Goal: Task Accomplishment & Management: Manage account settings

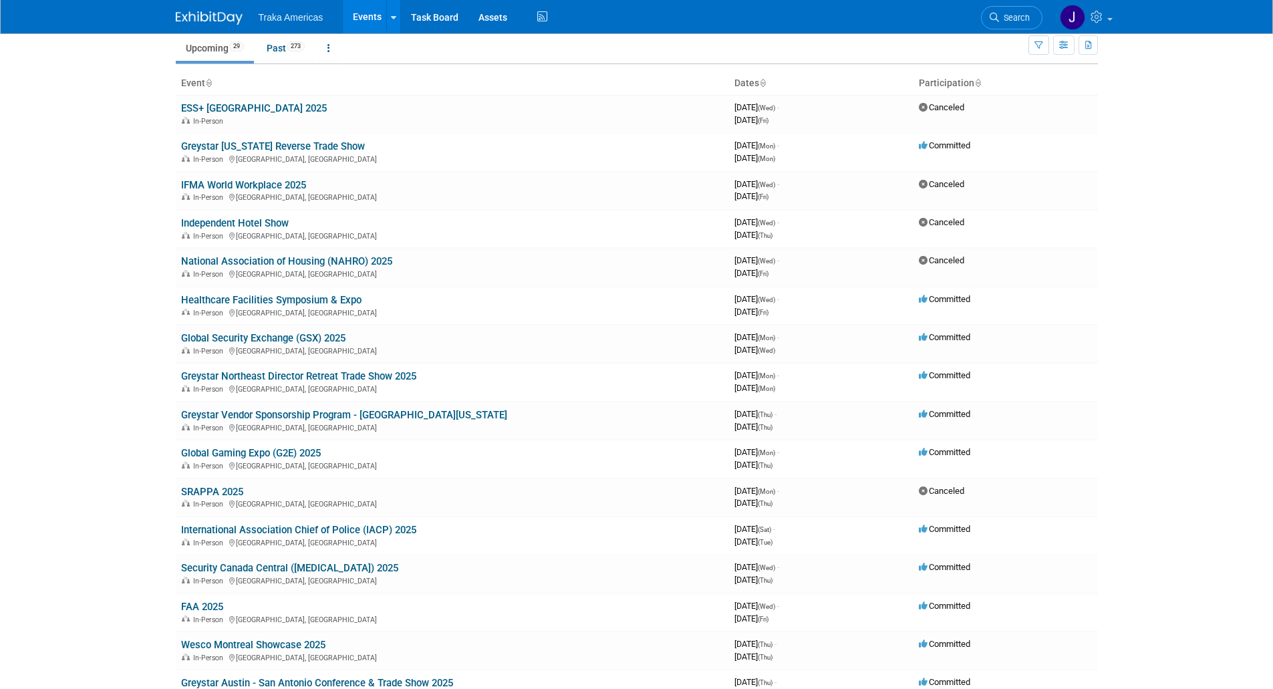
scroll to position [82, 0]
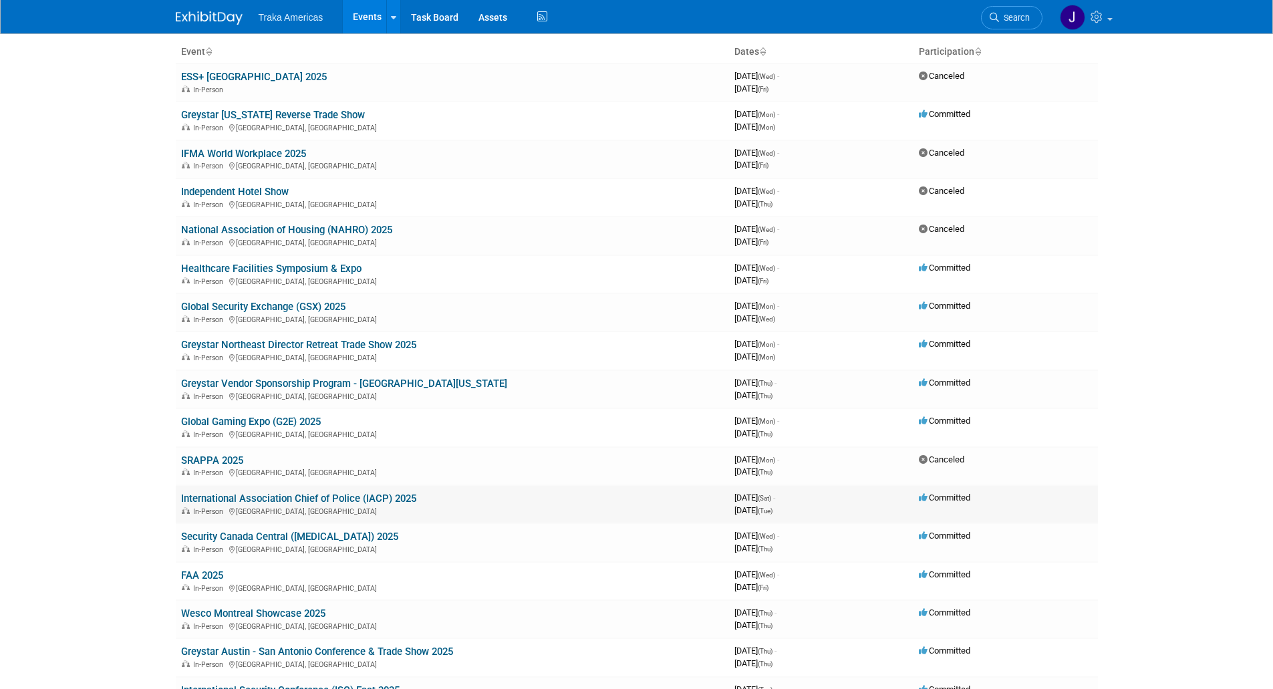
click at [374, 497] on link "International Association Chief of Police (IACP) 2025" at bounding box center [298, 499] width 235 height 12
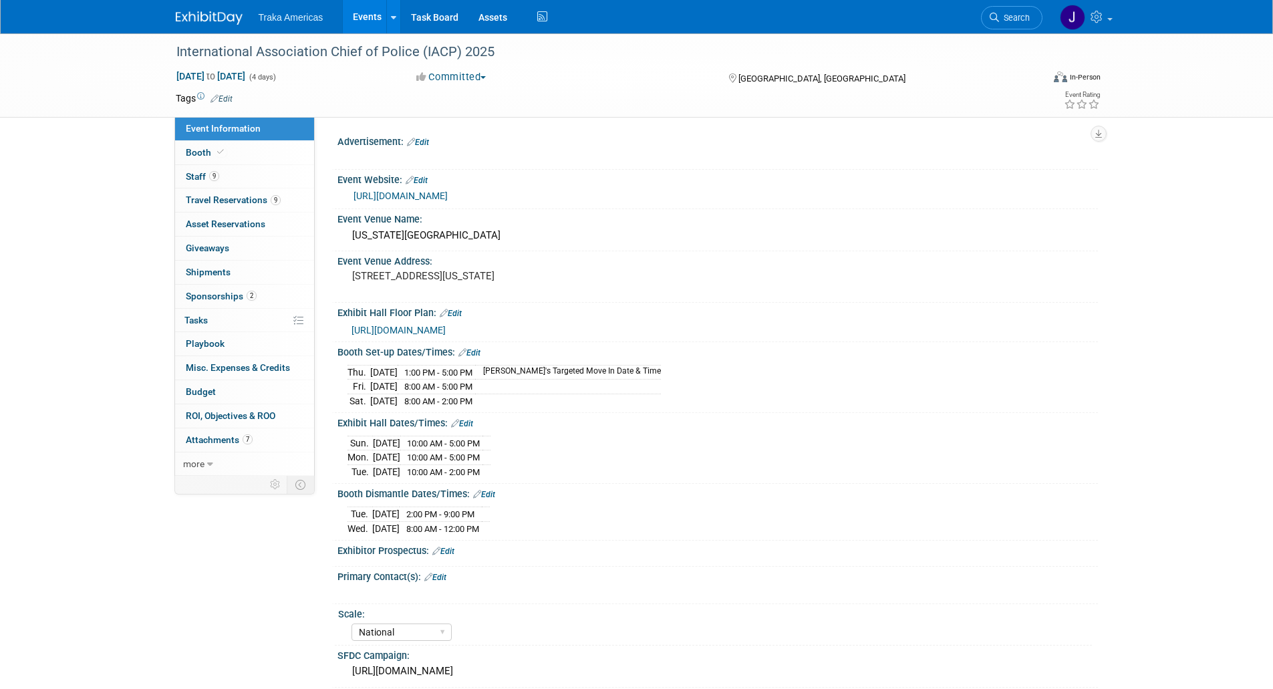
select select "National"
click at [229, 153] on link "Booth" at bounding box center [244, 152] width 139 height 23
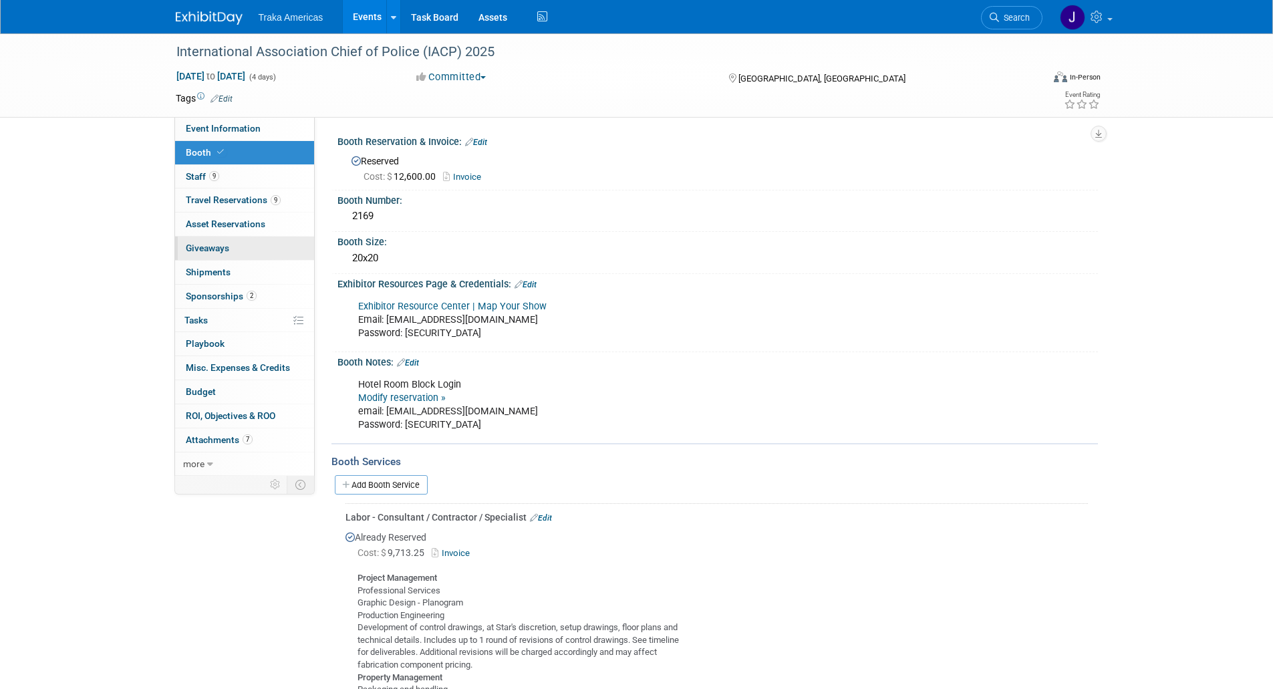
click at [253, 245] on link "0 Giveaways 0" at bounding box center [244, 248] width 139 height 23
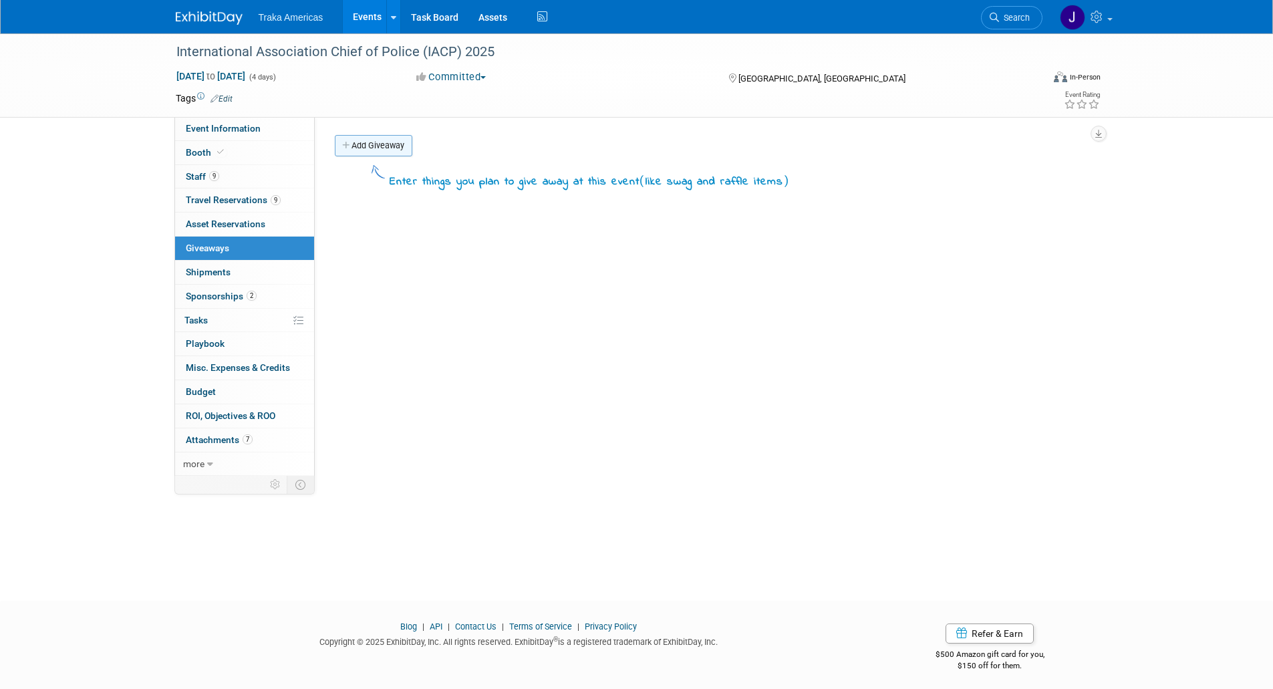
click at [370, 150] on link "Add Giveaway" at bounding box center [374, 145] width 78 height 21
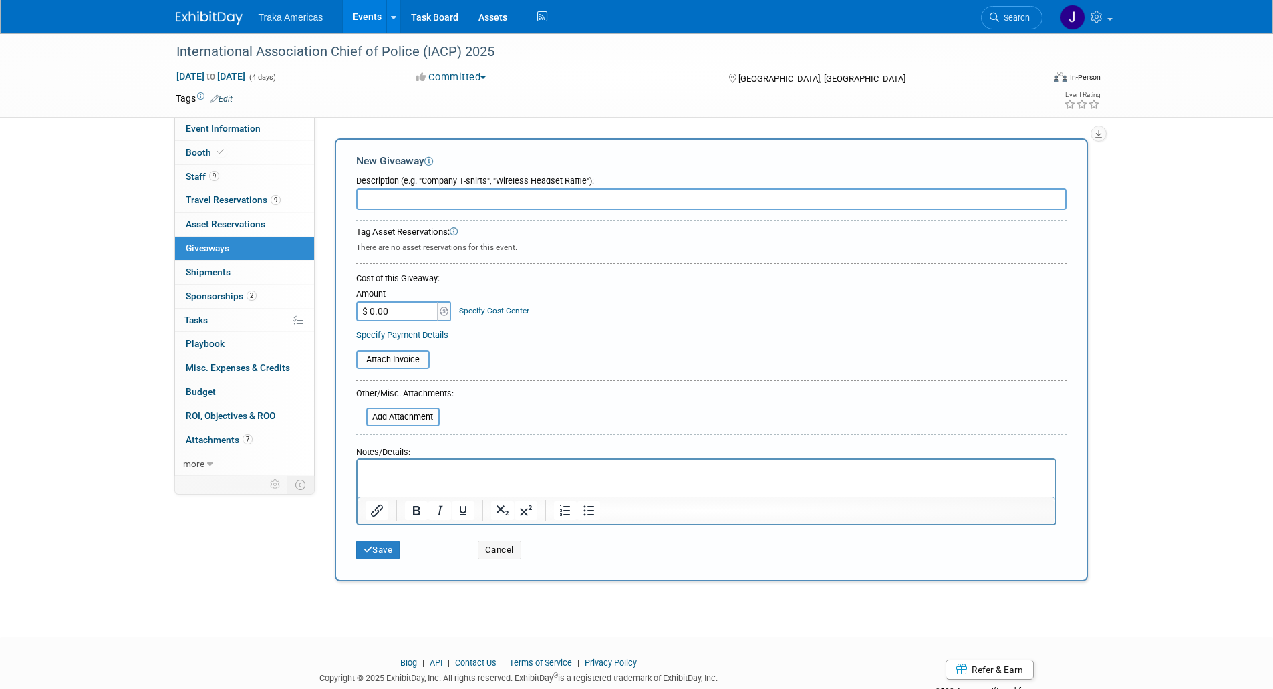
click at [412, 202] on input "text" at bounding box center [711, 199] width 711 height 21
type input "Blanton's Straight From the Barrel Bourbon"
click at [414, 312] on input "$ 0.00" at bounding box center [398, 311] width 84 height 20
type input "$ 1,229.61"
click at [414, 358] on input "file" at bounding box center [348, 360] width 159 height 16
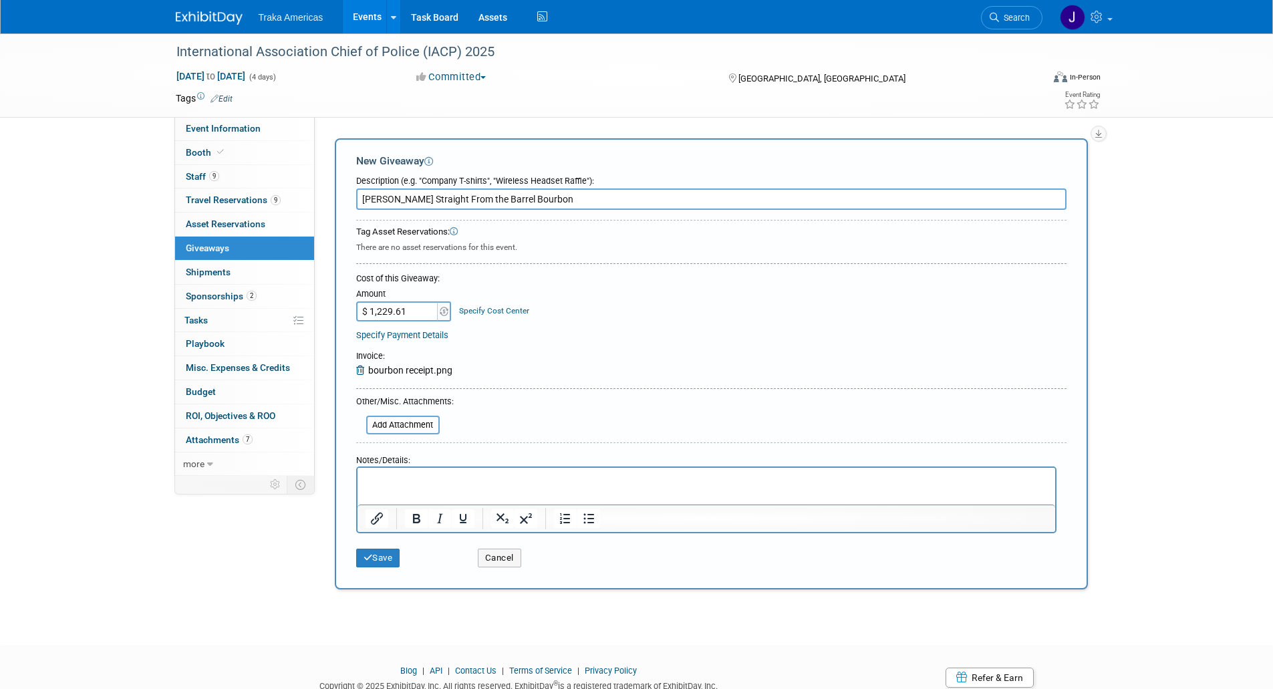
click at [652, 487] on html at bounding box center [706, 477] width 698 height 19
click at [368, 560] on icon "submit" at bounding box center [368, 557] width 9 height 9
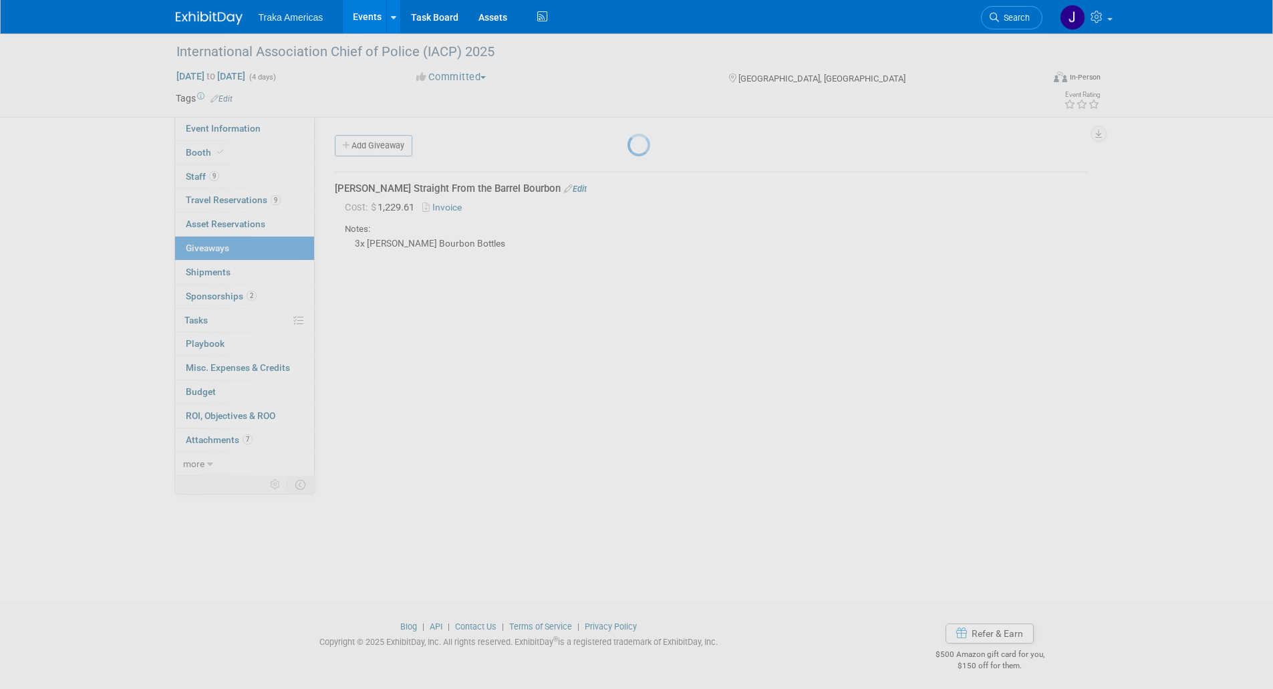
scroll to position [5, 0]
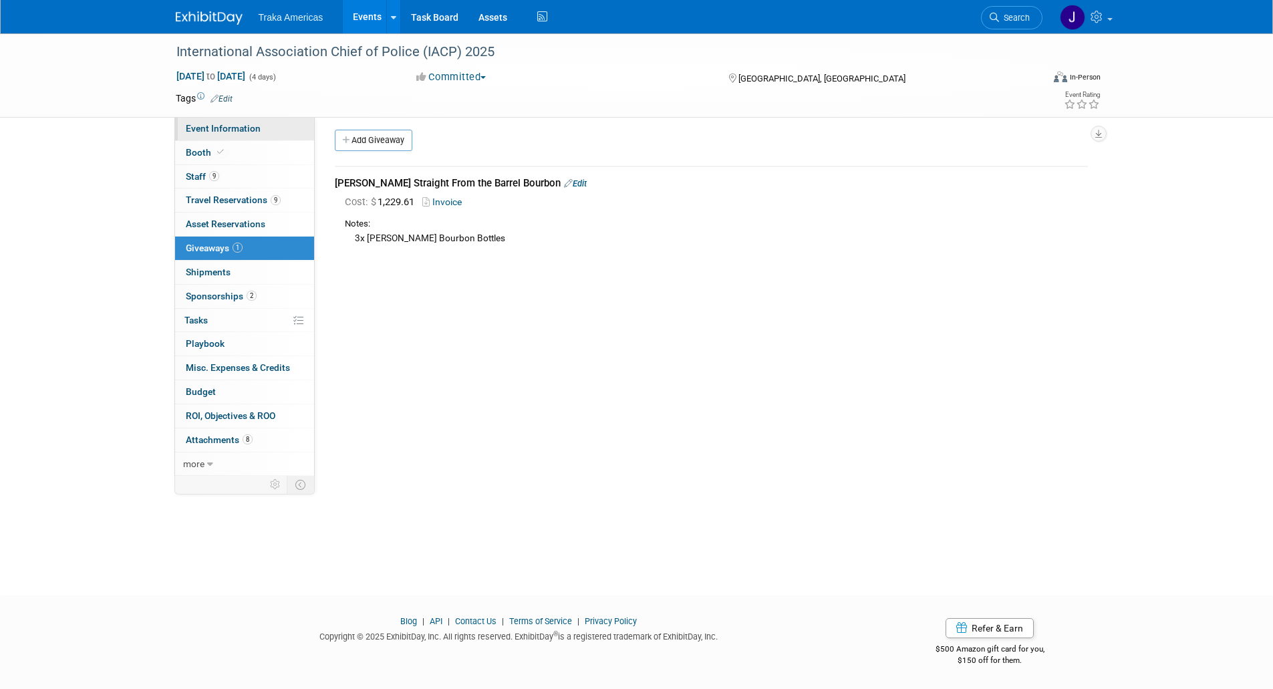
click at [291, 130] on link "Event Information" at bounding box center [244, 128] width 139 height 23
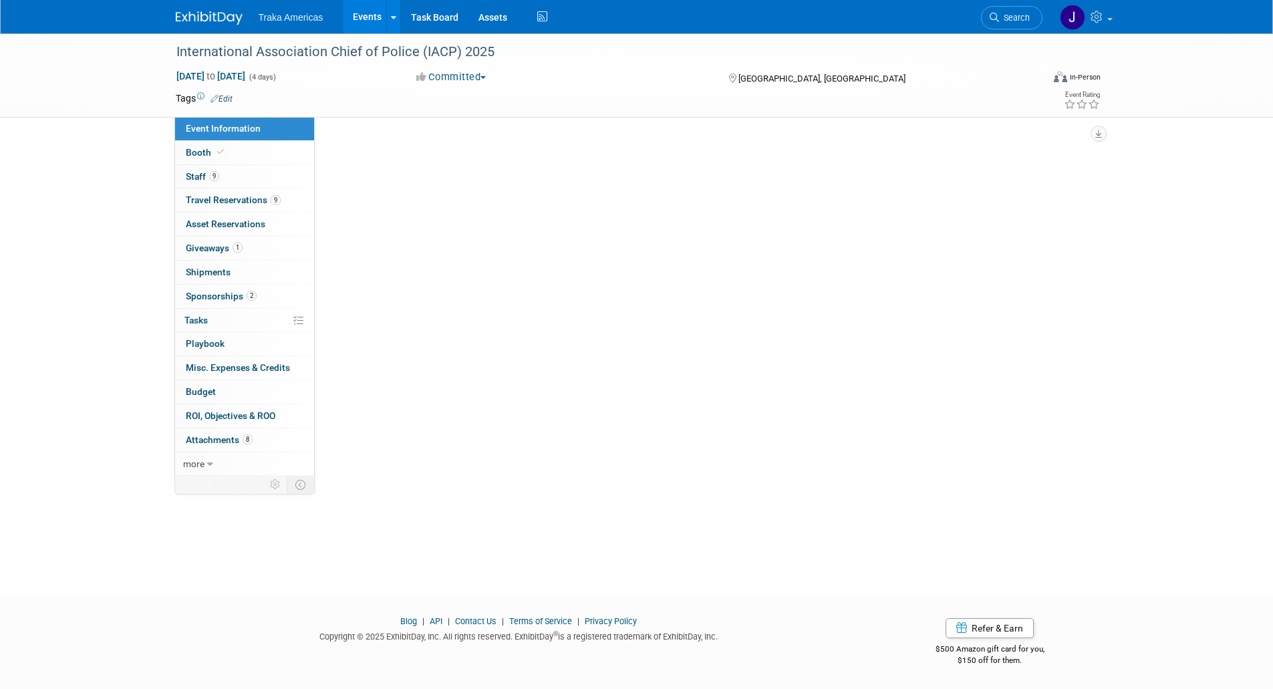
scroll to position [0, 0]
select select "National"
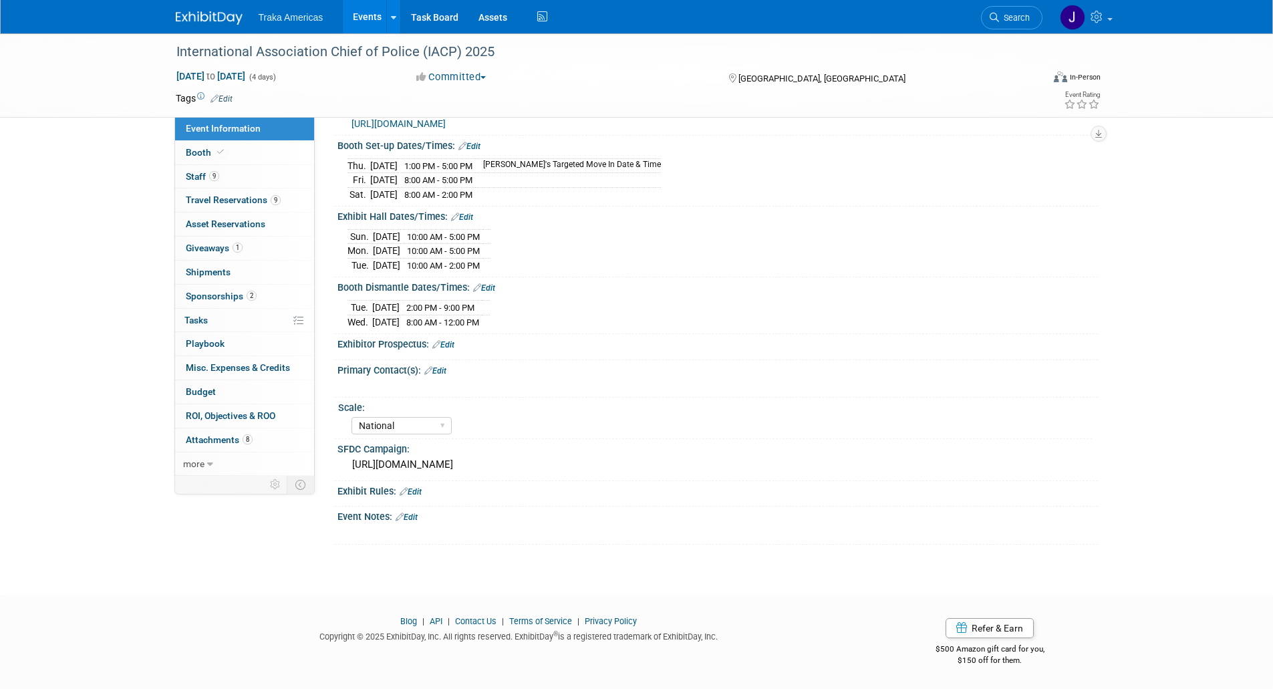
scroll to position [213, 0]
click at [424, 467] on div "[URL][DOMAIN_NAME]" at bounding box center [718, 465] width 741 height 21
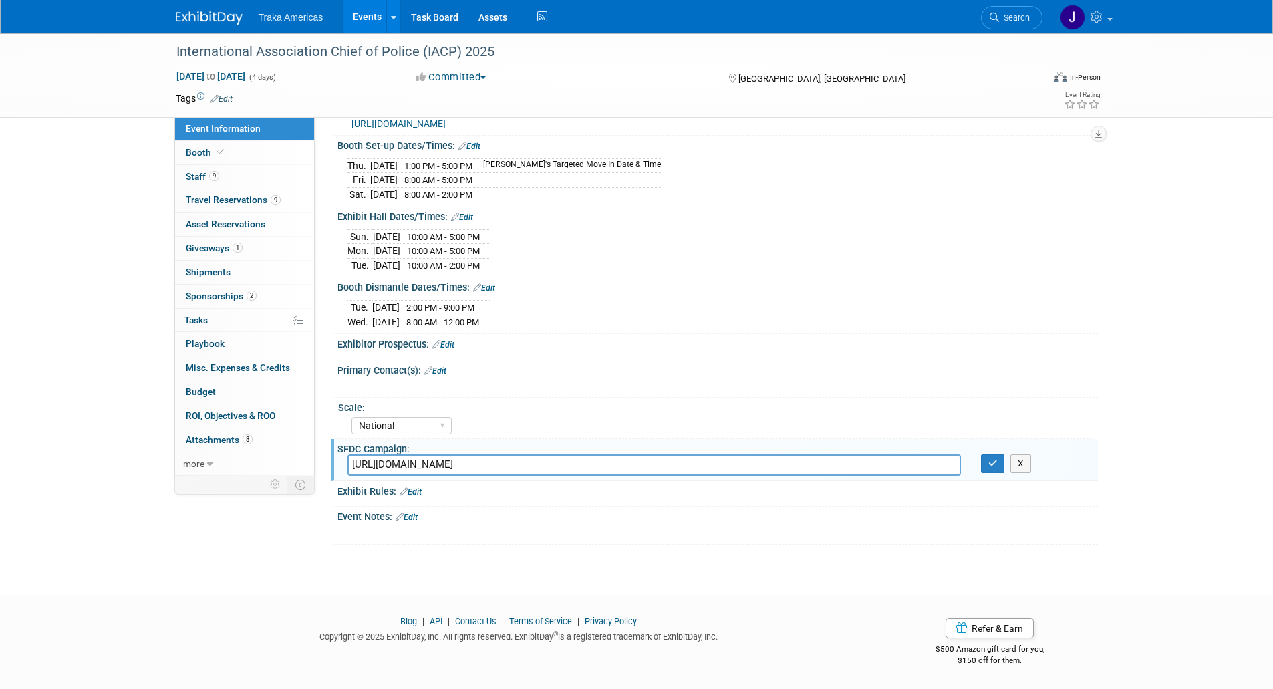
click at [424, 467] on input "[URL][DOMAIN_NAME]" at bounding box center [655, 465] width 614 height 21
click at [987, 464] on button "button" at bounding box center [993, 464] width 24 height 19
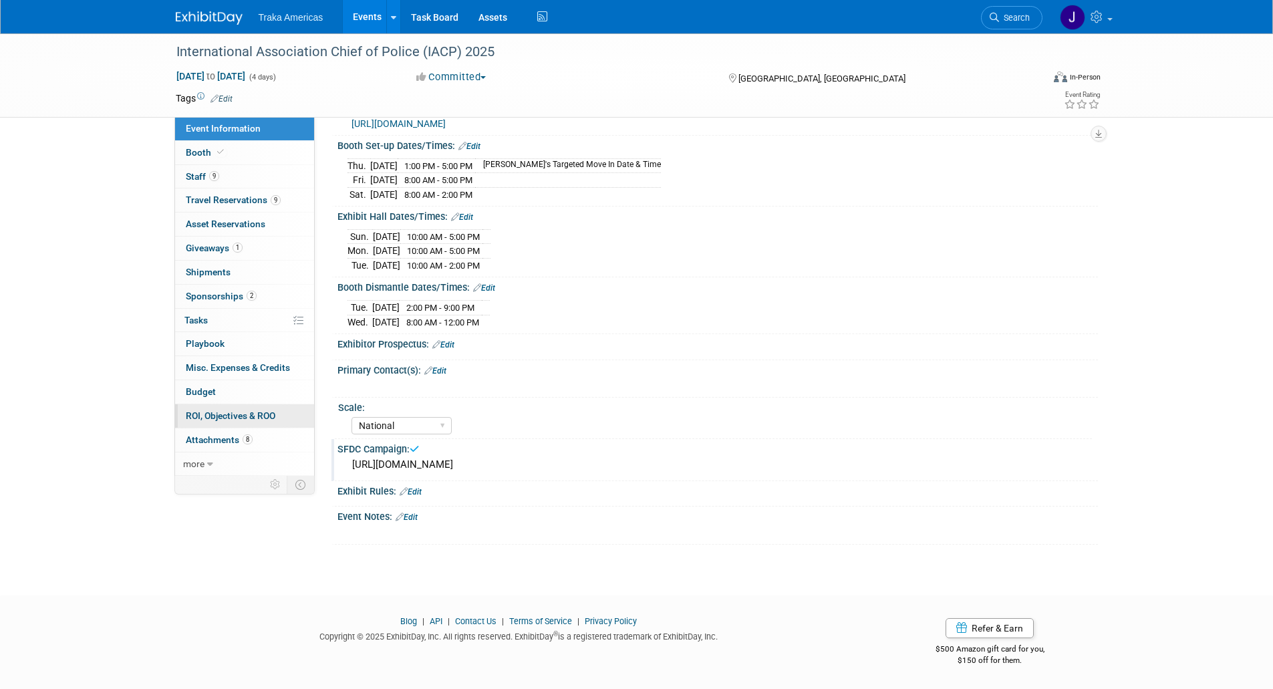
click at [247, 414] on span "ROI, Objectives & ROO 0" at bounding box center [231, 415] width 90 height 11
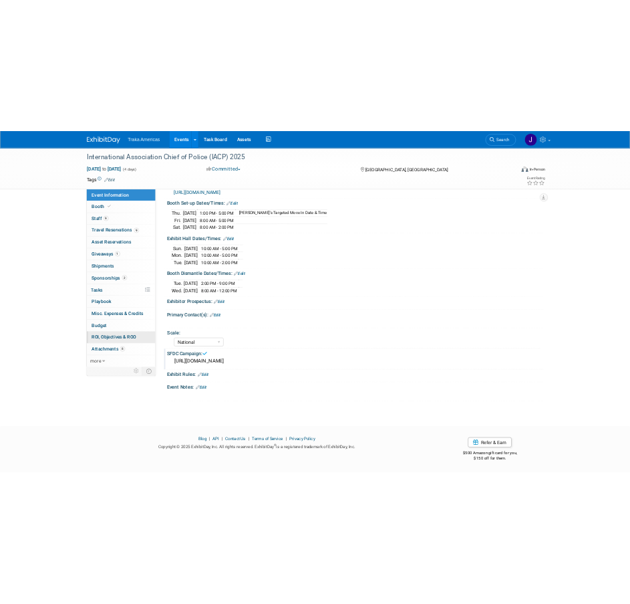
scroll to position [0, 0]
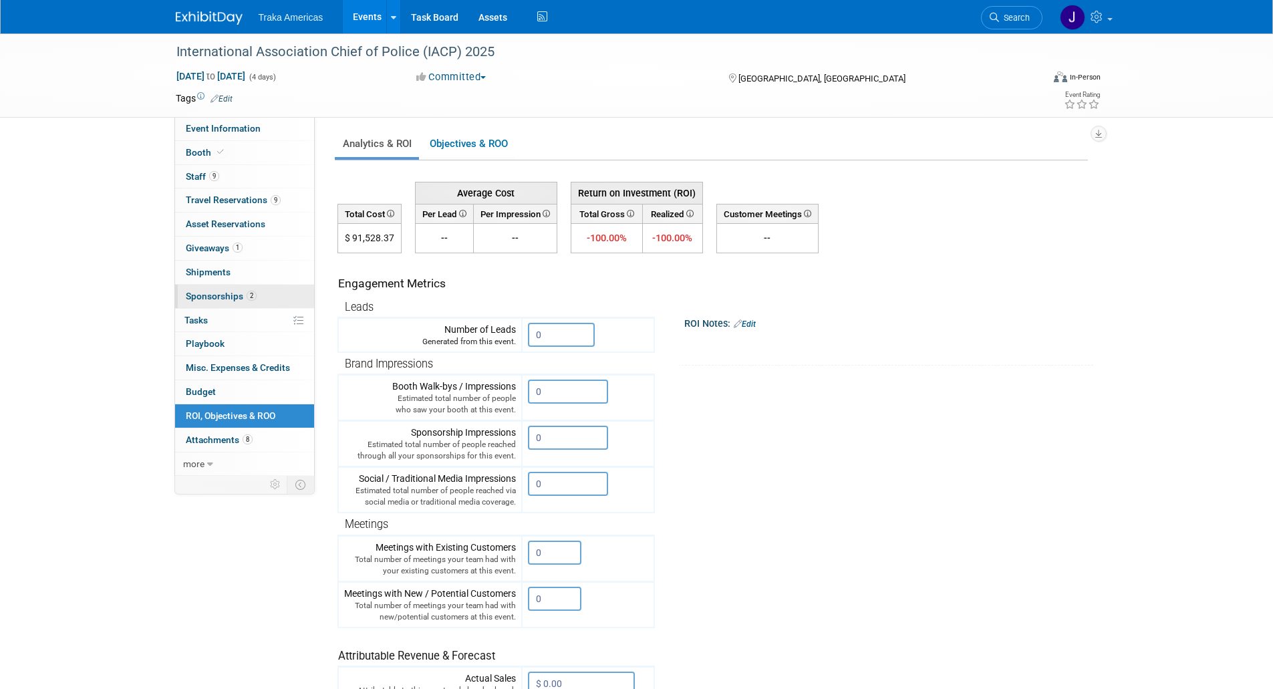
click at [263, 293] on link "2 Sponsorships 2" at bounding box center [244, 296] width 139 height 23
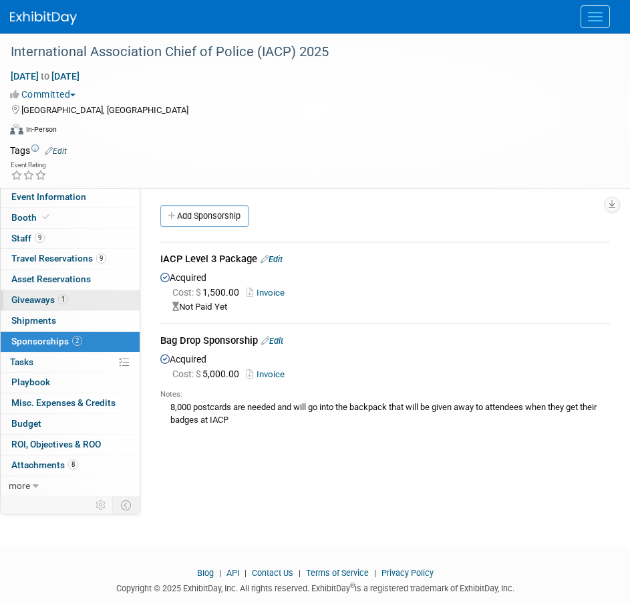
click at [72, 298] on link "1 Giveaways 1" at bounding box center [70, 300] width 139 height 20
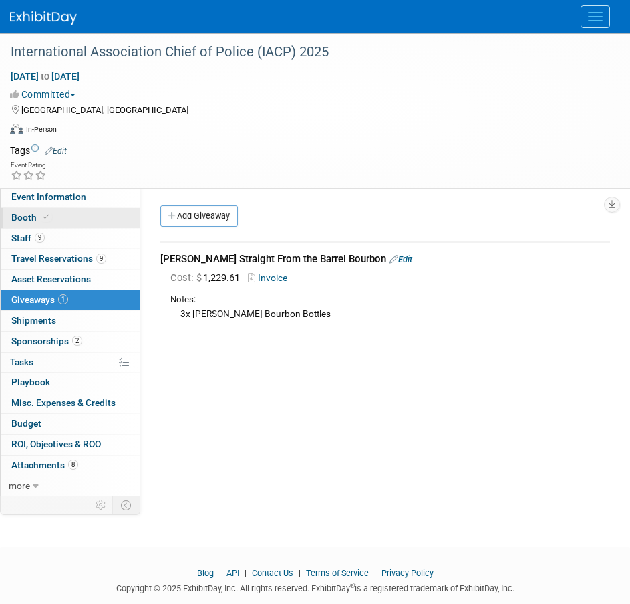
click at [79, 217] on link "Booth" at bounding box center [70, 218] width 139 height 20
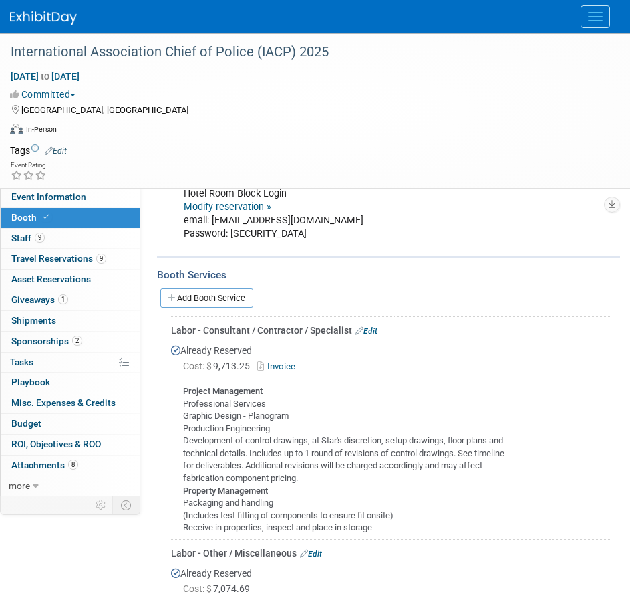
scroll to position [266, 0]
click at [285, 364] on link "Invoice" at bounding box center [278, 365] width 43 height 10
click at [76, 450] on link "0 ROI, Objectives & ROO 0" at bounding box center [70, 445] width 139 height 20
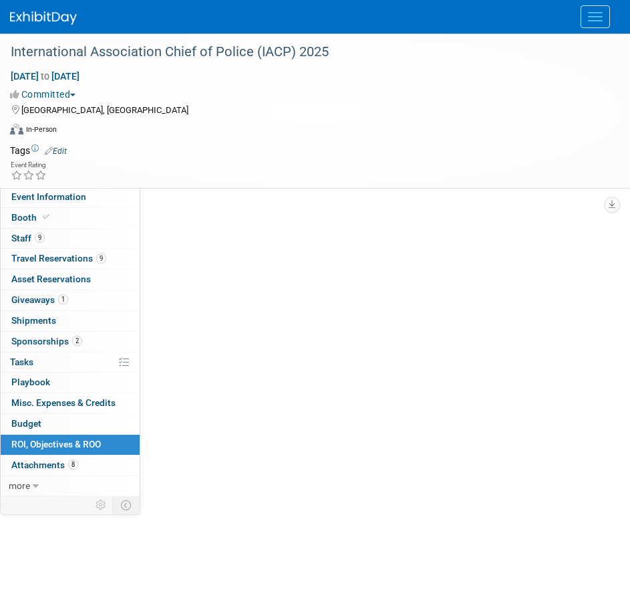
scroll to position [0, 0]
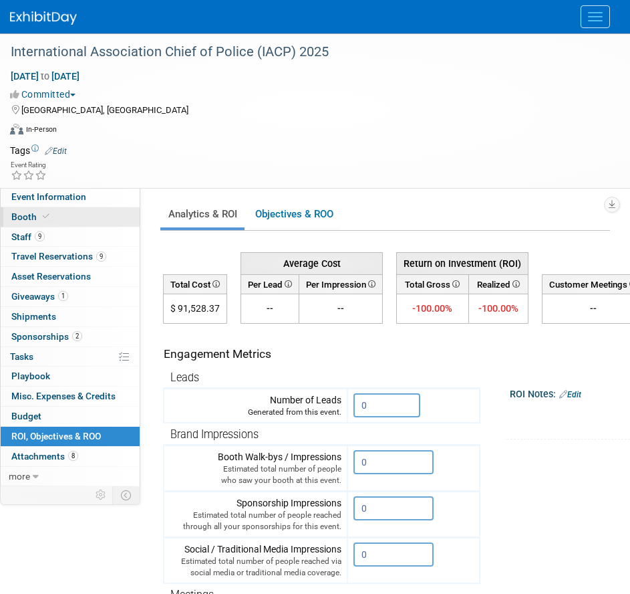
click at [96, 220] on link "Booth" at bounding box center [70, 216] width 139 height 19
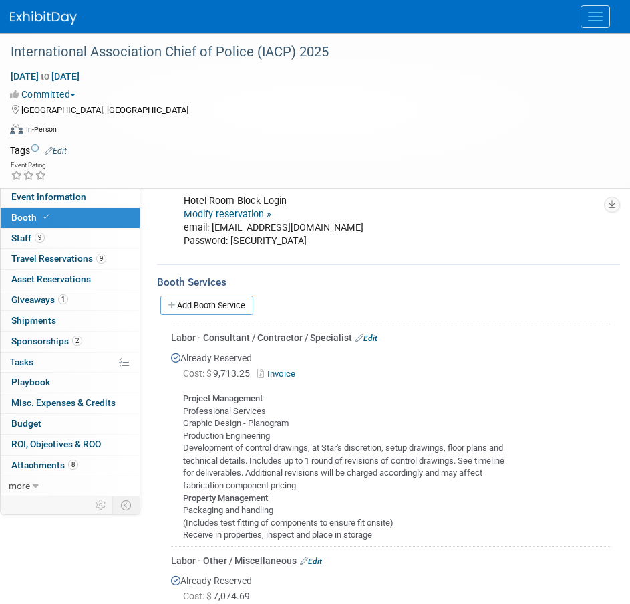
scroll to position [256, 0]
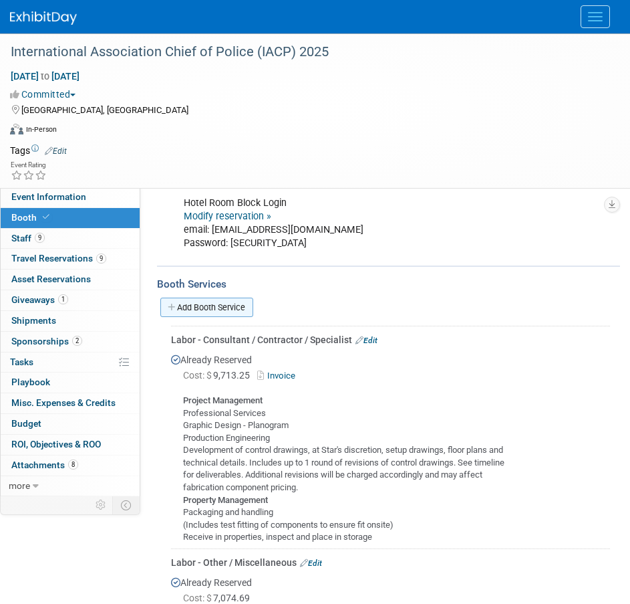
click at [207, 310] on link "Add Booth Service" at bounding box center [206, 306] width 93 height 19
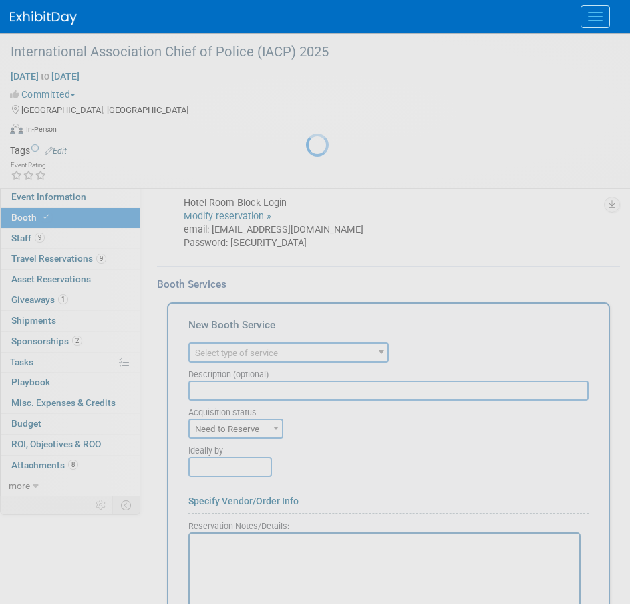
scroll to position [0, 0]
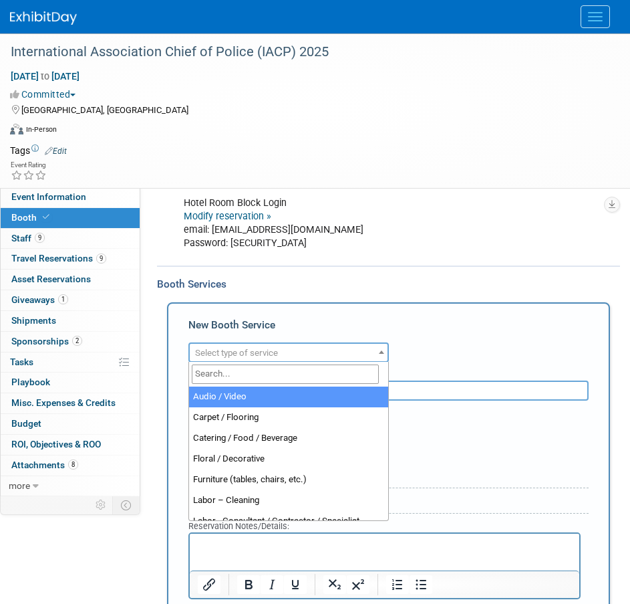
click at [251, 344] on span "Select type of service" at bounding box center [289, 353] width 198 height 19
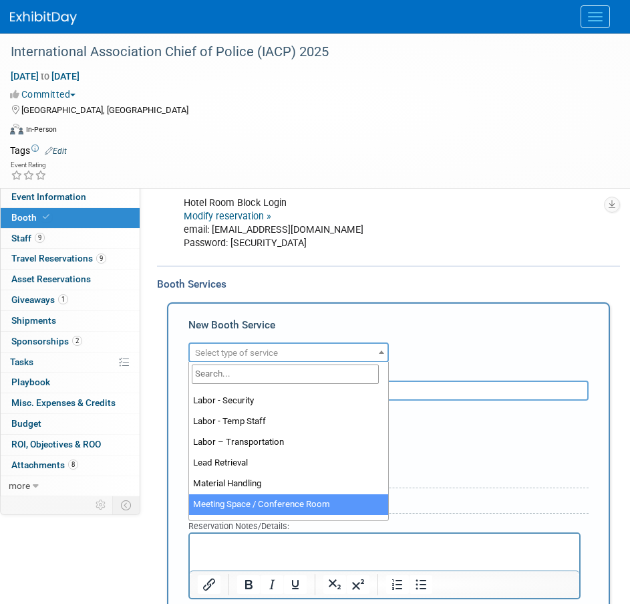
scroll to position [342, 0]
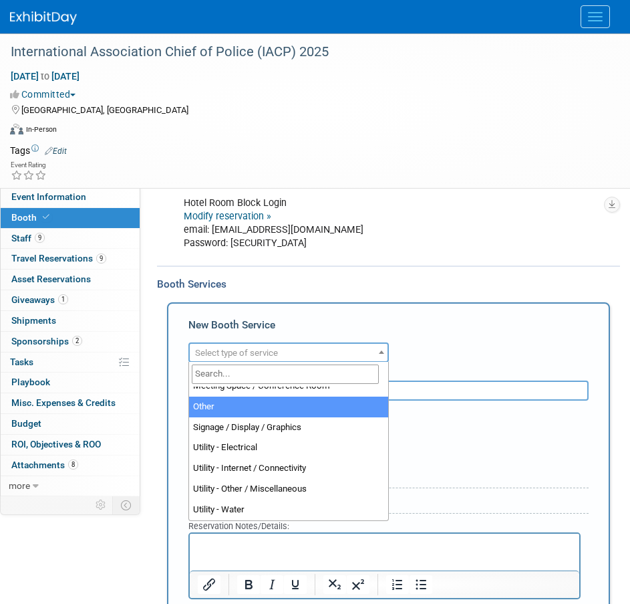
select select "1"
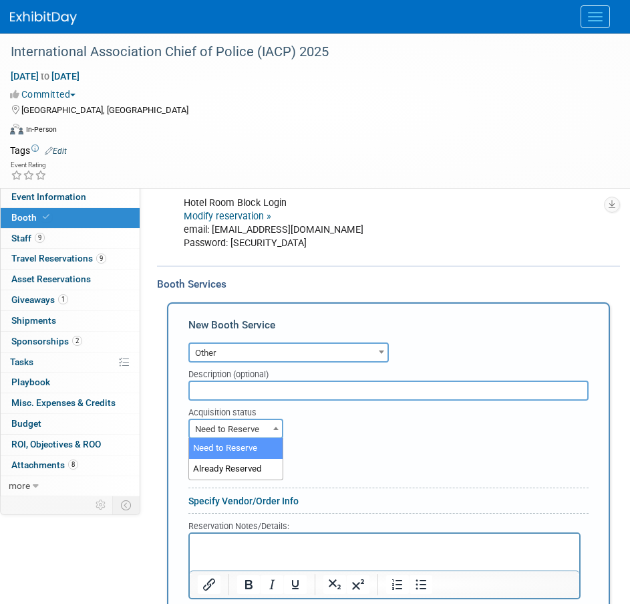
click at [261, 429] on span "Need to Reserve" at bounding box center [236, 429] width 92 height 19
select select "2"
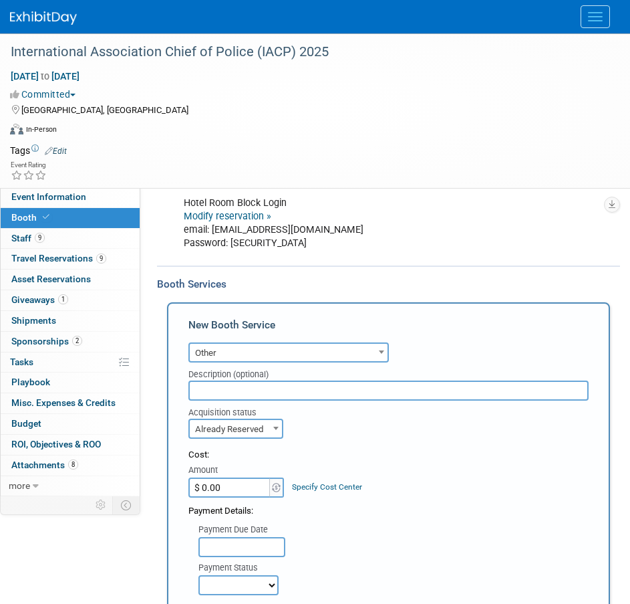
click at [249, 483] on input "$ 0.00" at bounding box center [231, 487] width 84 height 20
type input "$ 6,429.25"
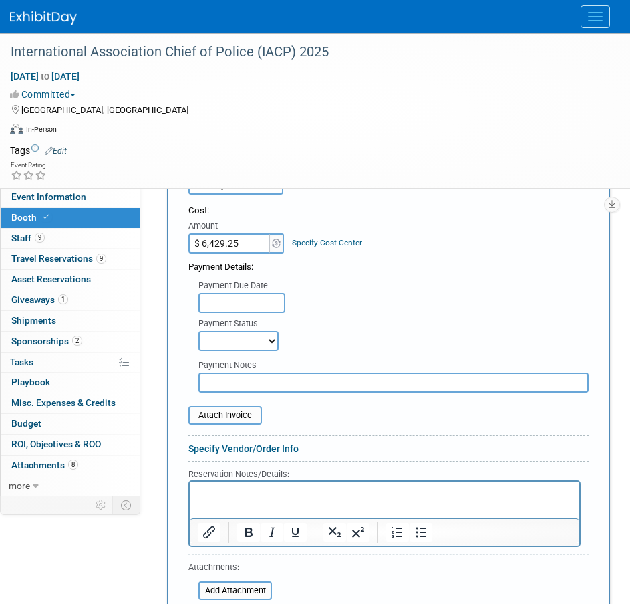
scroll to position [501, 0]
drag, startPoint x: 439, startPoint y: 963, endPoint x: 249, endPoint y: 482, distance: 516.8
click at [249, 482] on html at bounding box center [385, 489] width 390 height 18
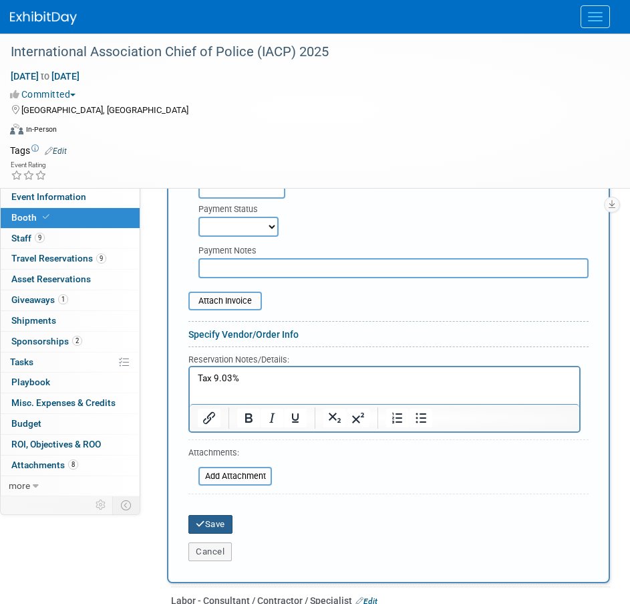
scroll to position [610, 0]
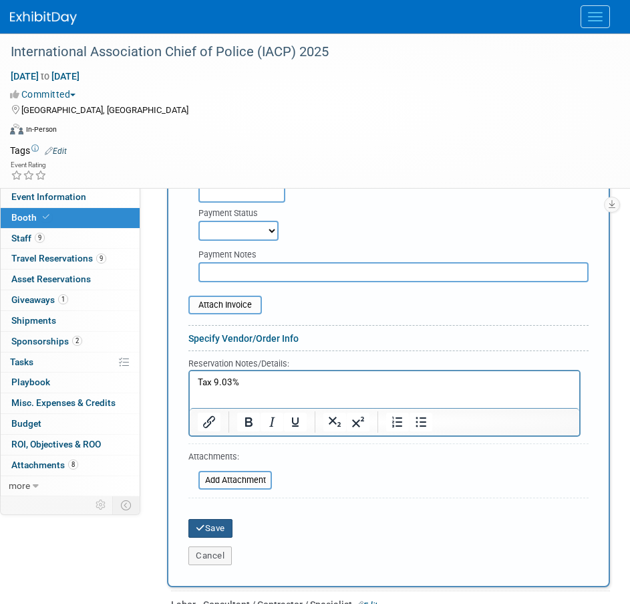
click at [212, 523] on button "Save" at bounding box center [211, 528] width 44 height 19
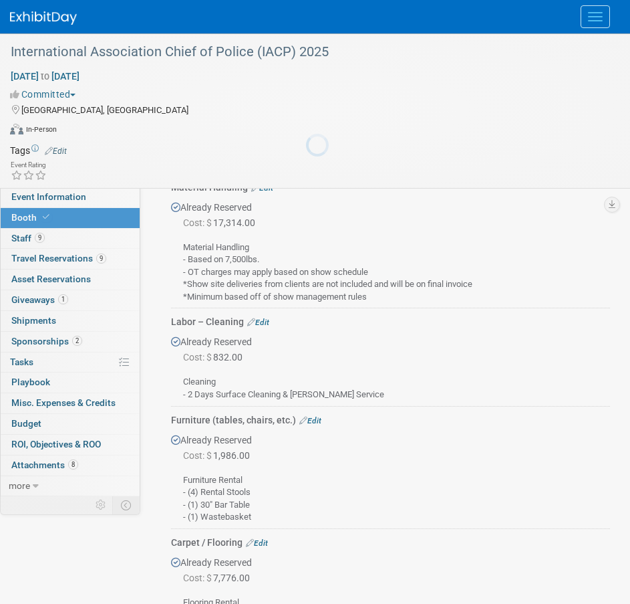
scroll to position [1656, 0]
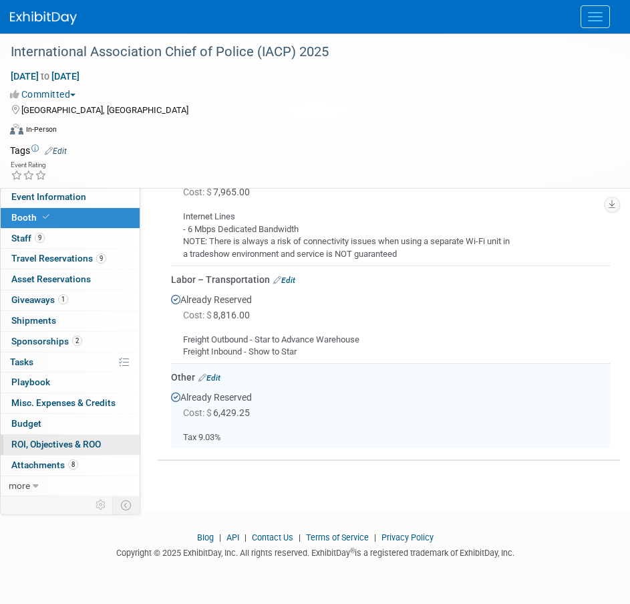
click at [74, 448] on span "ROI, Objectives & ROO 0" at bounding box center [56, 444] width 90 height 11
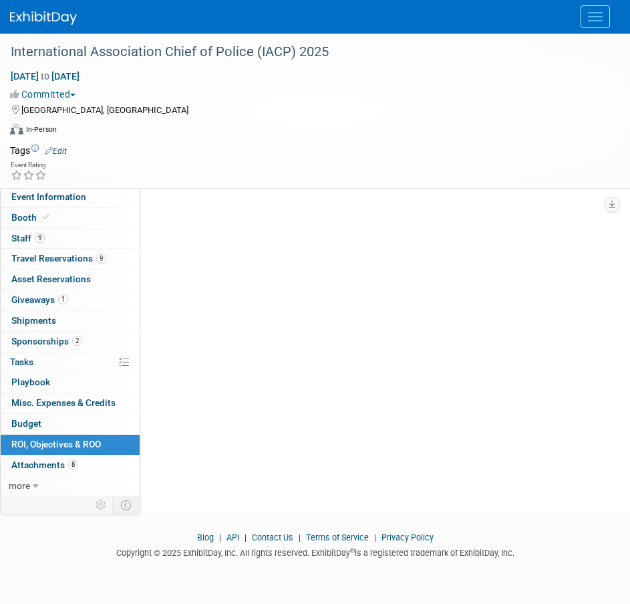
scroll to position [0, 0]
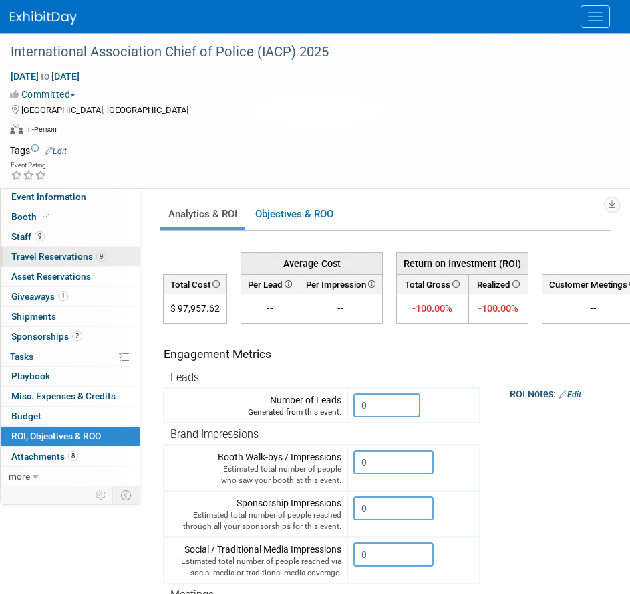
click at [82, 259] on span "Travel Reservations 9" at bounding box center [58, 256] width 95 height 11
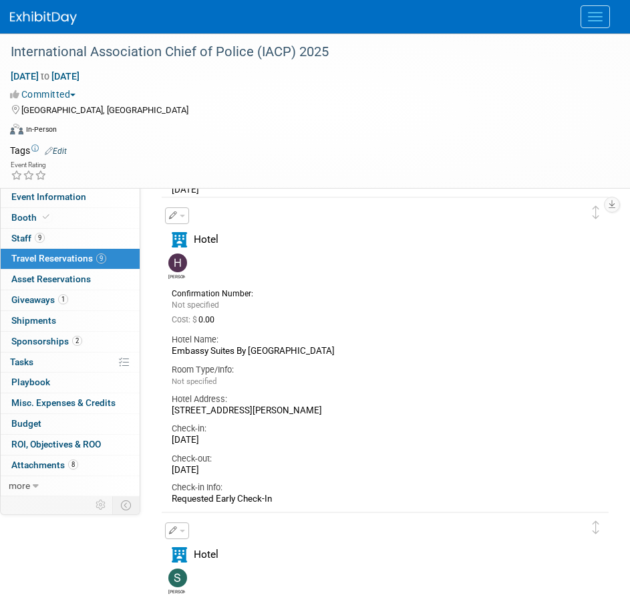
scroll to position [2336, 0]
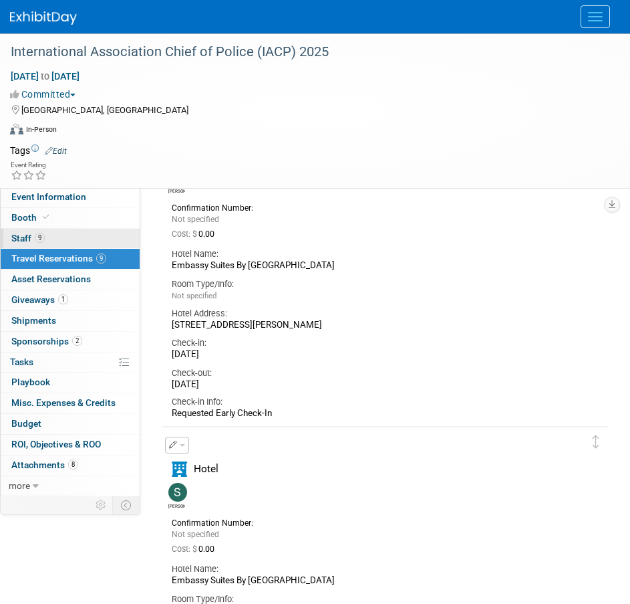
click at [62, 231] on link "9 Staff 9" at bounding box center [70, 239] width 139 height 20
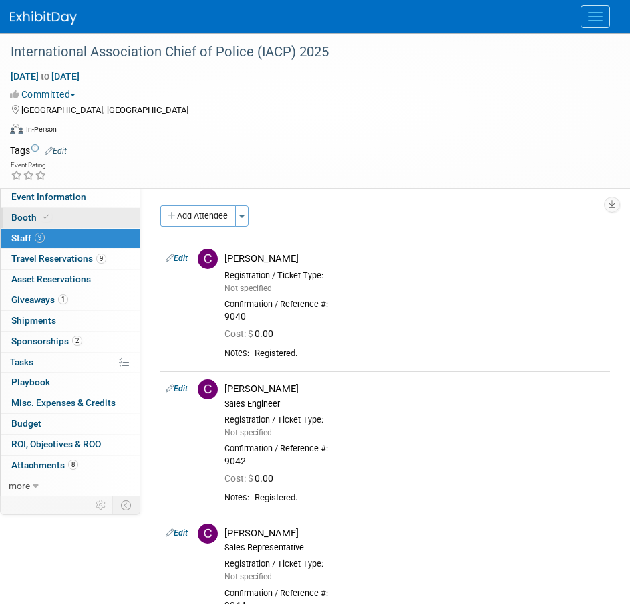
click at [68, 213] on link "Booth" at bounding box center [70, 218] width 139 height 20
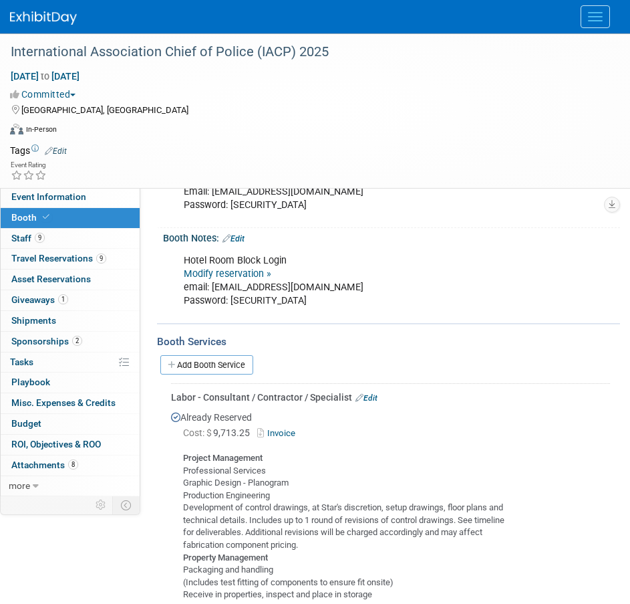
scroll to position [200, 0]
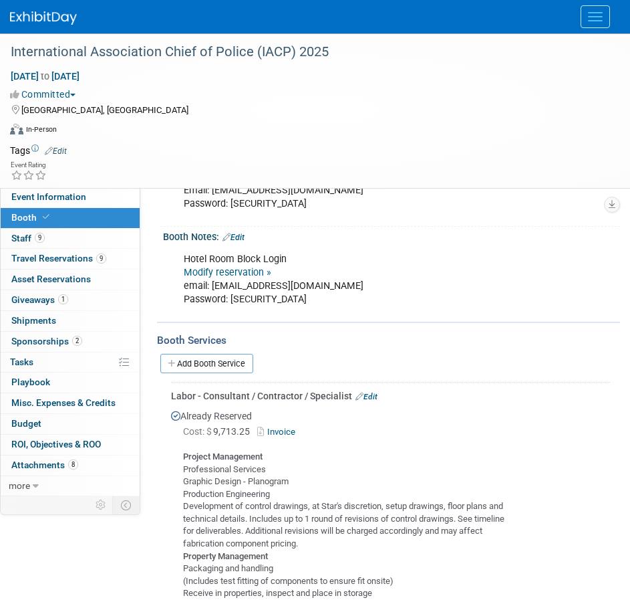
click at [285, 430] on link "Invoice" at bounding box center [278, 431] width 43 height 10
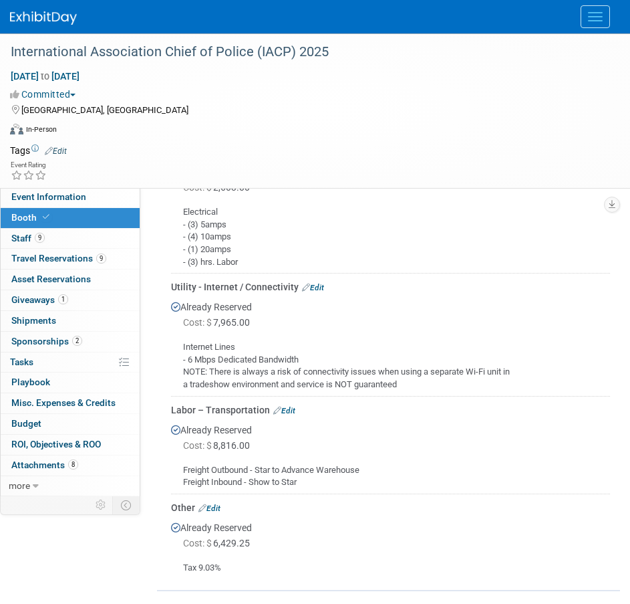
scroll to position [1656, 0]
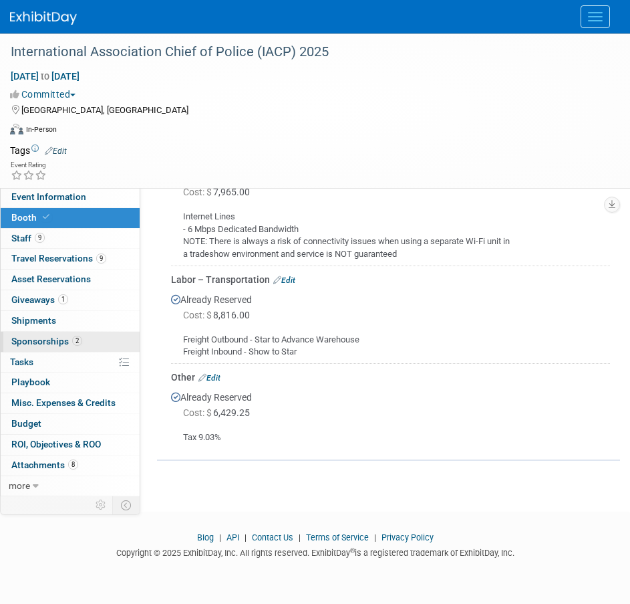
click at [77, 338] on span "2" at bounding box center [77, 341] width 10 height 10
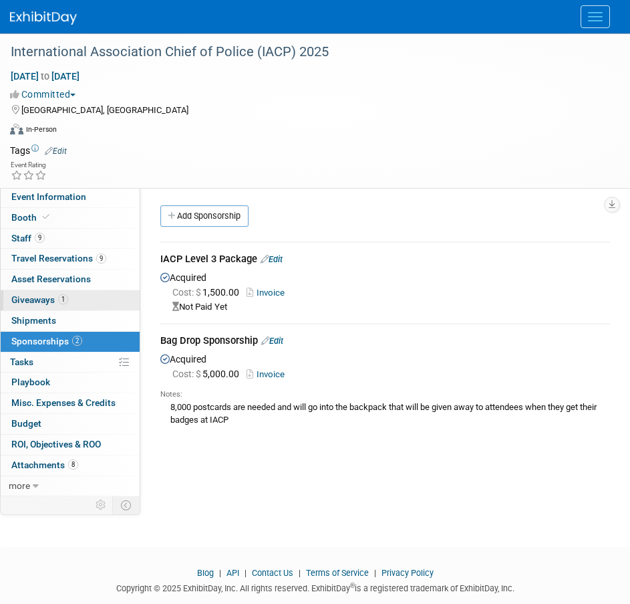
click at [66, 303] on span "1" at bounding box center [63, 299] width 10 height 10
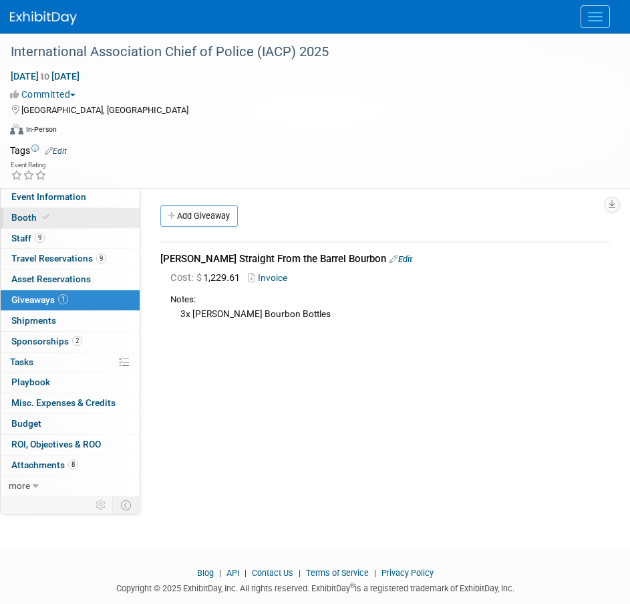
click at [49, 215] on span at bounding box center [46, 217] width 12 height 10
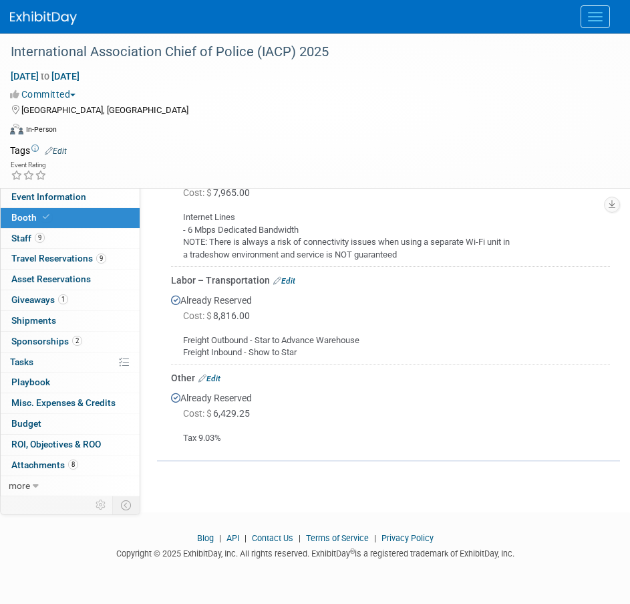
scroll to position [1656, 0]
click at [59, 446] on span "ROI, Objectives & ROO 0" at bounding box center [56, 444] width 90 height 11
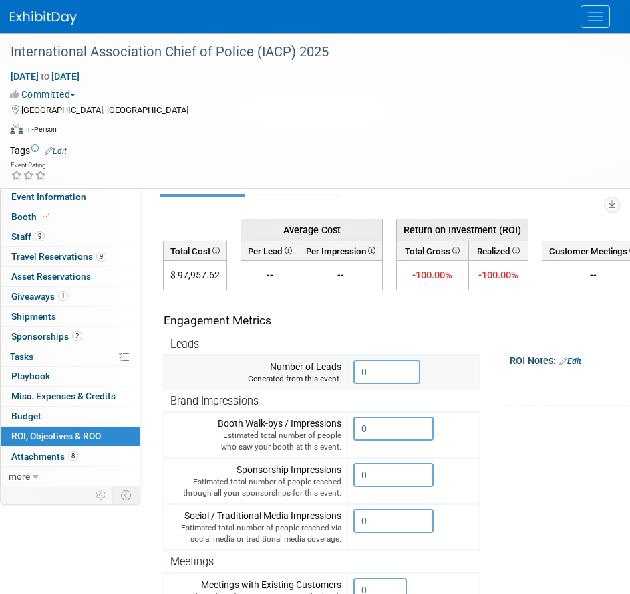
scroll to position [0, 0]
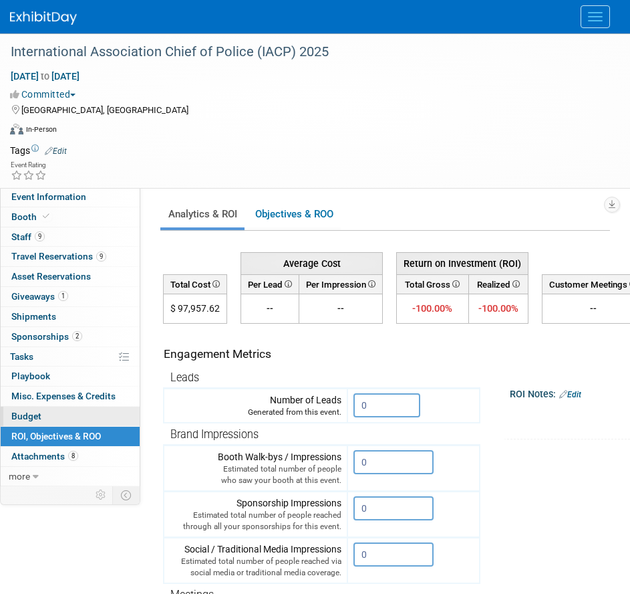
click at [71, 426] on link "Budget" at bounding box center [70, 415] width 139 height 19
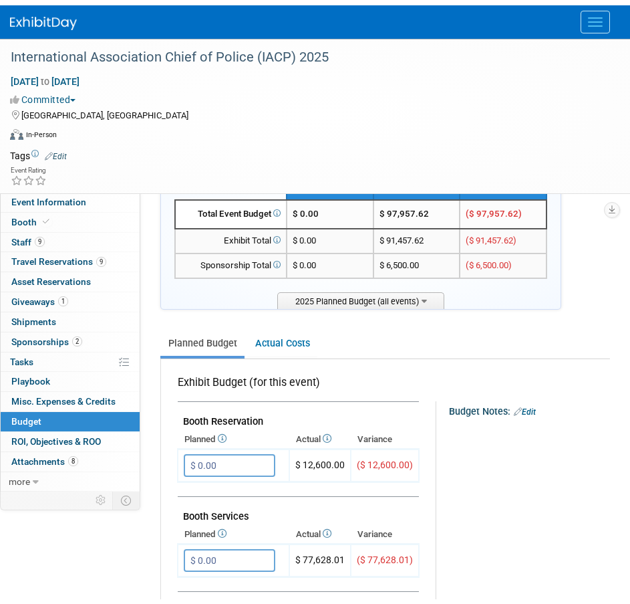
scroll to position [59, 0]
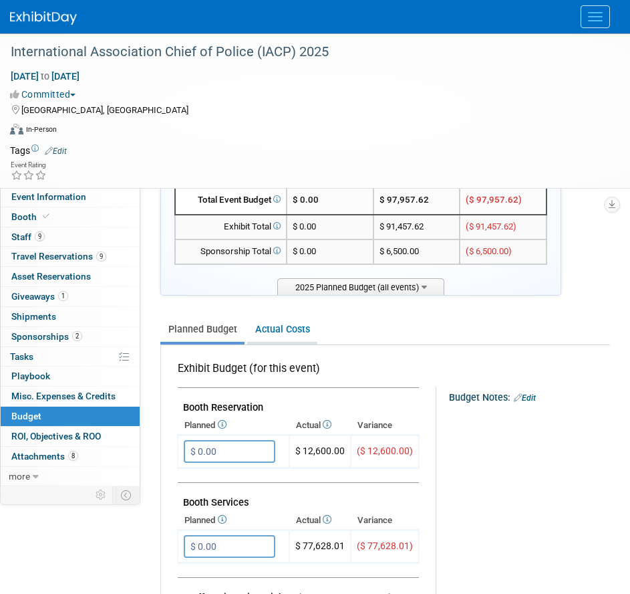
click at [281, 331] on link "Actual Costs" at bounding box center [282, 329] width 70 height 25
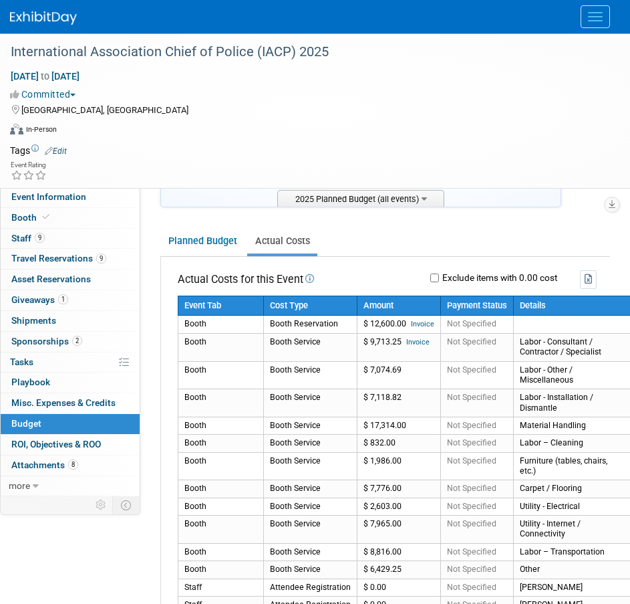
scroll to position [147, 0]
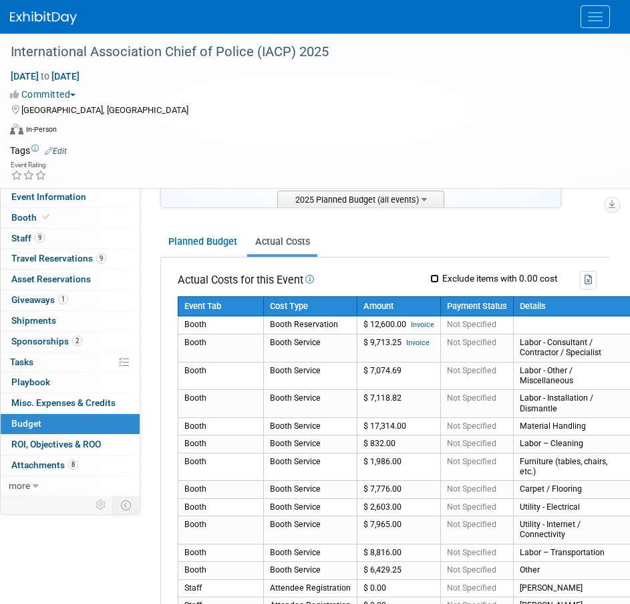
click at [435, 277] on input "Exclude items with 0.00 cost" at bounding box center [434, 278] width 9 height 9
checkbox input "true"
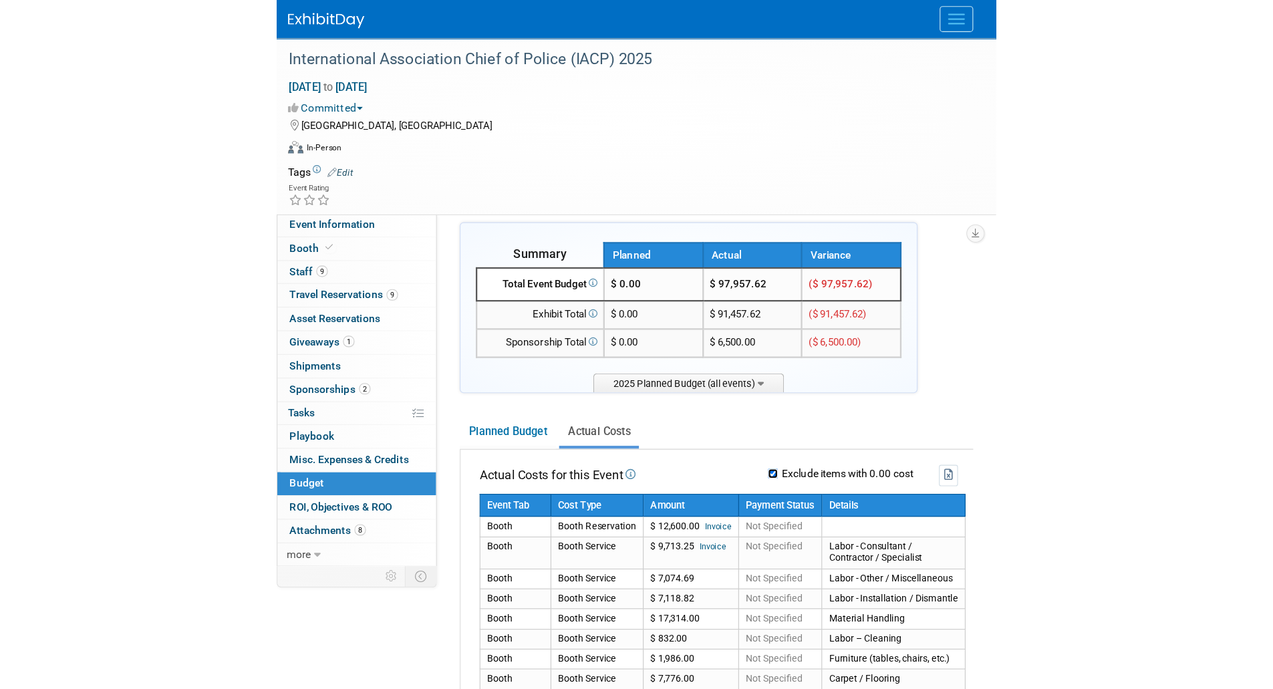
scroll to position [0, 0]
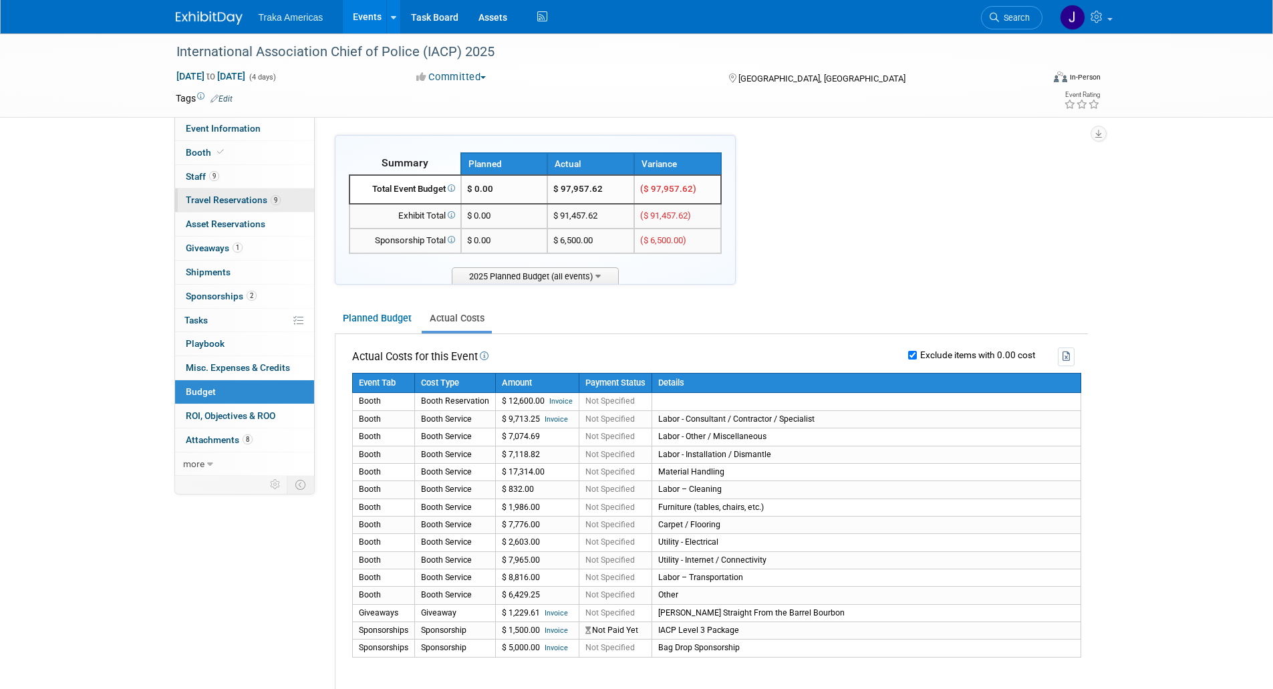
click at [222, 197] on span "Travel Reservations 9" at bounding box center [233, 200] width 95 height 11
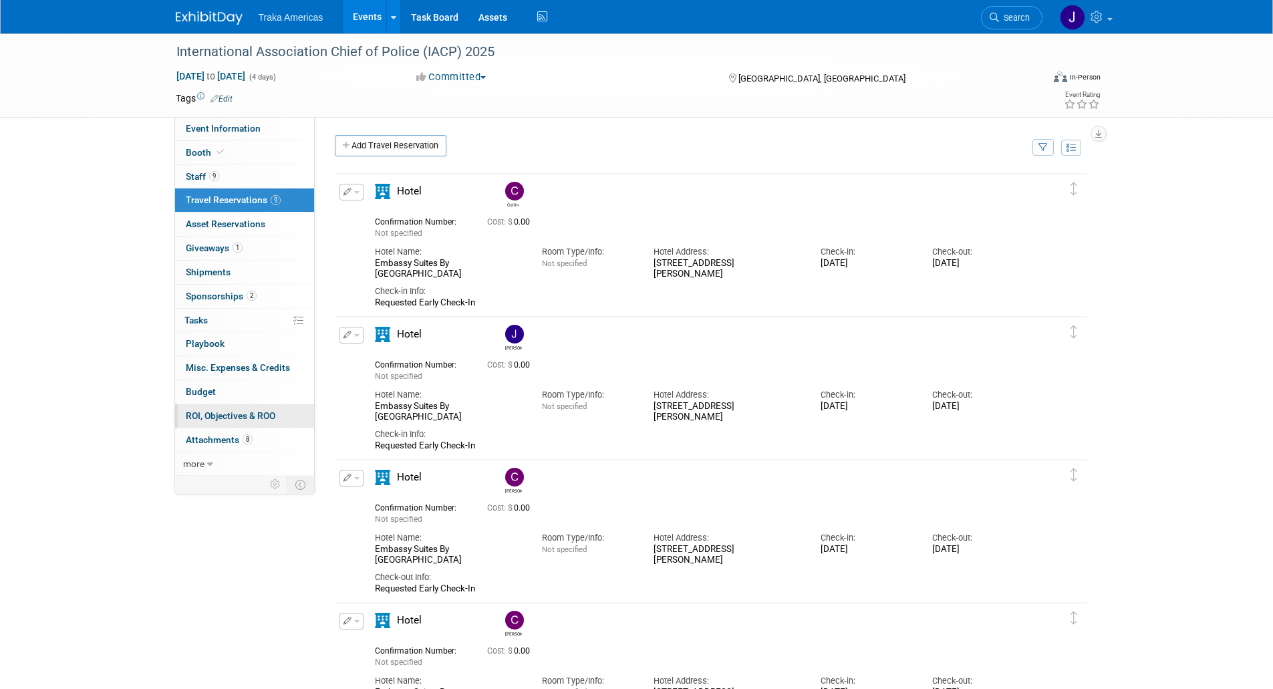
click at [232, 410] on span "ROI, Objectives & ROO 0" at bounding box center [231, 415] width 90 height 11
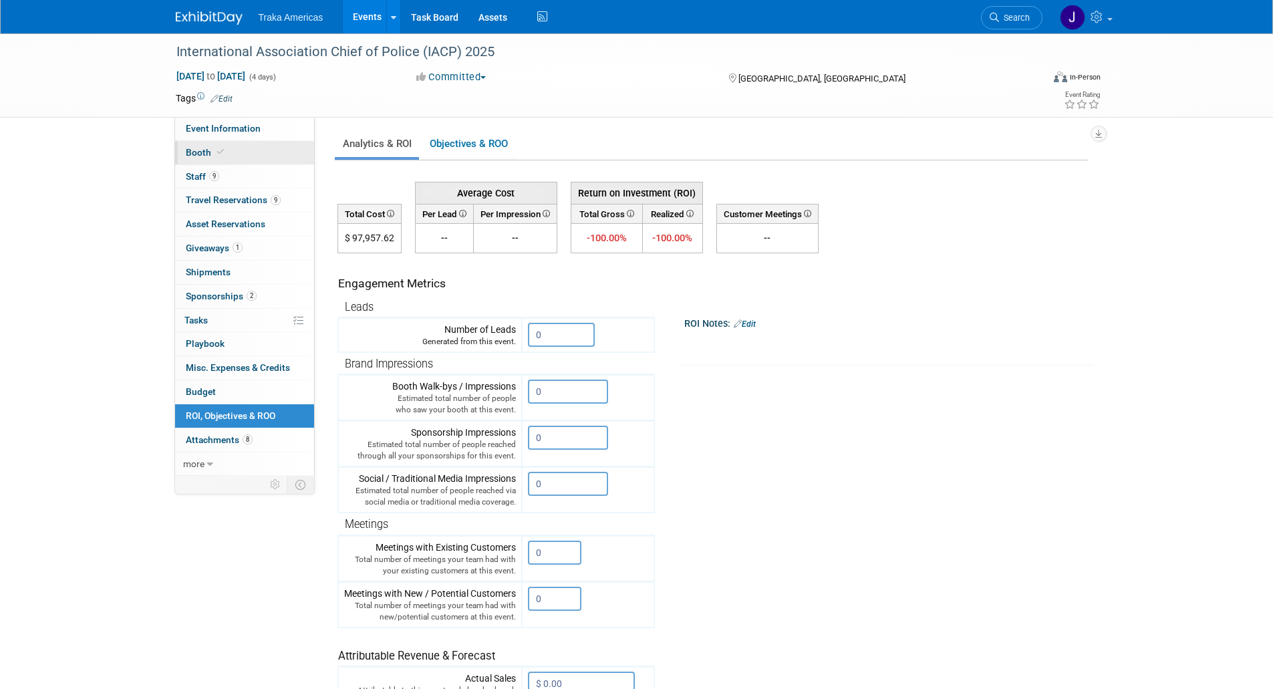
click at [211, 150] on span "Booth" at bounding box center [206, 152] width 41 height 11
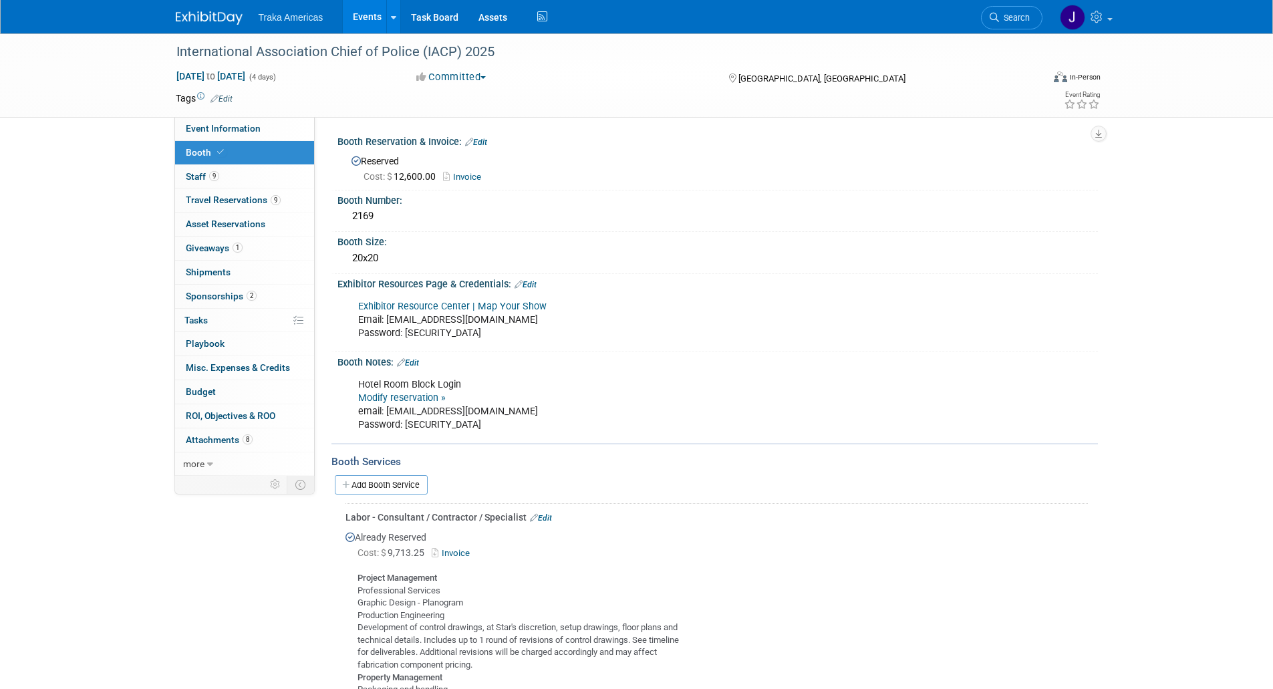
click at [471, 175] on link "Invoice" at bounding box center [465, 177] width 45 height 10
click at [392, 482] on link "Add Booth Service" at bounding box center [381, 484] width 93 height 19
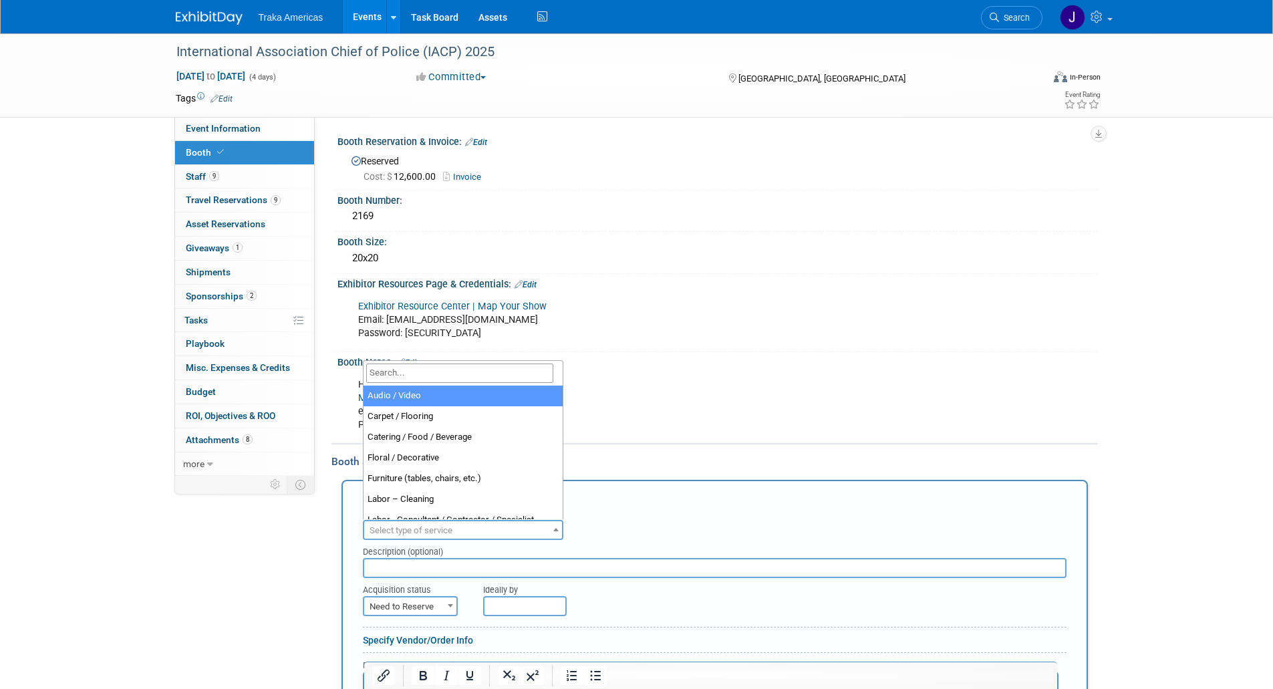
click at [474, 527] on span "Select type of service" at bounding box center [463, 530] width 198 height 19
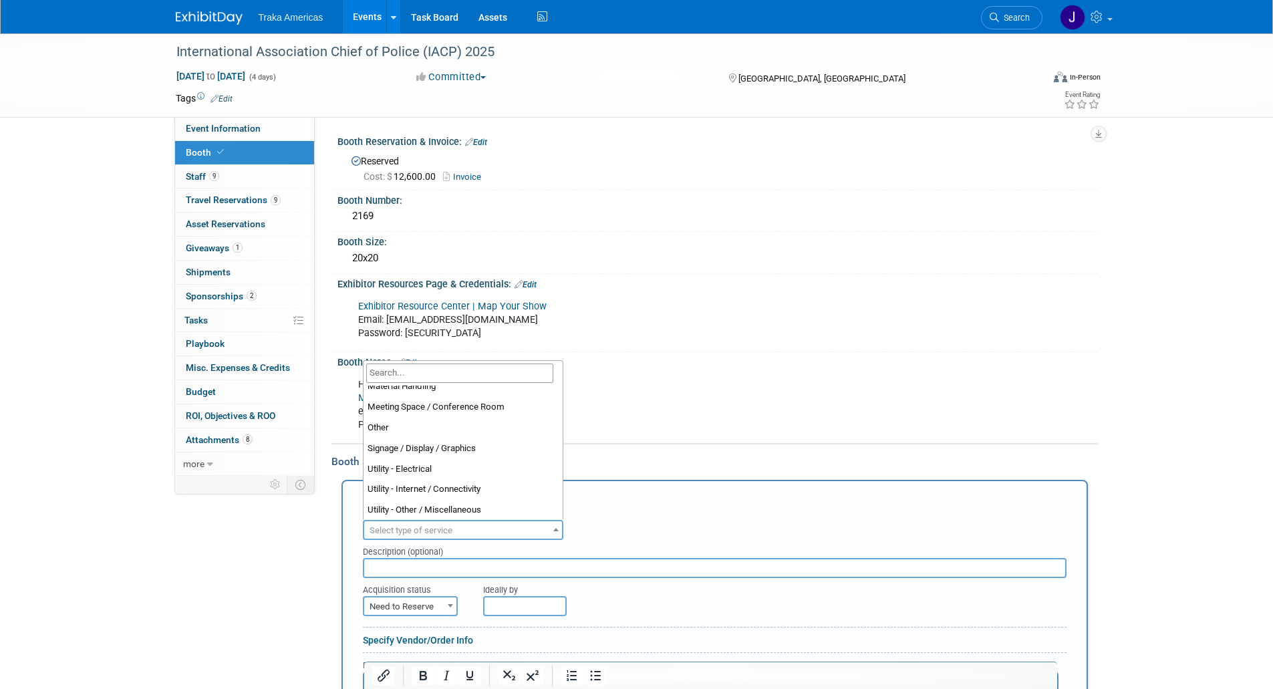
scroll to position [321, 0]
select select "3"
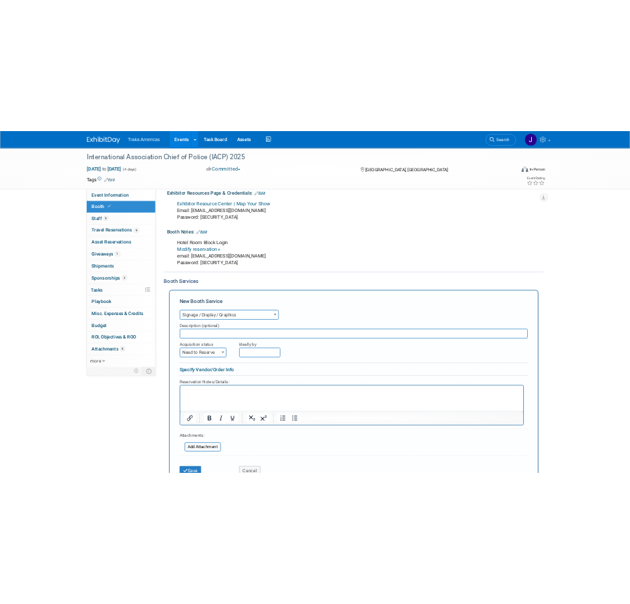
scroll to position [168, 0]
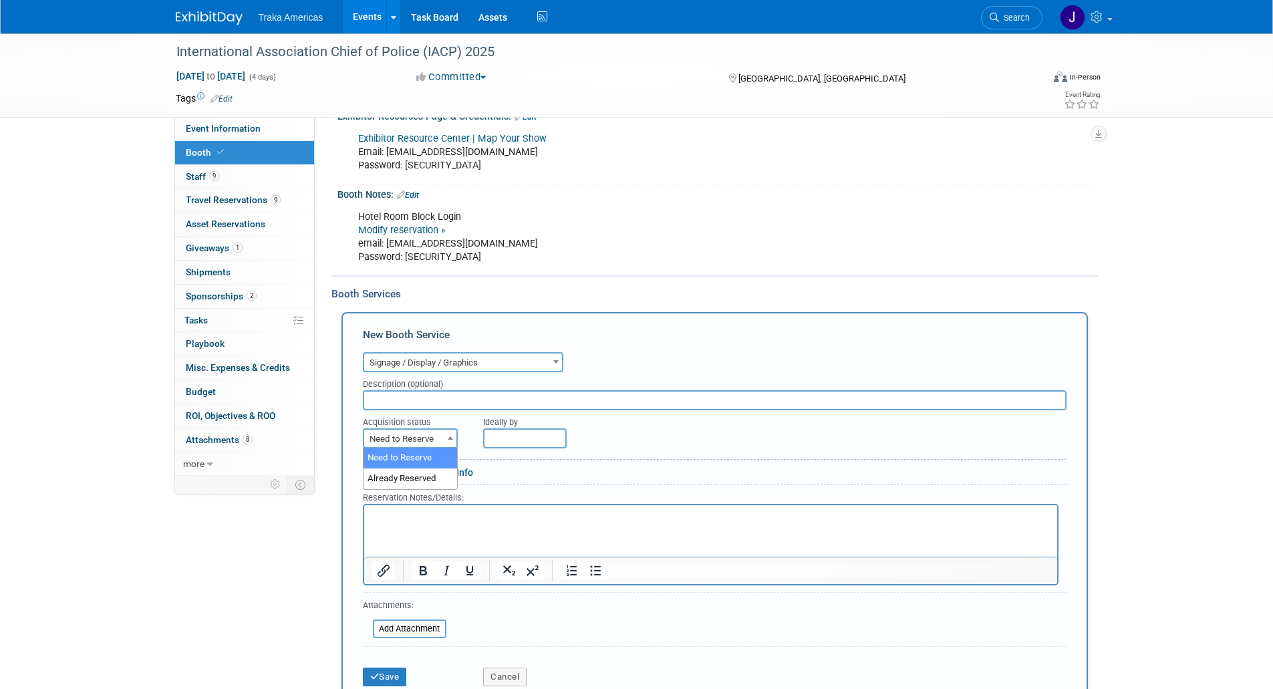
click at [445, 437] on span at bounding box center [450, 437] width 13 height 17
select select "2"
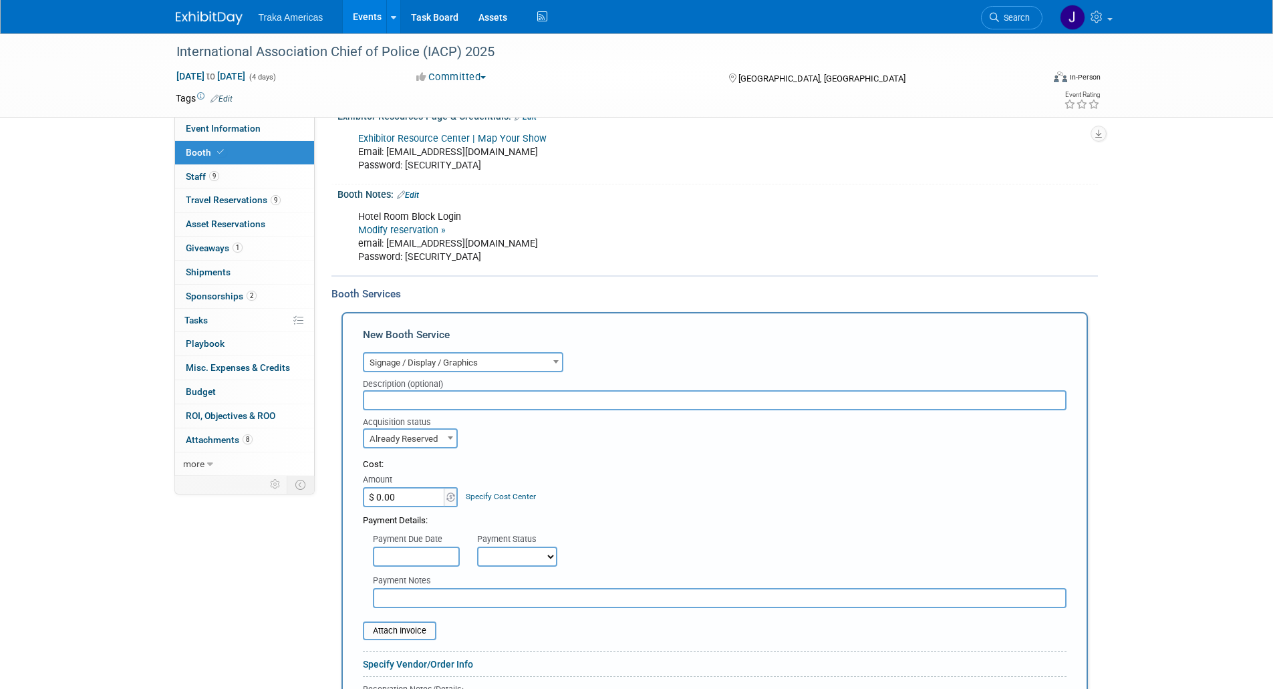
click at [410, 500] on input "$ 0.00" at bounding box center [405, 497] width 84 height 20
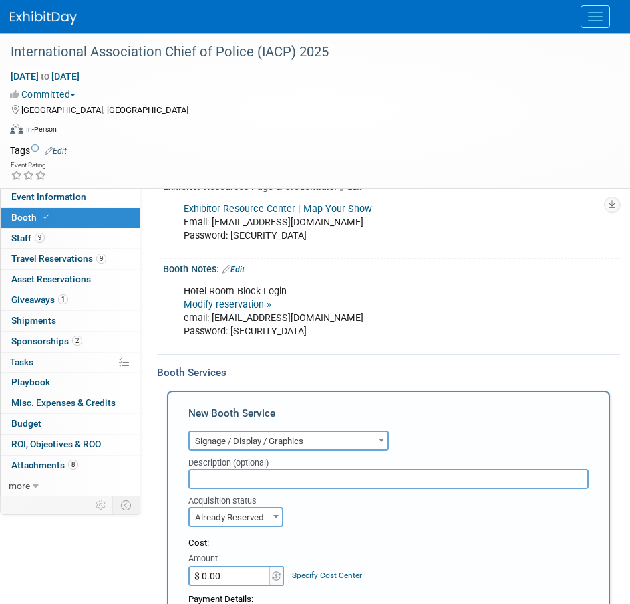
click at [224, 574] on input "$ 0.00" at bounding box center [231, 576] width 84 height 20
type input "$ 1,595.60"
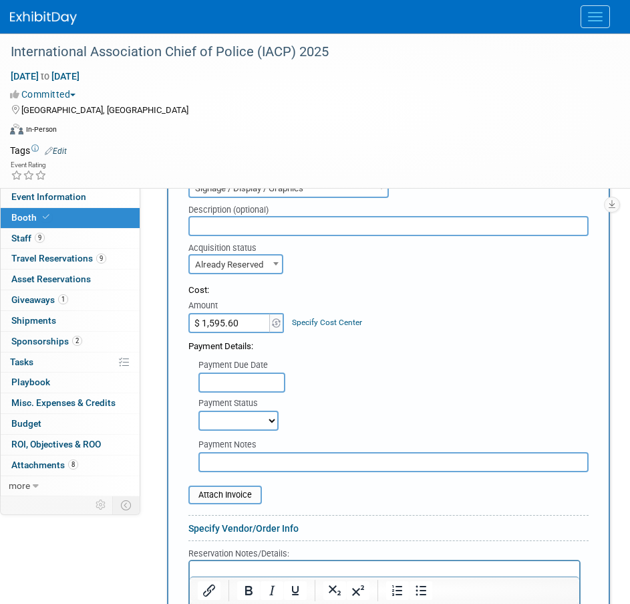
scroll to position [421, 0]
click at [216, 498] on input "file" at bounding box center [181, 494] width 159 height 16
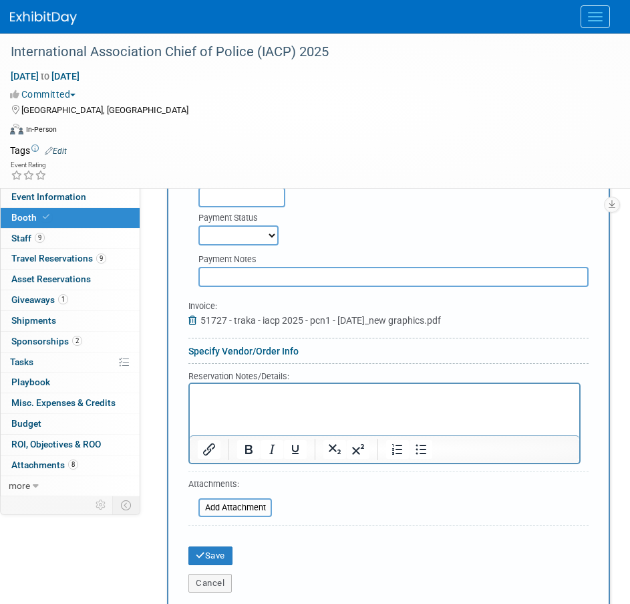
scroll to position [606, 0]
click at [326, 399] on p "Rich Text Area. Press ALT-0 for help." at bounding box center [385, 394] width 374 height 13
click at [223, 554] on button "Save" at bounding box center [211, 554] width 44 height 19
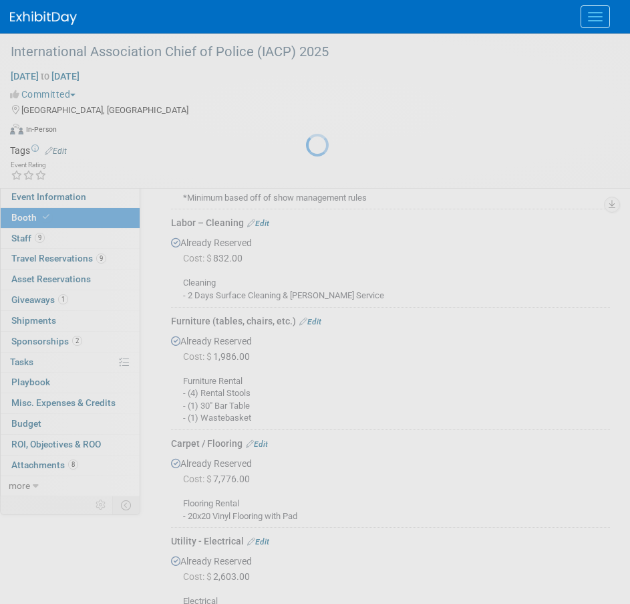
scroll to position [1742, 0]
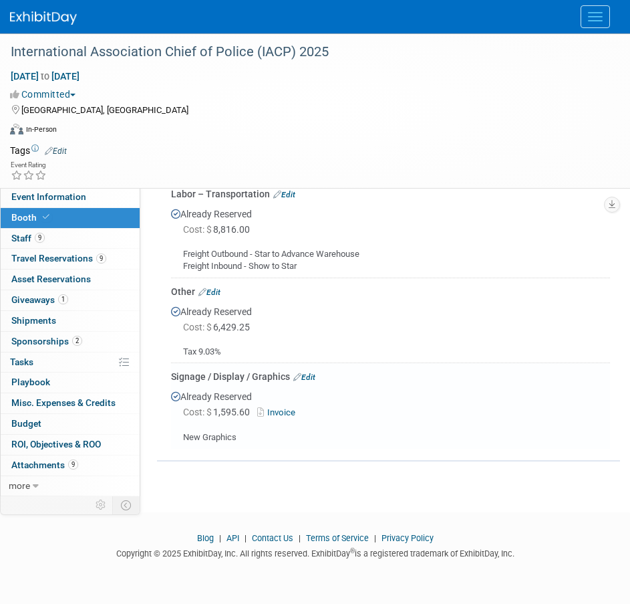
click at [214, 288] on link "Edit" at bounding box center [210, 291] width 22 height 9
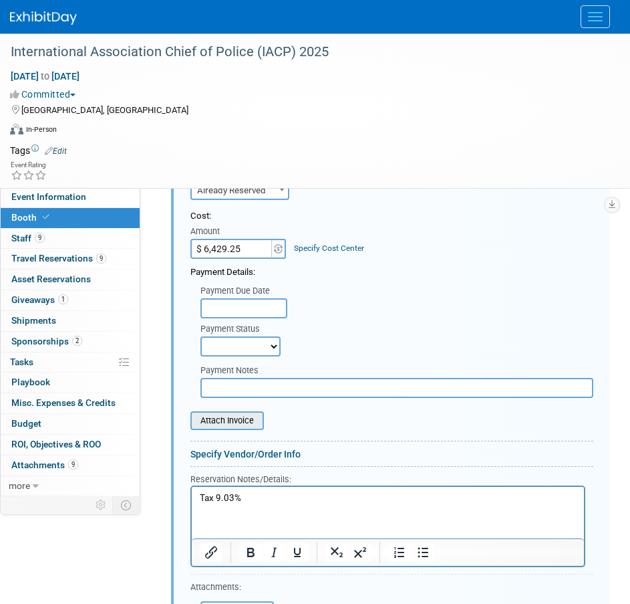
scroll to position [1931, 0]
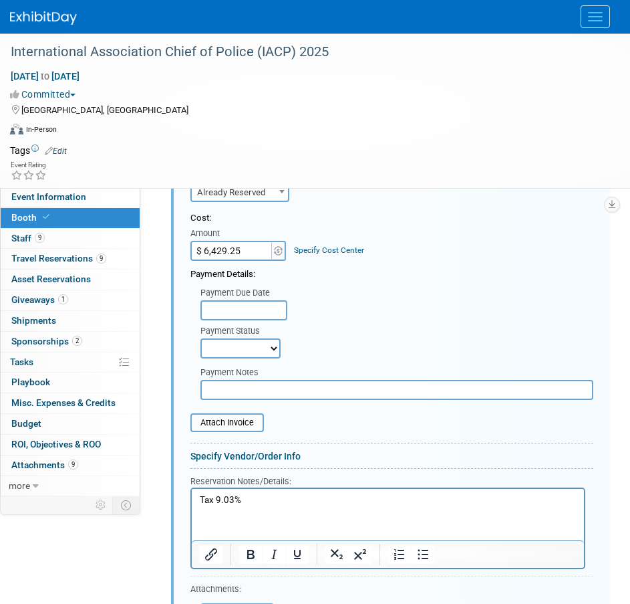
click at [247, 249] on input "$ 6,429.25" at bounding box center [233, 251] width 84 height 20
type input "$ 6,573.33"
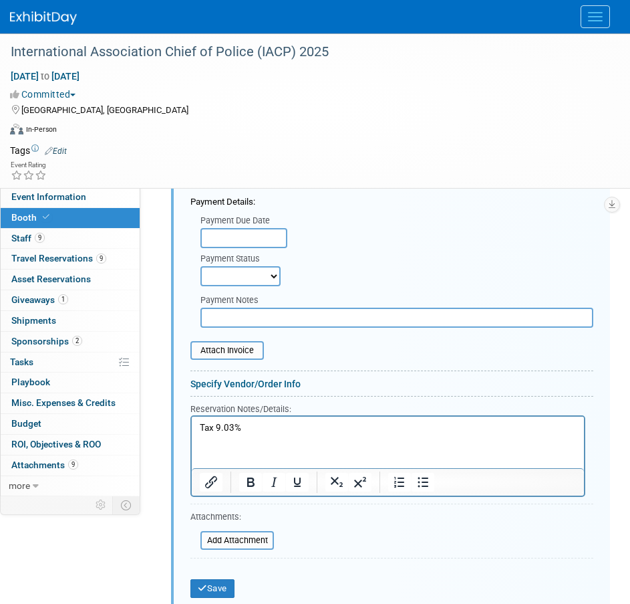
scroll to position [2006, 0]
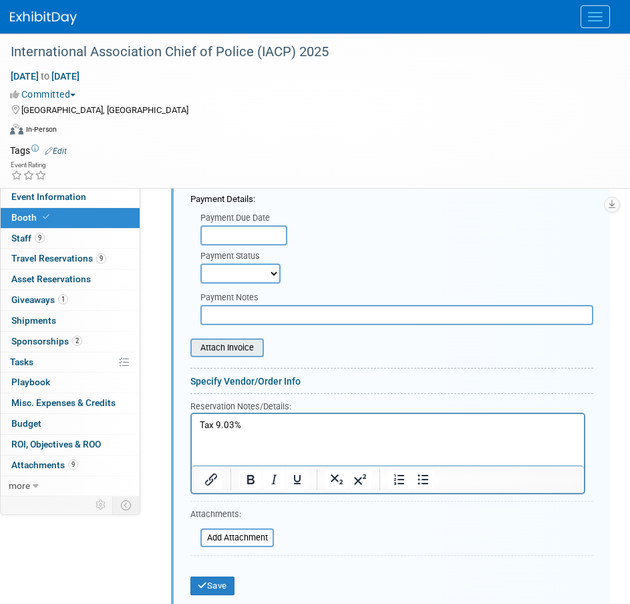
click at [245, 346] on input "file" at bounding box center [183, 348] width 159 height 16
click at [215, 582] on button "Save" at bounding box center [213, 585] width 44 height 19
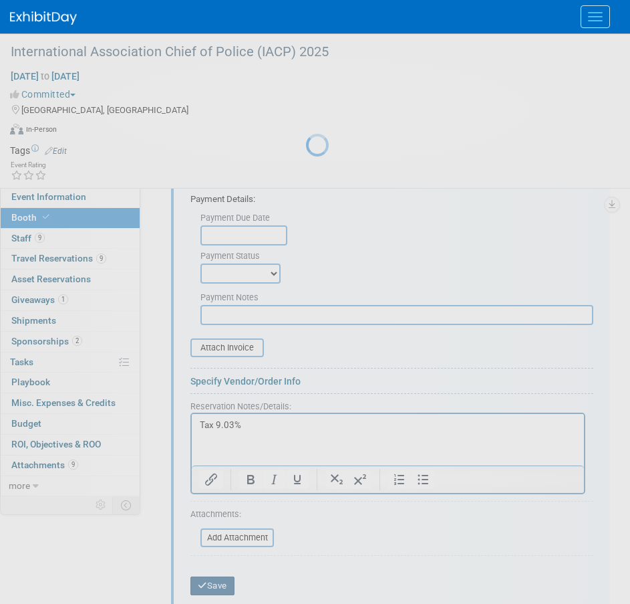
scroll to position [1742, 0]
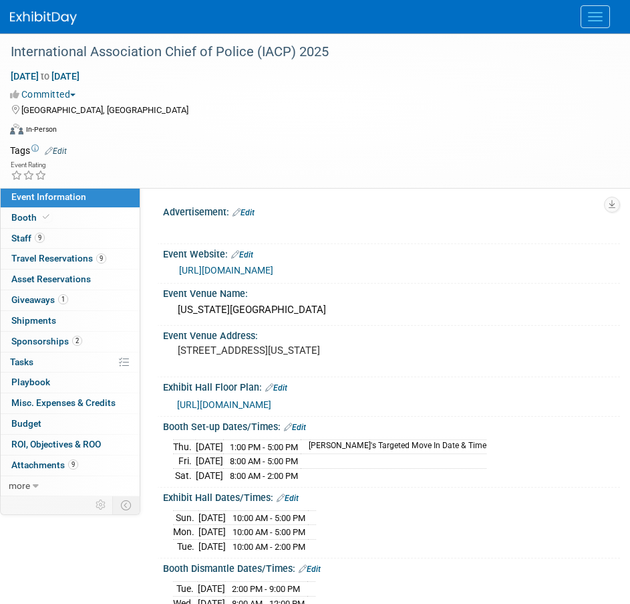
select select "National"
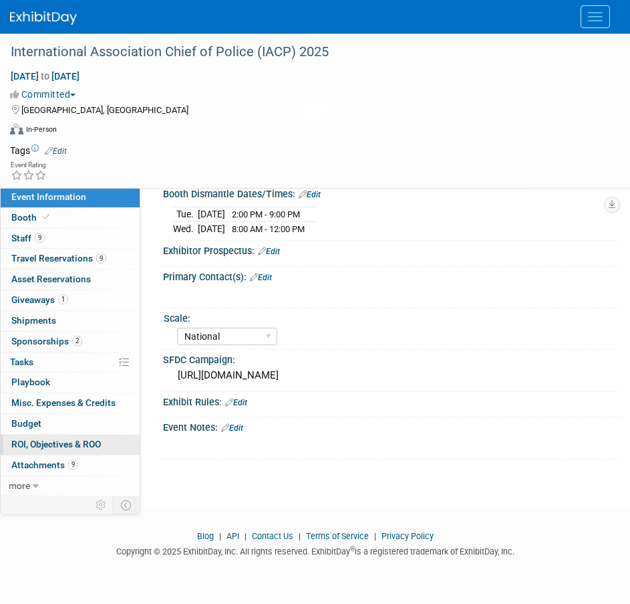
click at [74, 445] on span "ROI, Objectives & ROO 0" at bounding box center [56, 444] width 90 height 11
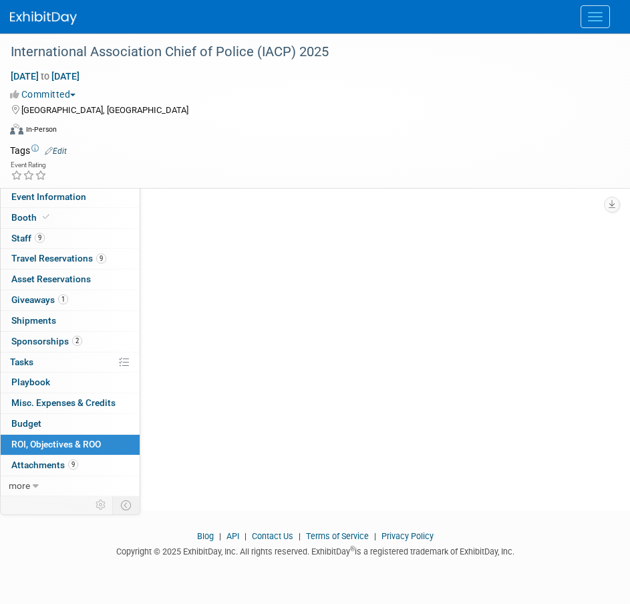
scroll to position [0, 0]
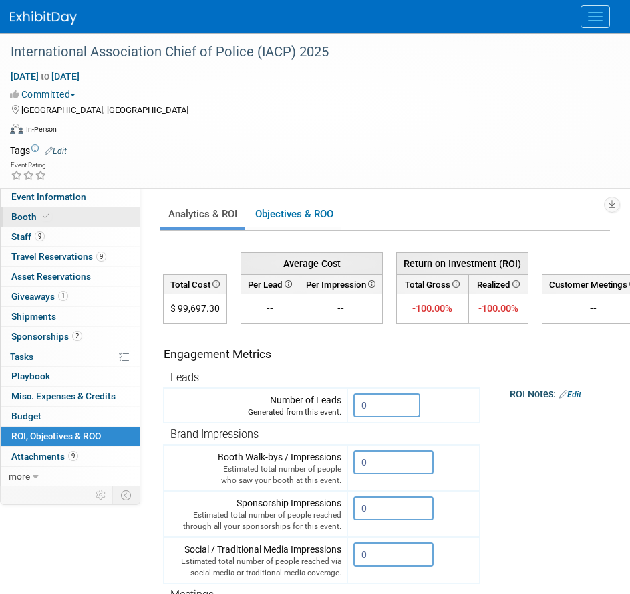
click at [79, 225] on link "Booth" at bounding box center [70, 216] width 139 height 19
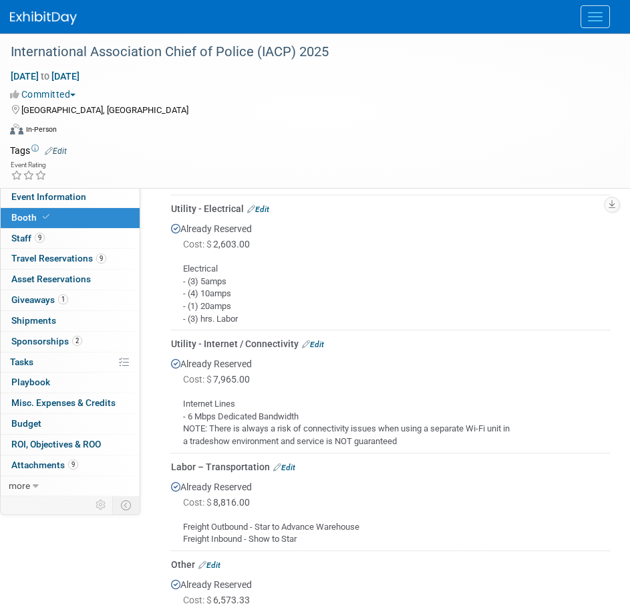
scroll to position [1742, 0]
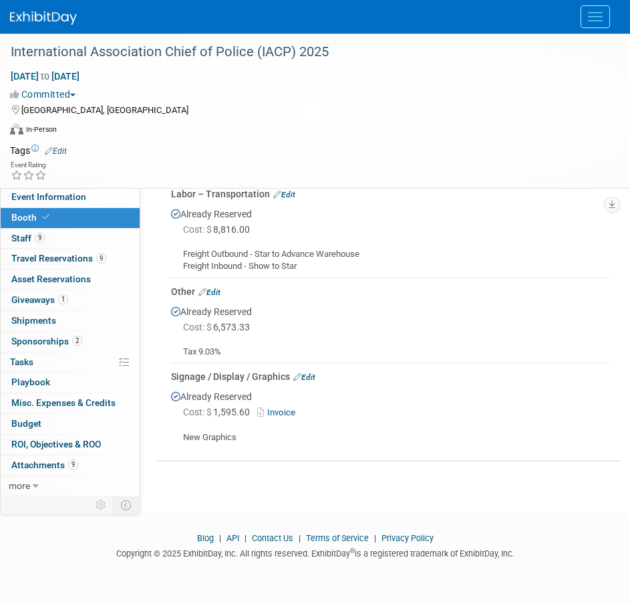
click at [279, 411] on link "Invoice" at bounding box center [278, 412] width 43 height 10
click at [51, 439] on span "ROI, Objectives & ROO 0" at bounding box center [56, 444] width 90 height 11
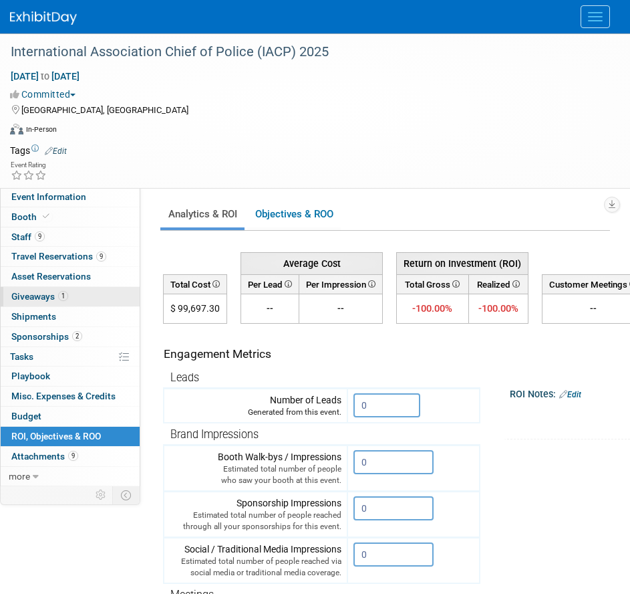
click at [53, 299] on span "Giveaways 1" at bounding box center [39, 296] width 57 height 11
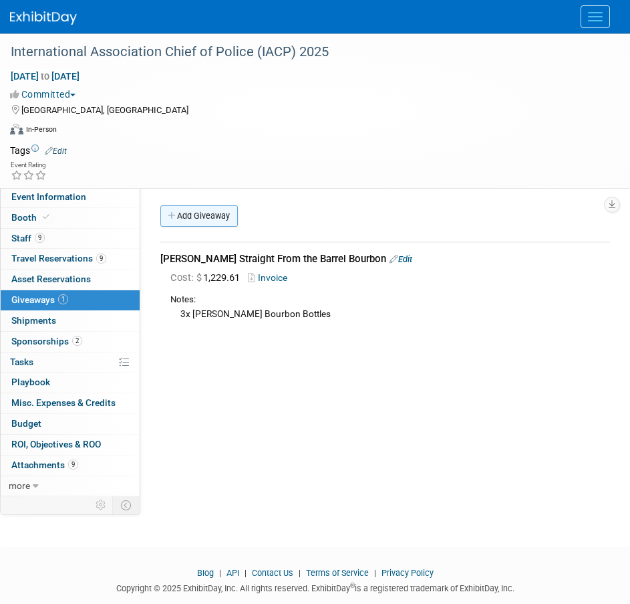
click at [194, 212] on link "Add Giveaway" at bounding box center [199, 215] width 78 height 21
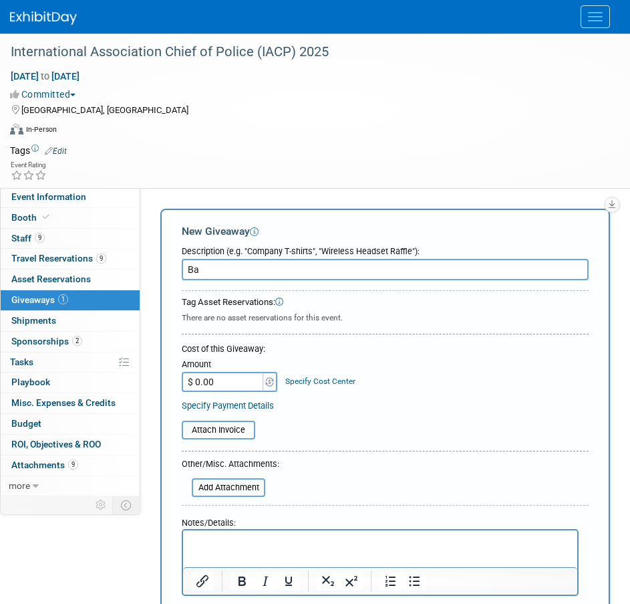
type input "B"
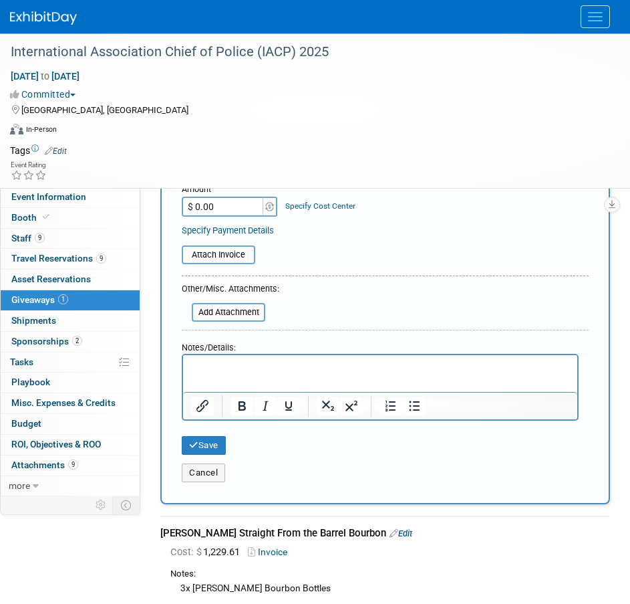
scroll to position [176, 0]
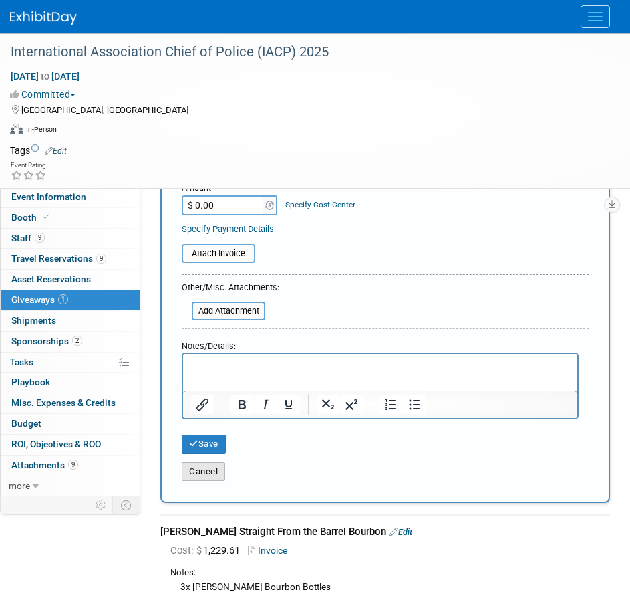
click at [202, 464] on button "Cancel" at bounding box center [203, 471] width 43 height 19
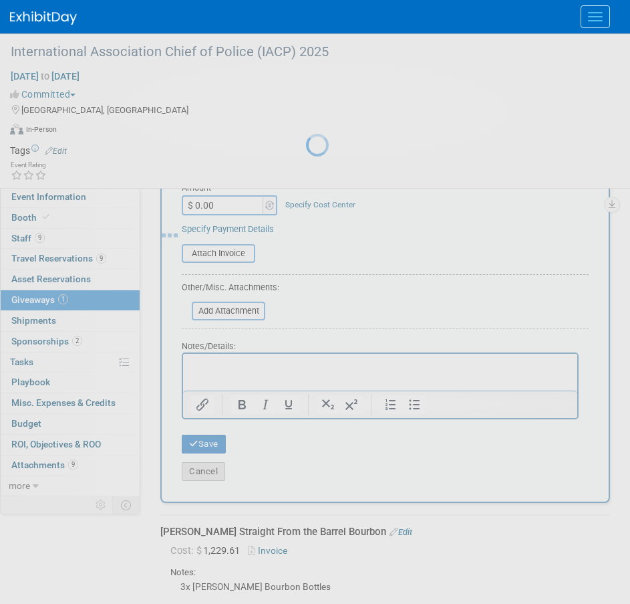
scroll to position [37, 0]
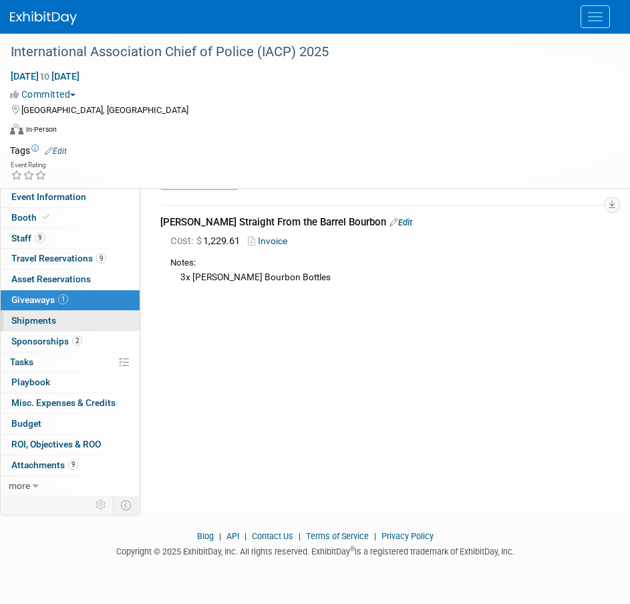
click at [65, 326] on link "0 Shipments 0" at bounding box center [70, 321] width 139 height 20
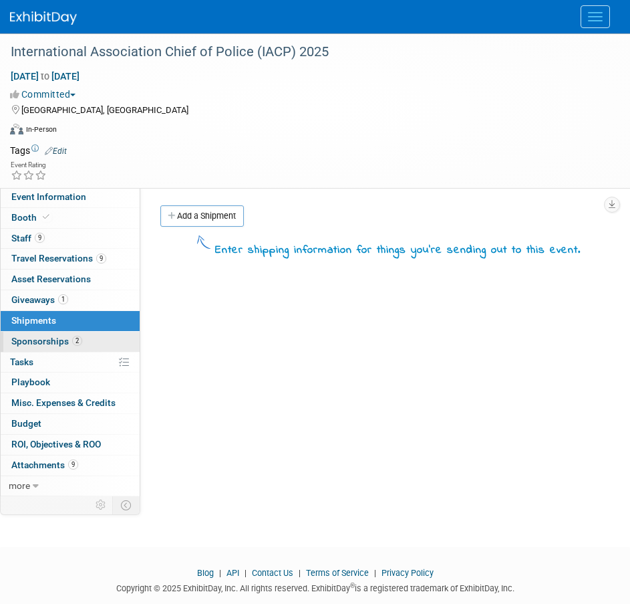
click at [66, 338] on span "Sponsorships 2" at bounding box center [46, 341] width 71 height 11
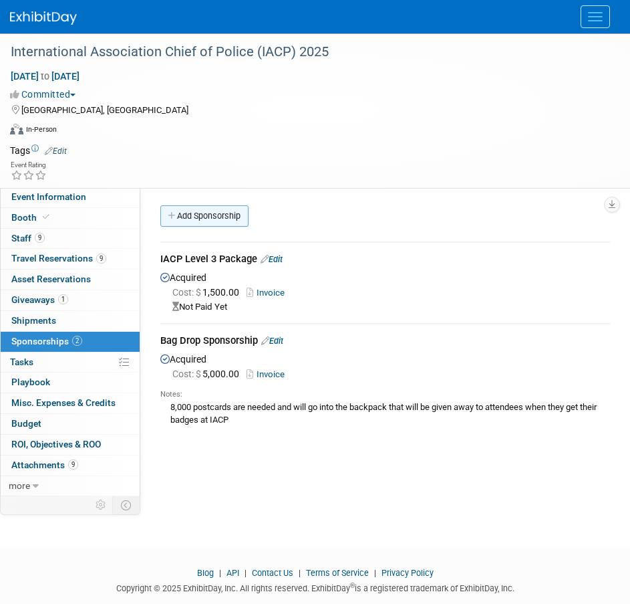
click at [191, 213] on link "Add Sponsorship" at bounding box center [204, 215] width 88 height 21
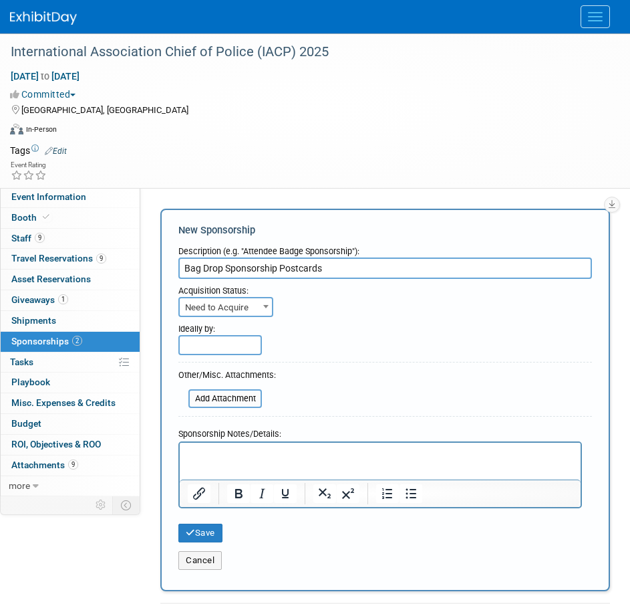
type input "Bag Drop Sponsorship Postcards"
click at [221, 308] on span "Need to Acquire" at bounding box center [226, 307] width 92 height 19
select select "2"
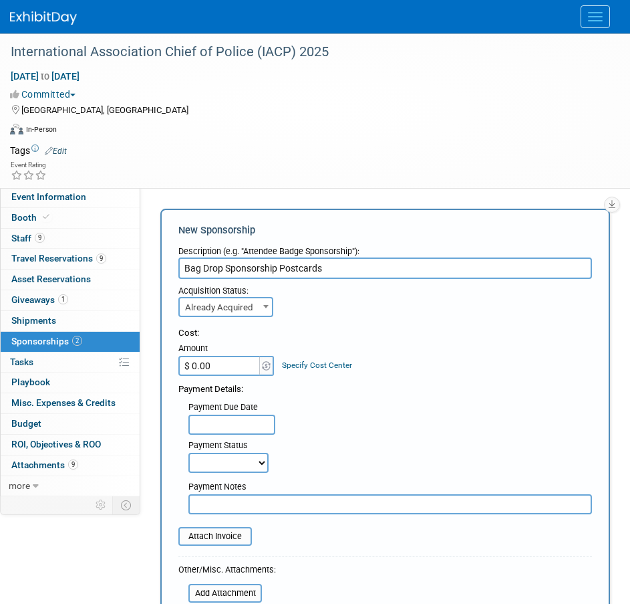
click at [233, 370] on input "$ 0.00" at bounding box center [220, 366] width 84 height 20
click at [235, 368] on input "$ 0.00" at bounding box center [220, 366] width 84 height 20
type input "$ 1,026.97"
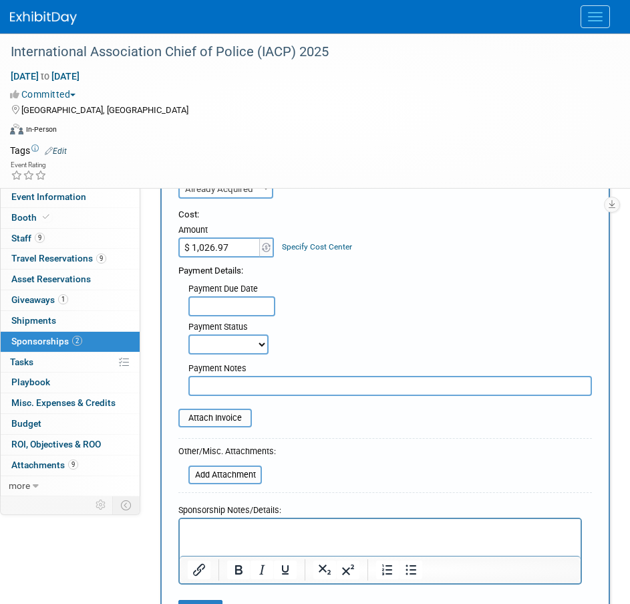
scroll to position [119, 0]
click at [229, 418] on input "file" at bounding box center [171, 417] width 159 height 16
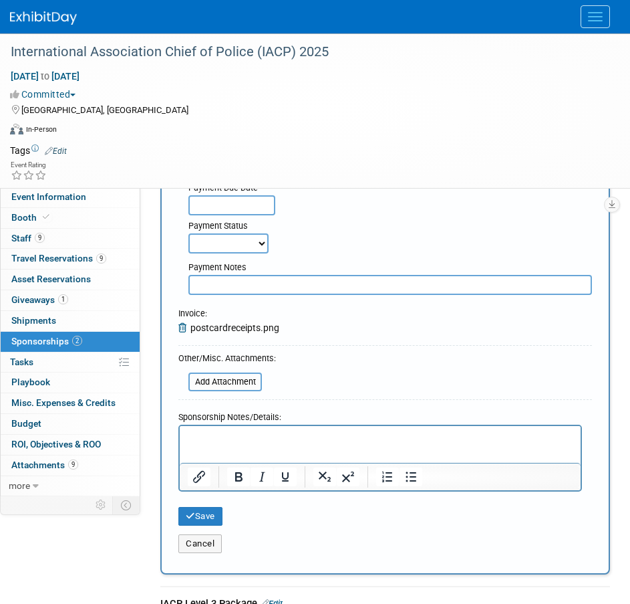
scroll to position [220, 0]
click at [215, 515] on button "Save" at bounding box center [200, 515] width 44 height 19
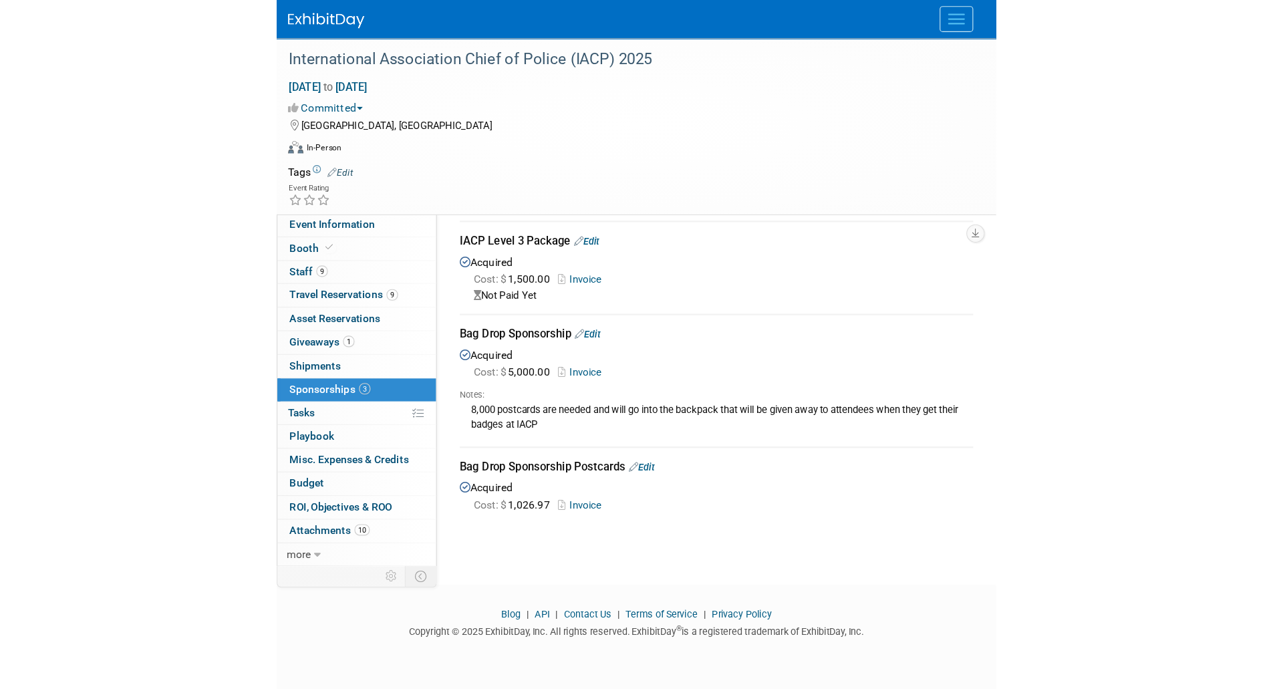
scroll to position [5, 0]
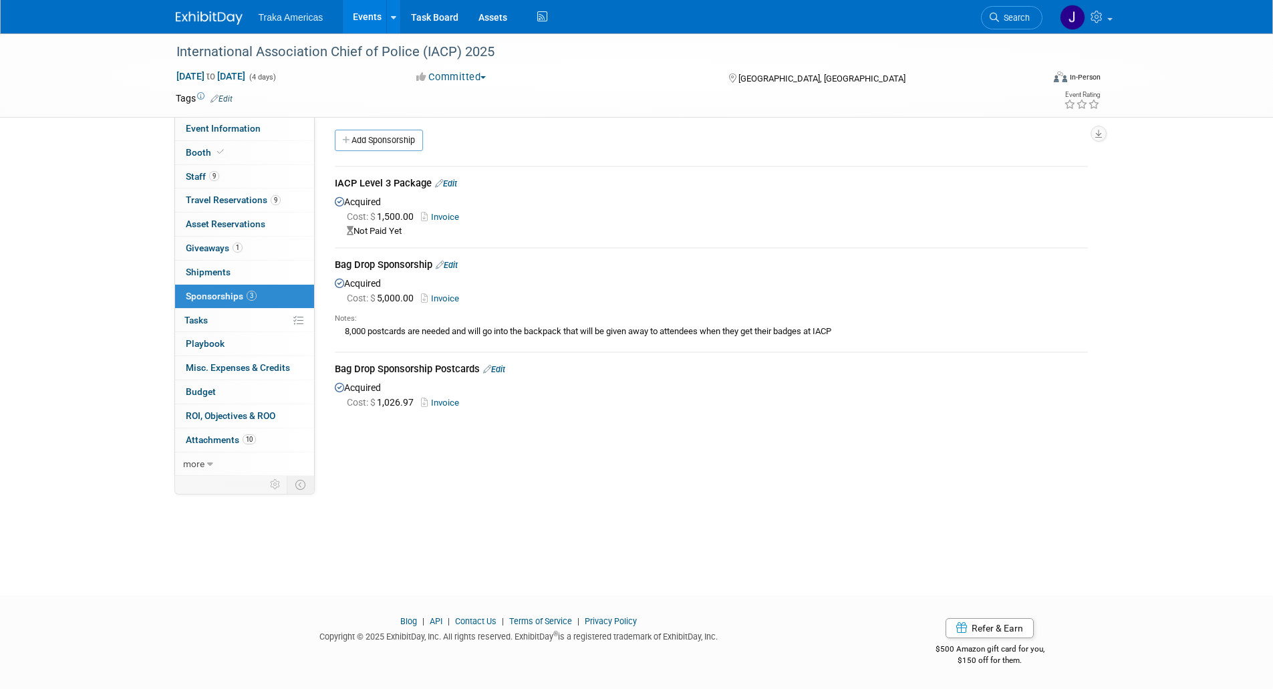
click at [451, 183] on link "Edit" at bounding box center [446, 183] width 22 height 10
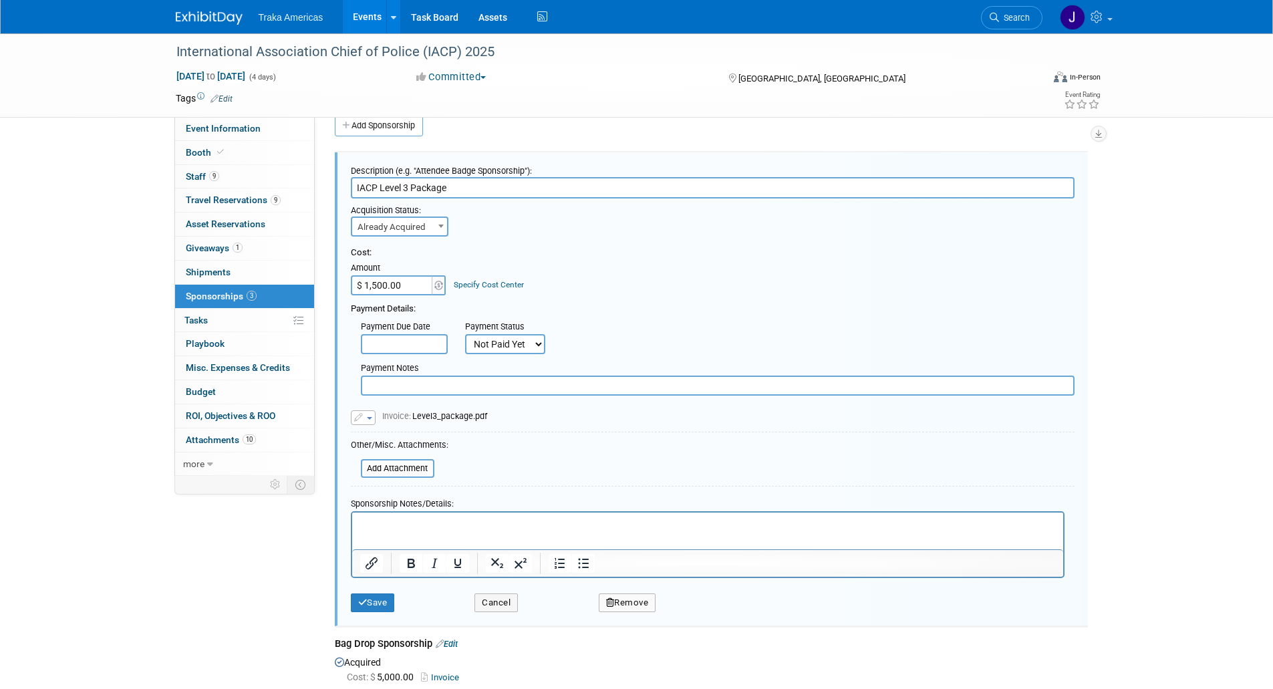
scroll to position [0, 0]
drag, startPoint x: 452, startPoint y: 185, endPoint x: 379, endPoint y: 189, distance: 72.9
click at [379, 189] on input "IACP Level 3 Package" at bounding box center [713, 187] width 724 height 21
type input "IACP Rotating Directory Banner"
click at [369, 287] on input "$ 1,500.00" at bounding box center [393, 285] width 84 height 20
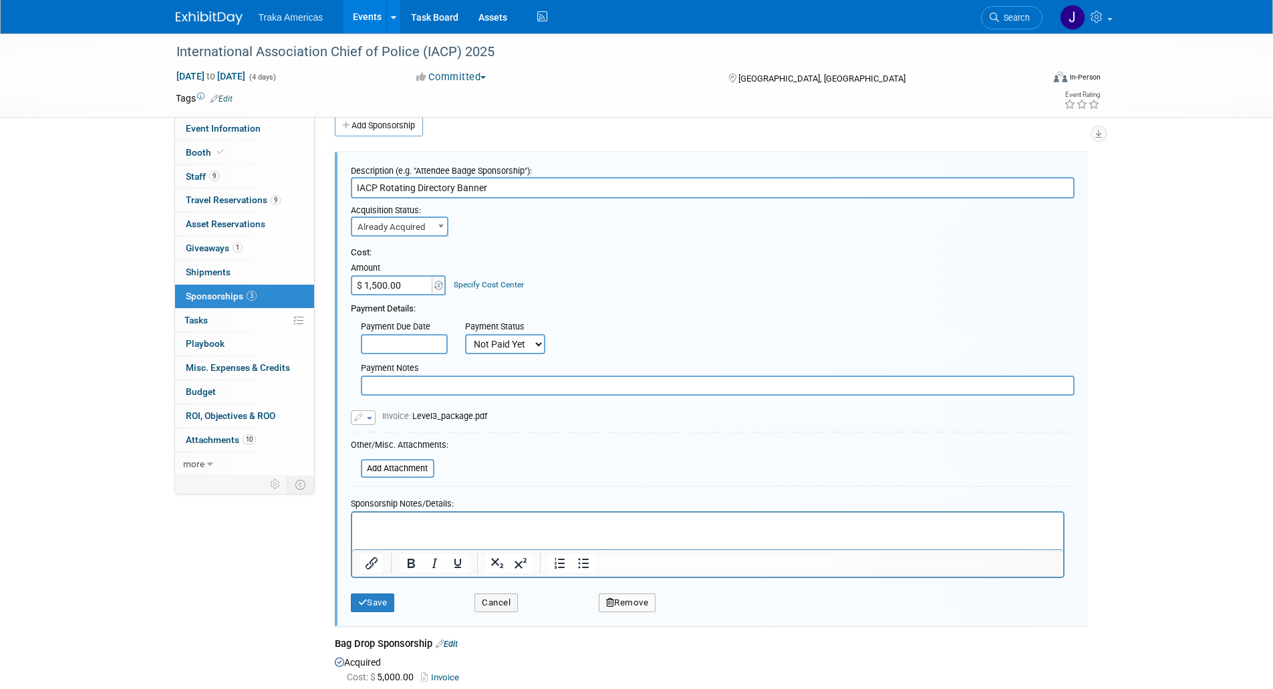
click at [369, 287] on input "$ 1,500.00" at bounding box center [393, 285] width 84 height 20
type input "$ 2,500.00"
click at [372, 600] on button "Save" at bounding box center [373, 603] width 44 height 19
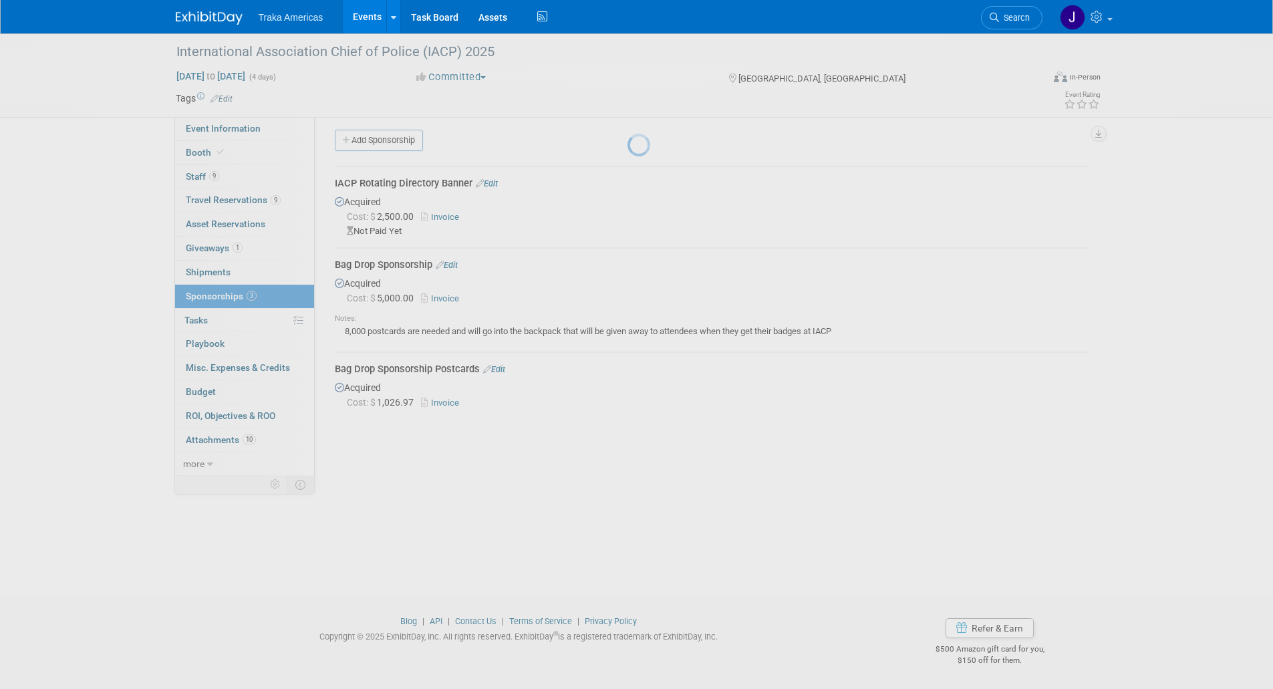
scroll to position [5, 0]
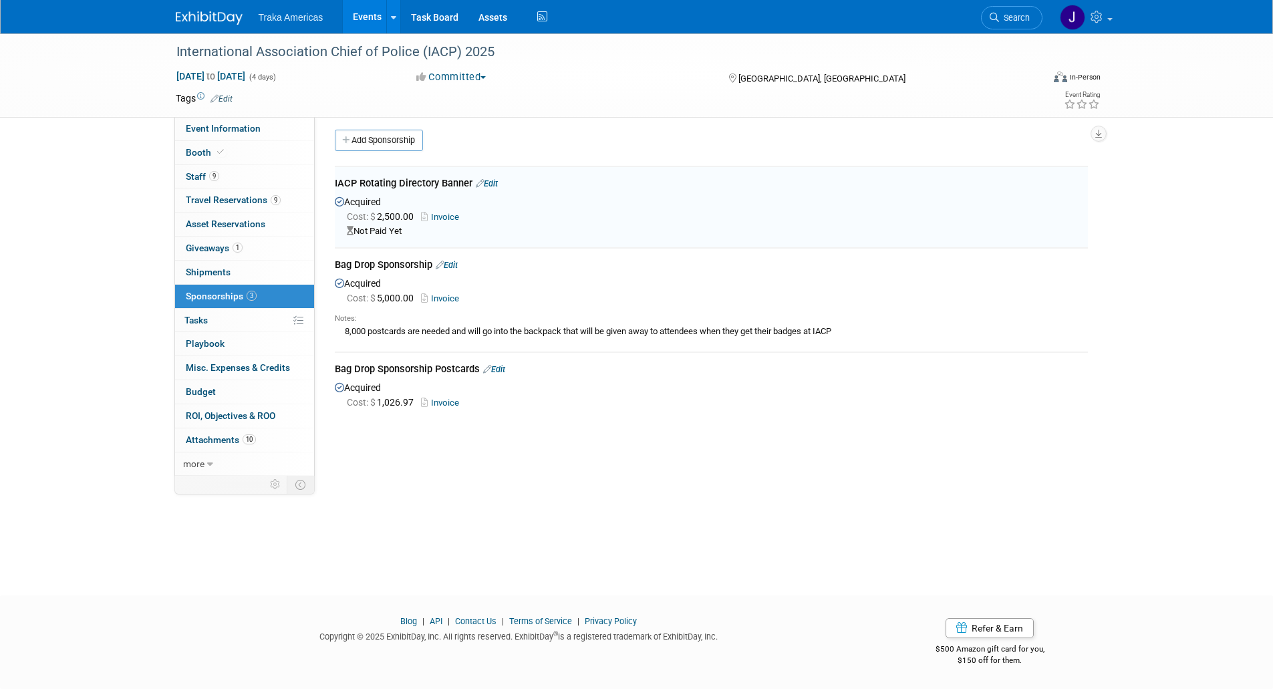
click at [492, 177] on div "IACP Rotating Directory Banner Edit" at bounding box center [711, 184] width 753 height 17
click at [494, 181] on link "Edit" at bounding box center [487, 183] width 22 height 10
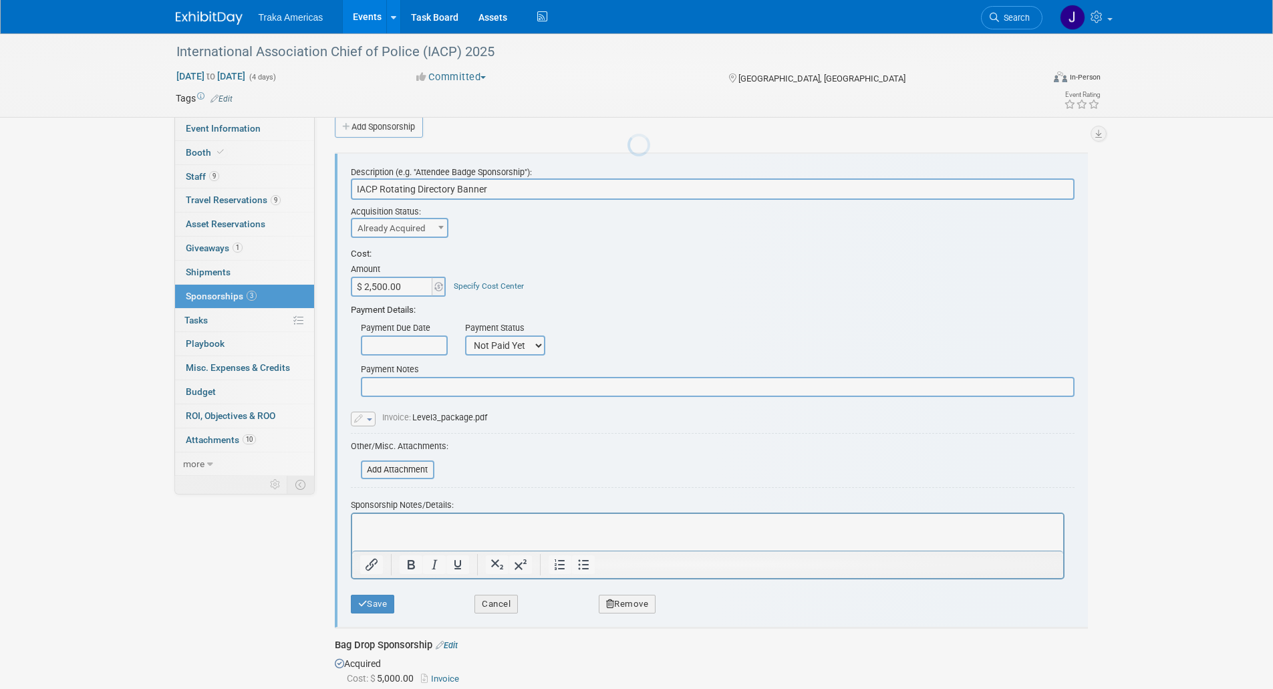
scroll to position [0, 0]
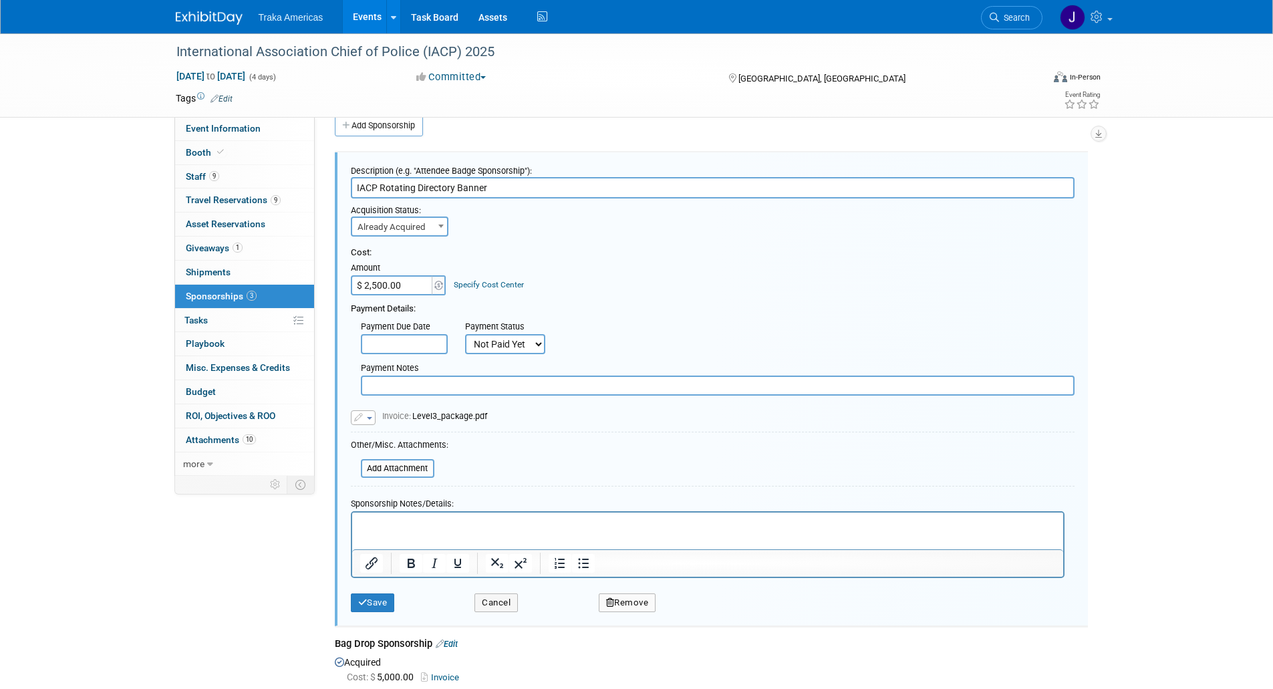
click at [363, 416] on icon "button" at bounding box center [359, 418] width 11 height 9
click at [377, 433] on link "Replace with a new file" at bounding box center [419, 437] width 134 height 19
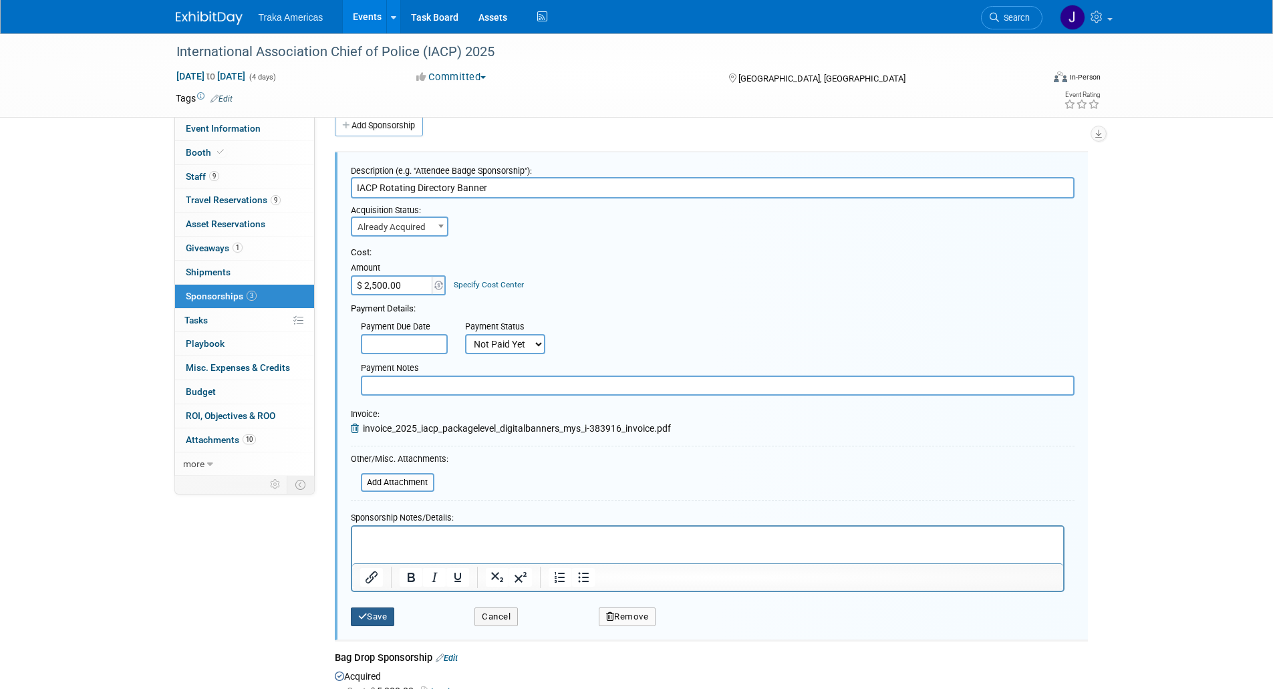
click at [382, 603] on button "Save" at bounding box center [373, 617] width 44 height 19
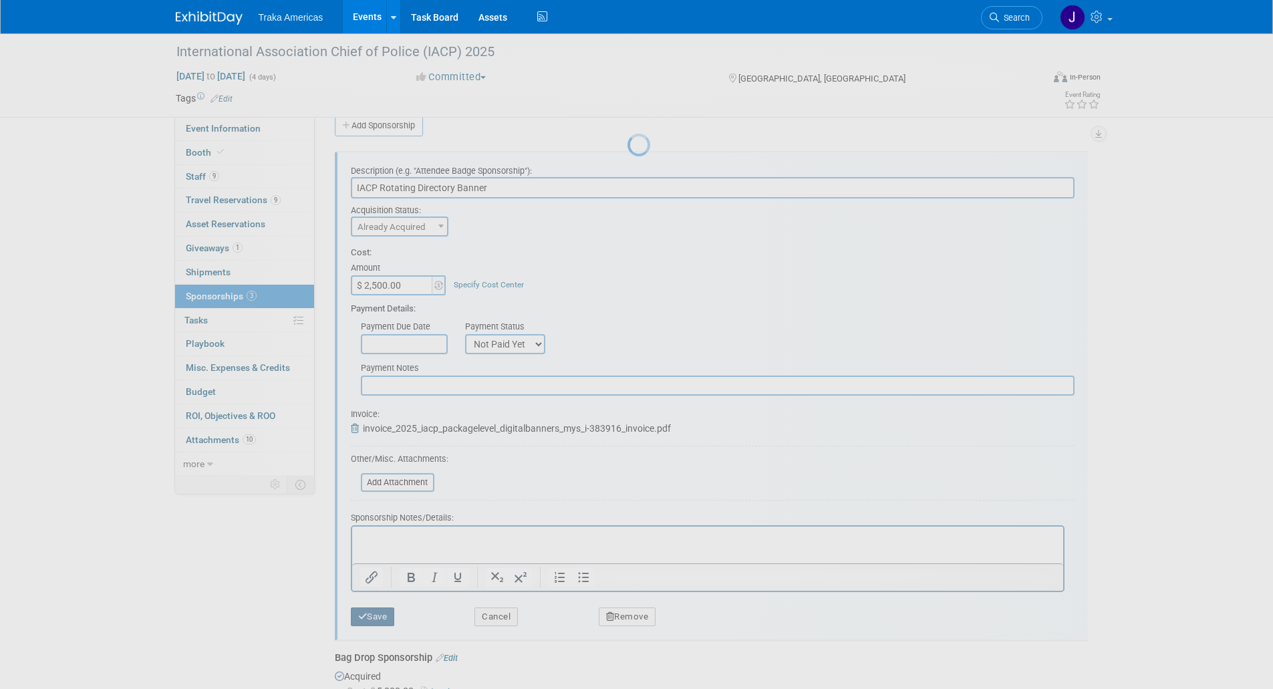
scroll to position [5, 0]
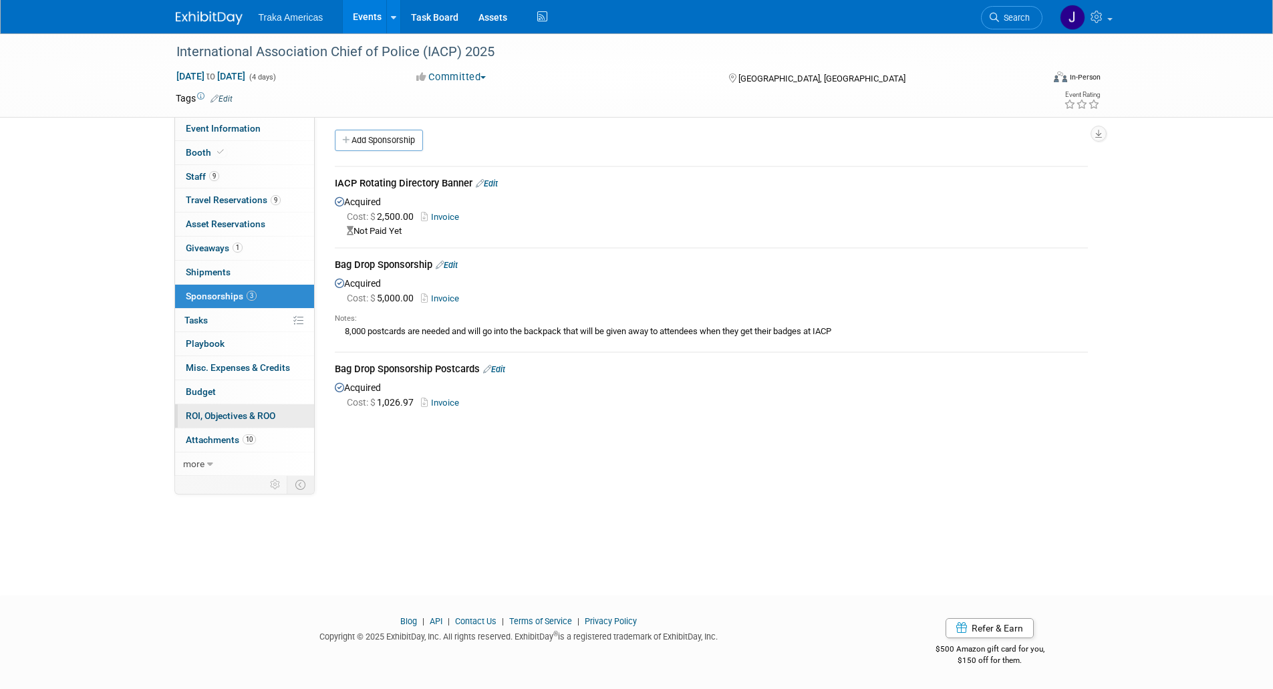
click at [244, 422] on link "0 ROI, Objectives & ROO 0" at bounding box center [244, 415] width 139 height 23
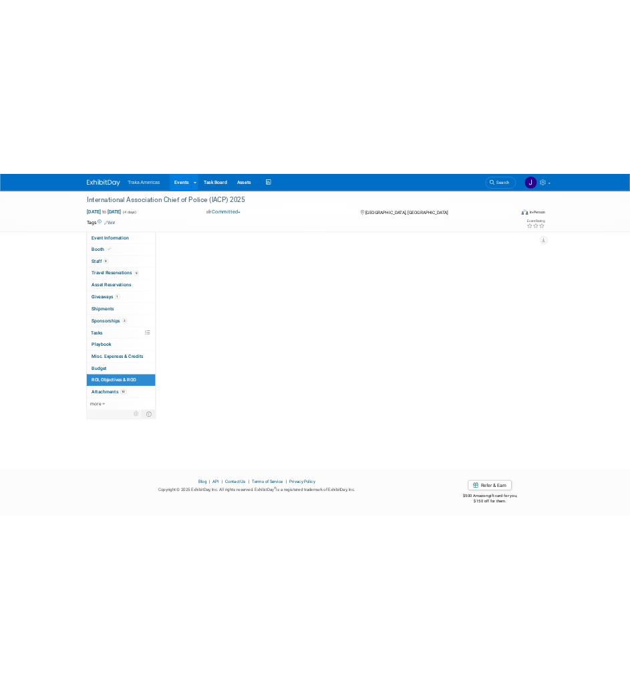
scroll to position [0, 0]
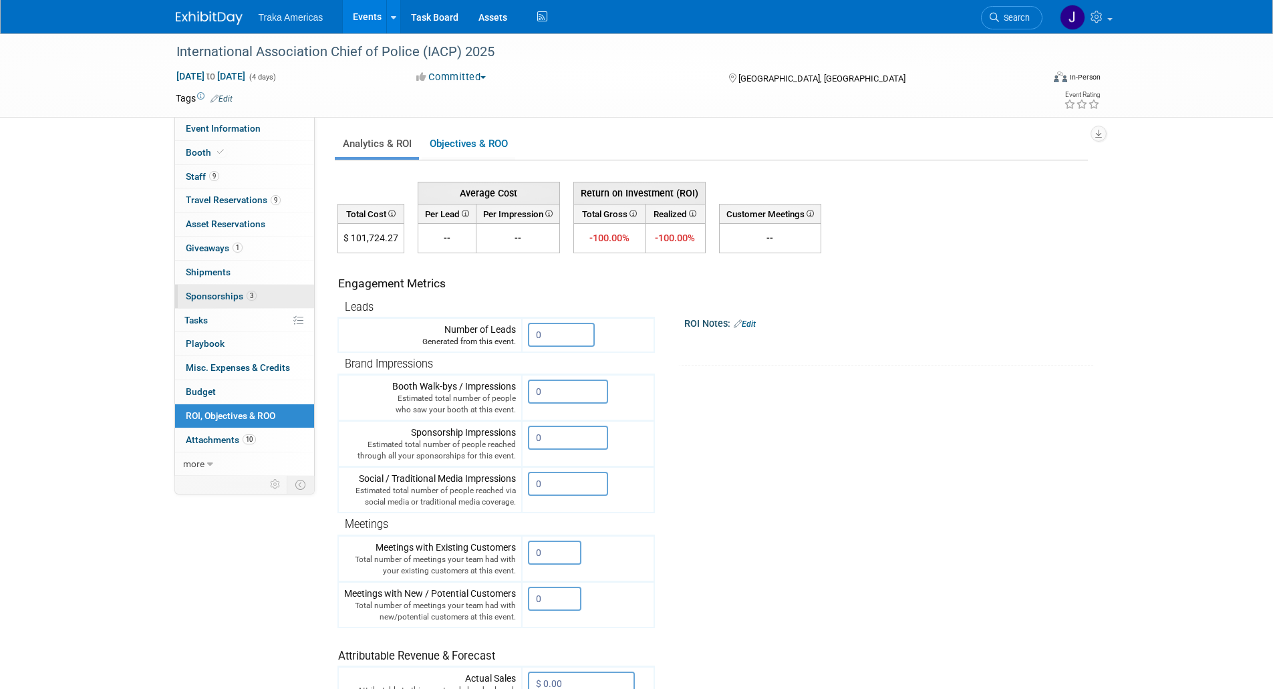
click at [227, 293] on span "Sponsorships 3" at bounding box center [221, 296] width 71 height 11
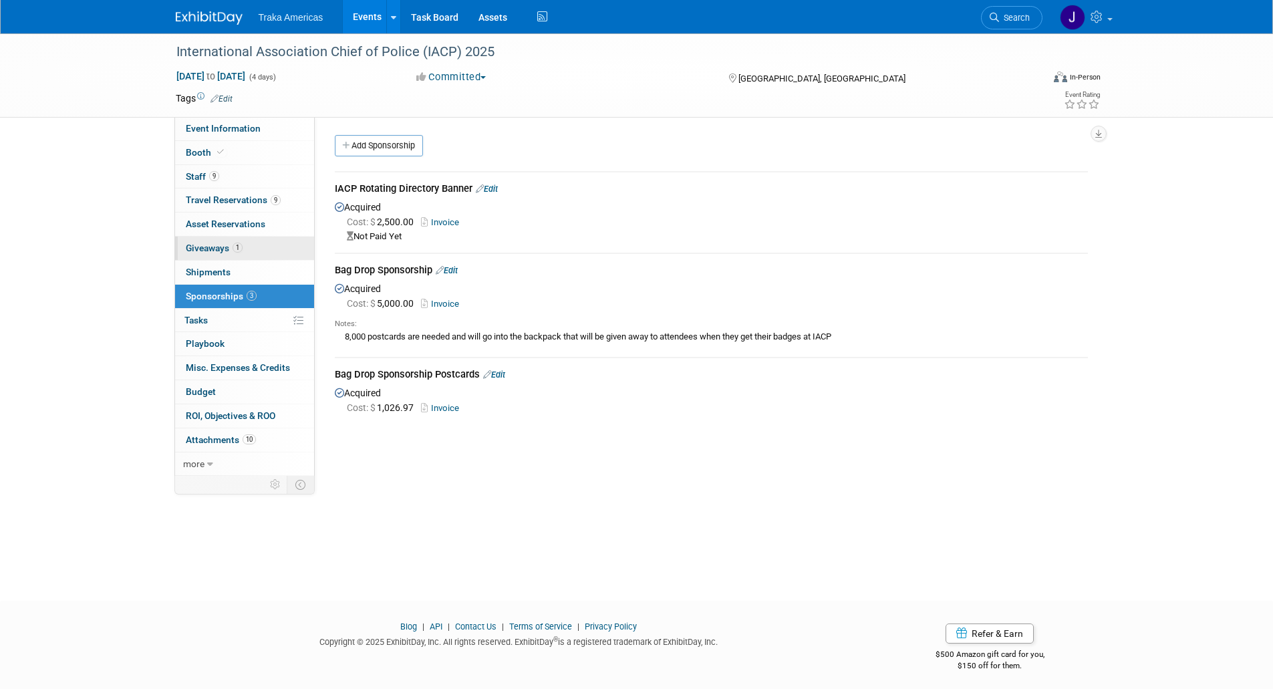
click at [223, 253] on link "1 Giveaways 1" at bounding box center [244, 248] width 139 height 23
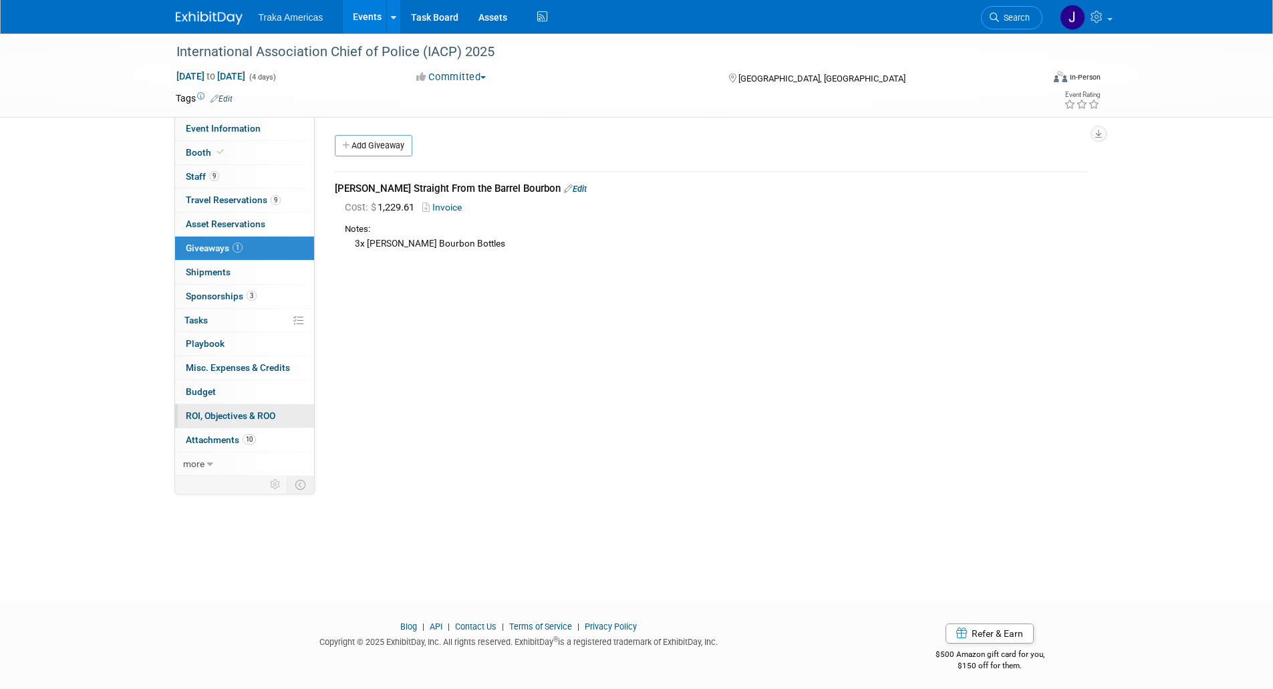
click at [256, 426] on link "0 ROI, Objectives & ROO 0" at bounding box center [244, 415] width 139 height 23
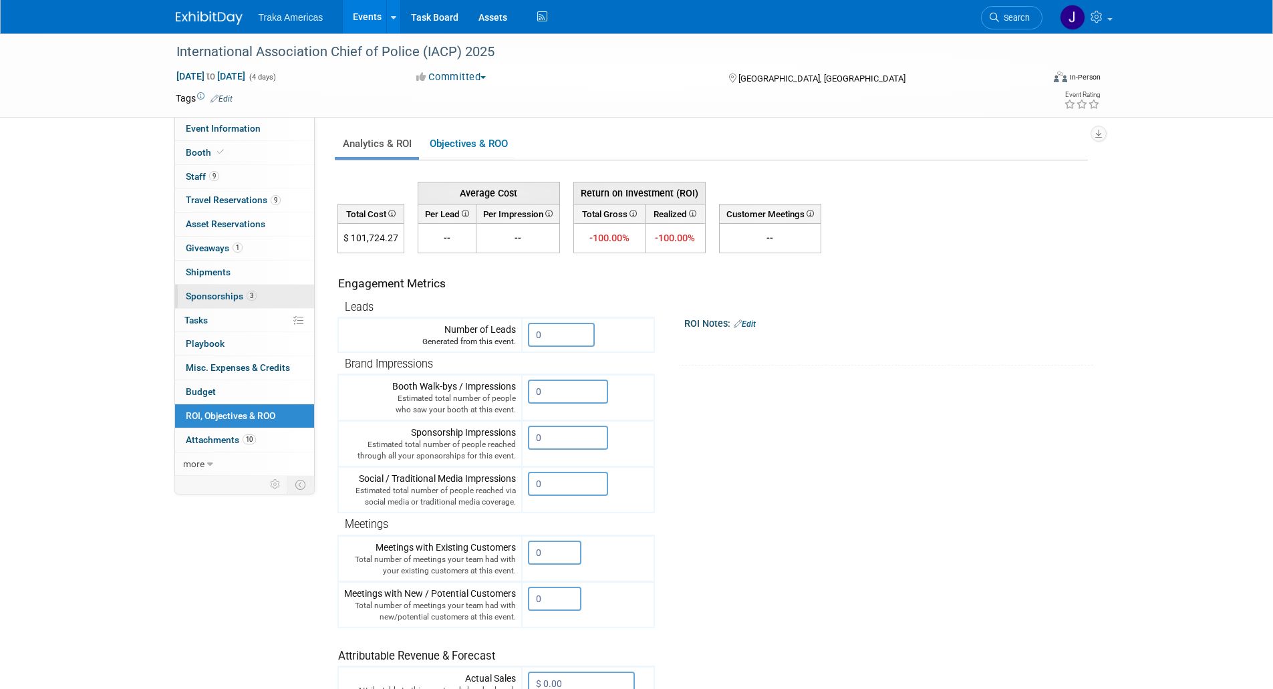
click at [213, 293] on span "Sponsorships 3" at bounding box center [221, 296] width 71 height 11
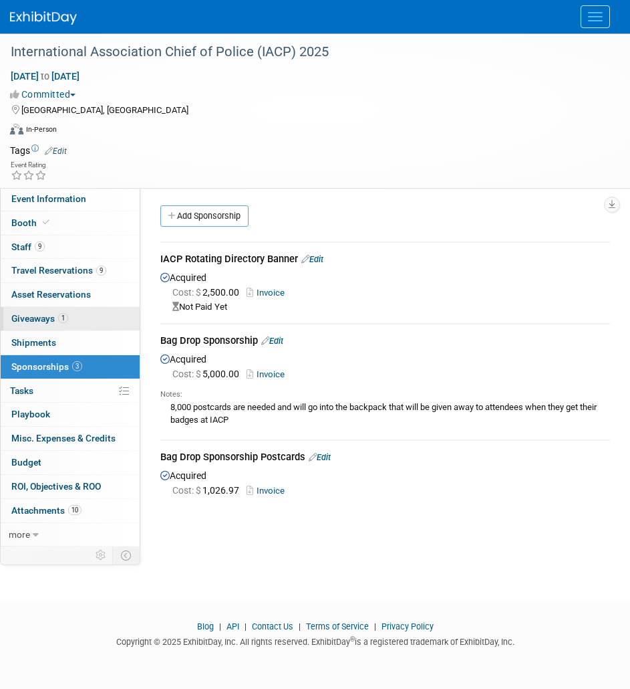
click at [65, 312] on link "1 Giveaways 1" at bounding box center [70, 318] width 139 height 23
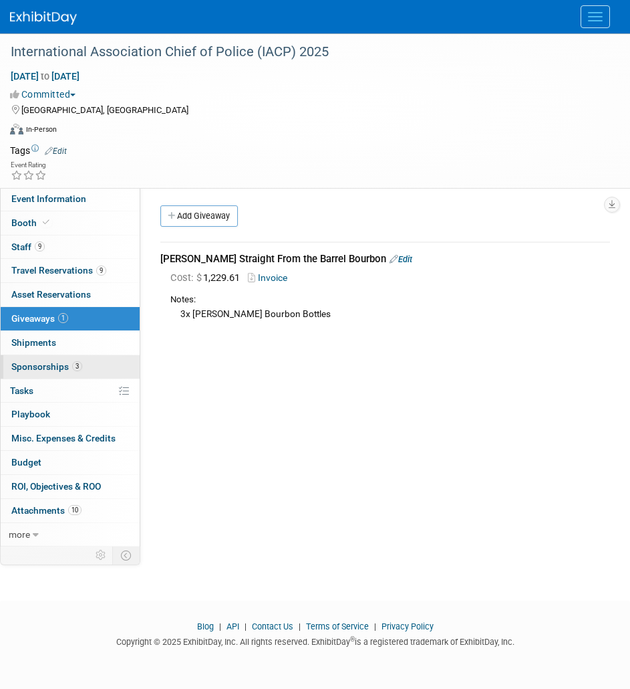
click at [78, 364] on span "3" at bounding box center [77, 366] width 10 height 10
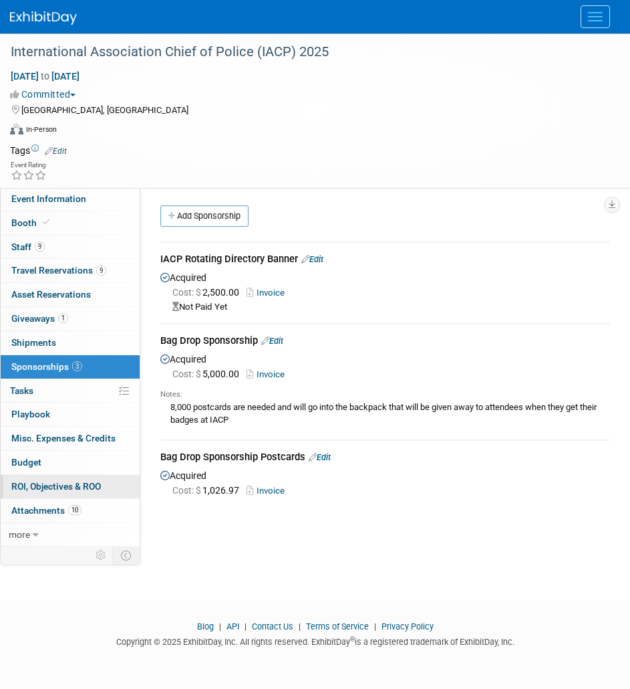
click at [56, 489] on span "ROI, Objectives & ROO 0" at bounding box center [56, 486] width 90 height 11
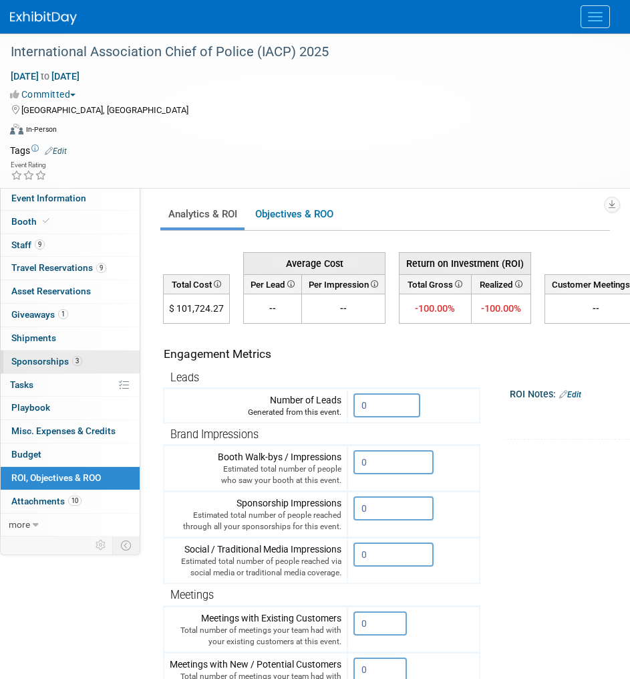
click at [70, 362] on span "Sponsorships 3" at bounding box center [46, 361] width 71 height 11
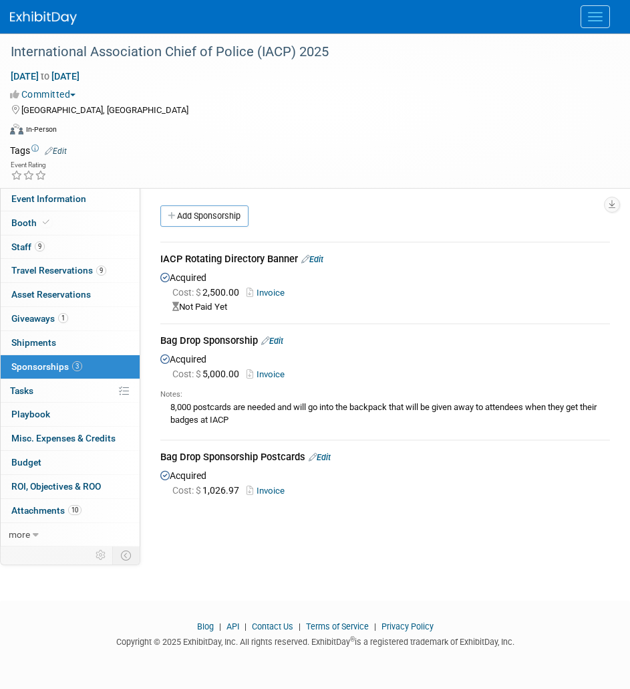
click at [279, 295] on link "Invoice" at bounding box center [268, 292] width 43 height 10
click at [53, 221] on link "Booth" at bounding box center [70, 222] width 139 height 23
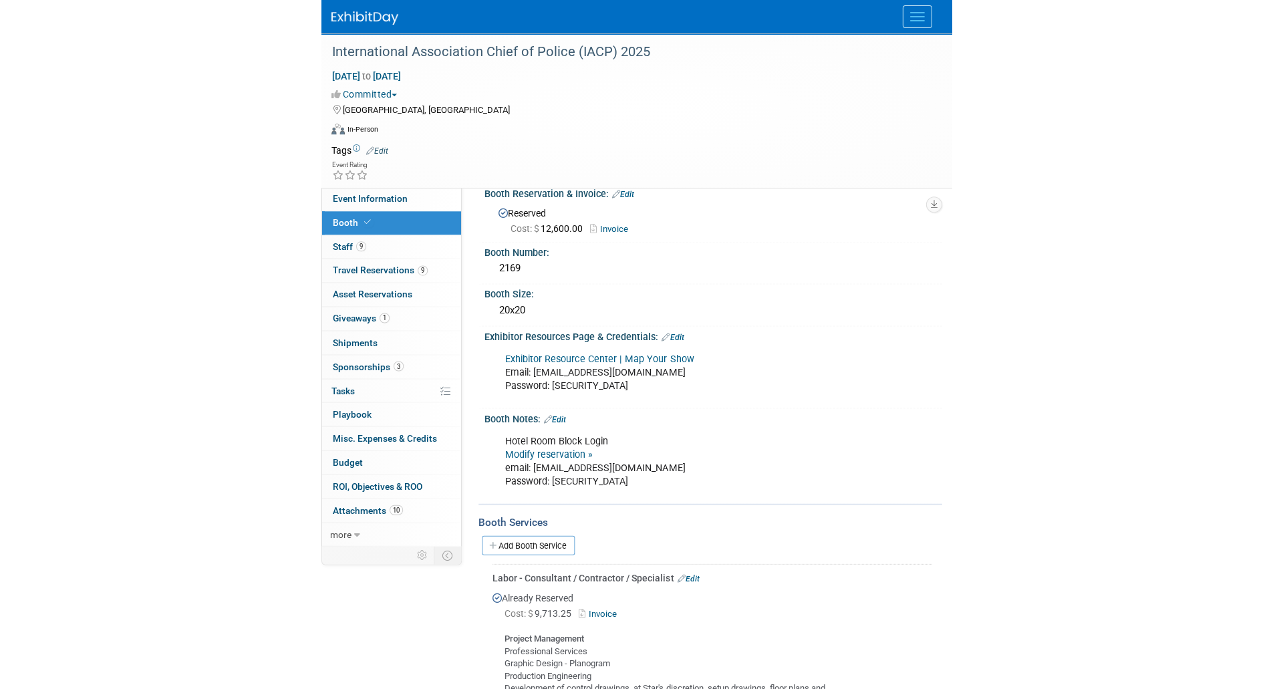
scroll to position [17, 0]
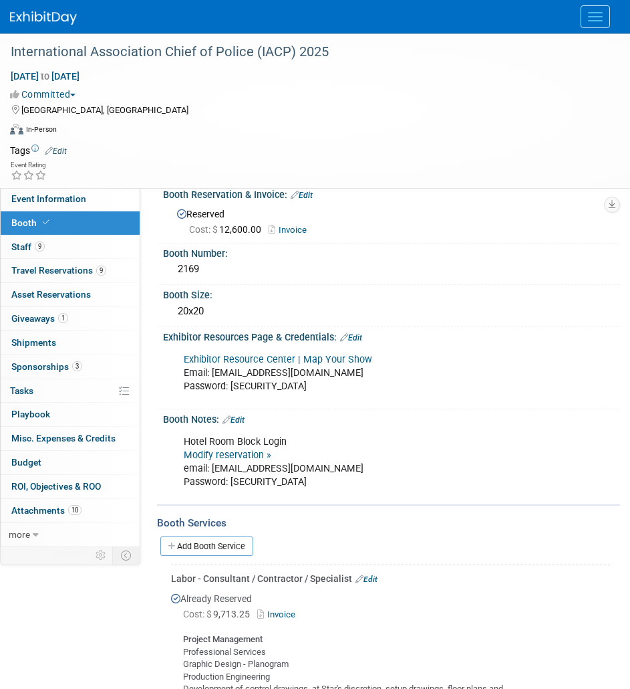
click at [256, 355] on link "Exhibitor Resource Center | Map Your Show" at bounding box center [278, 359] width 189 height 11
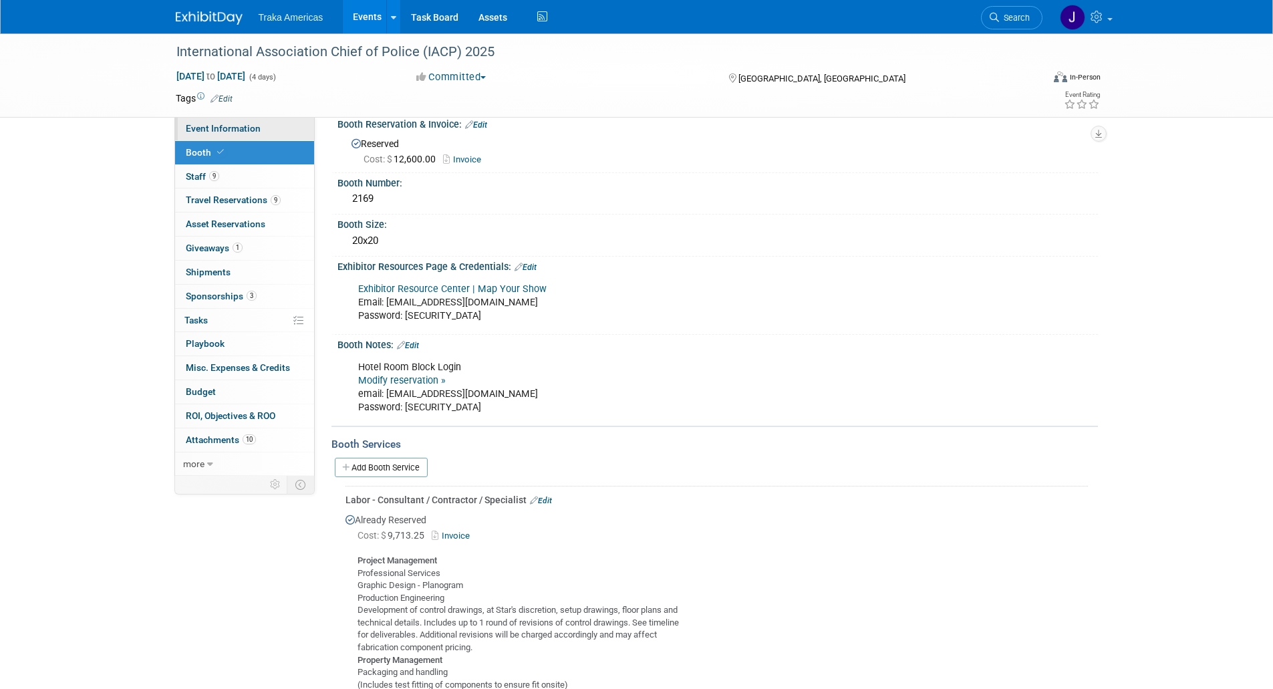
click at [243, 132] on span "Event Information" at bounding box center [223, 128] width 75 height 11
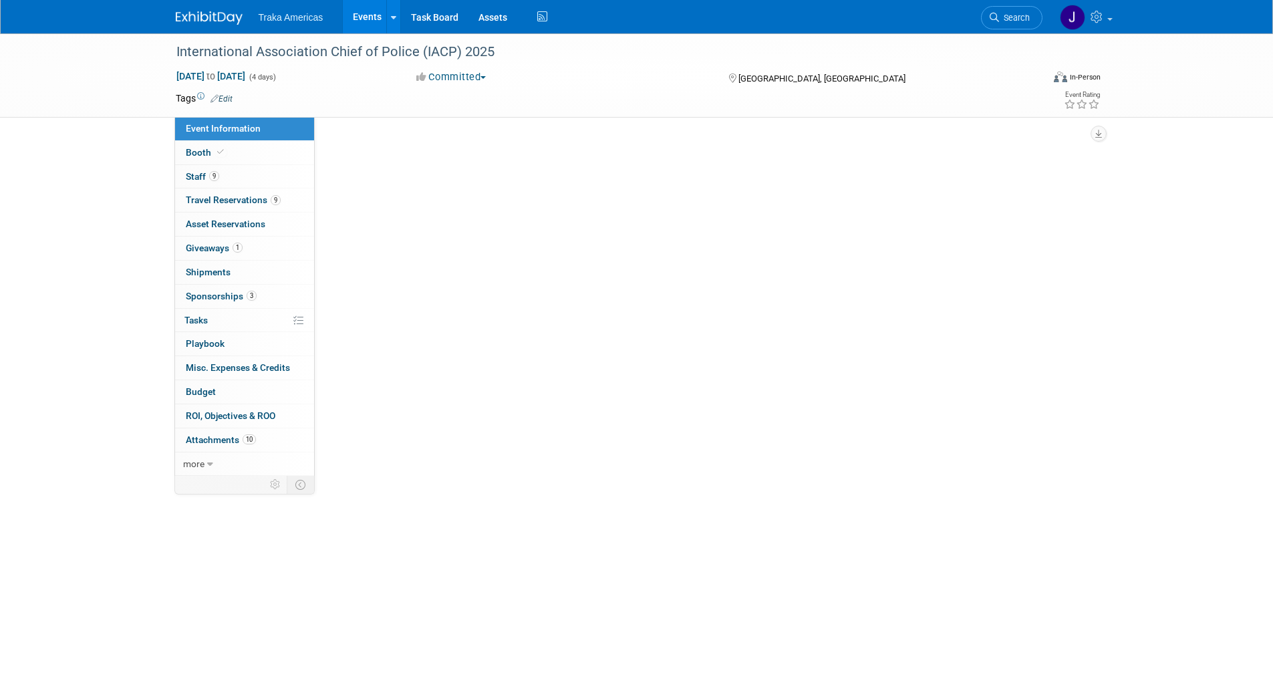
scroll to position [0, 0]
select select "National"
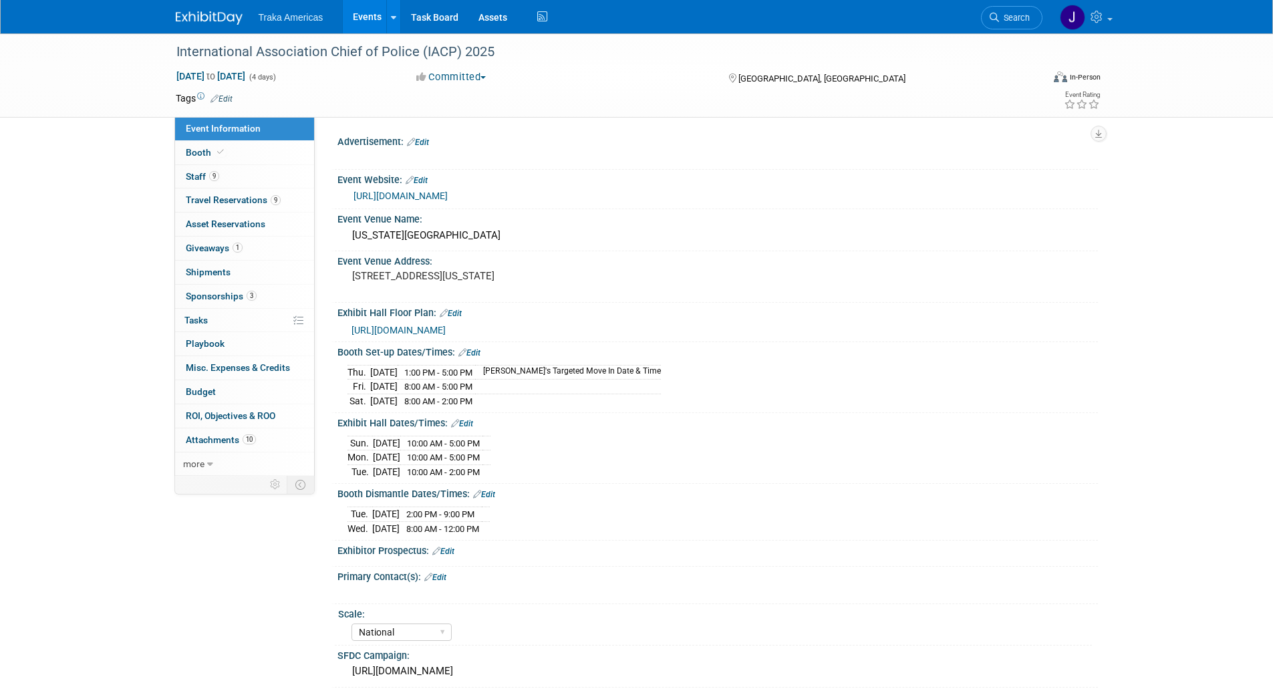
click at [400, 195] on link "[URL][DOMAIN_NAME]" at bounding box center [401, 196] width 94 height 11
click at [213, 191] on link "9 Travel Reservations 9" at bounding box center [244, 200] width 139 height 23
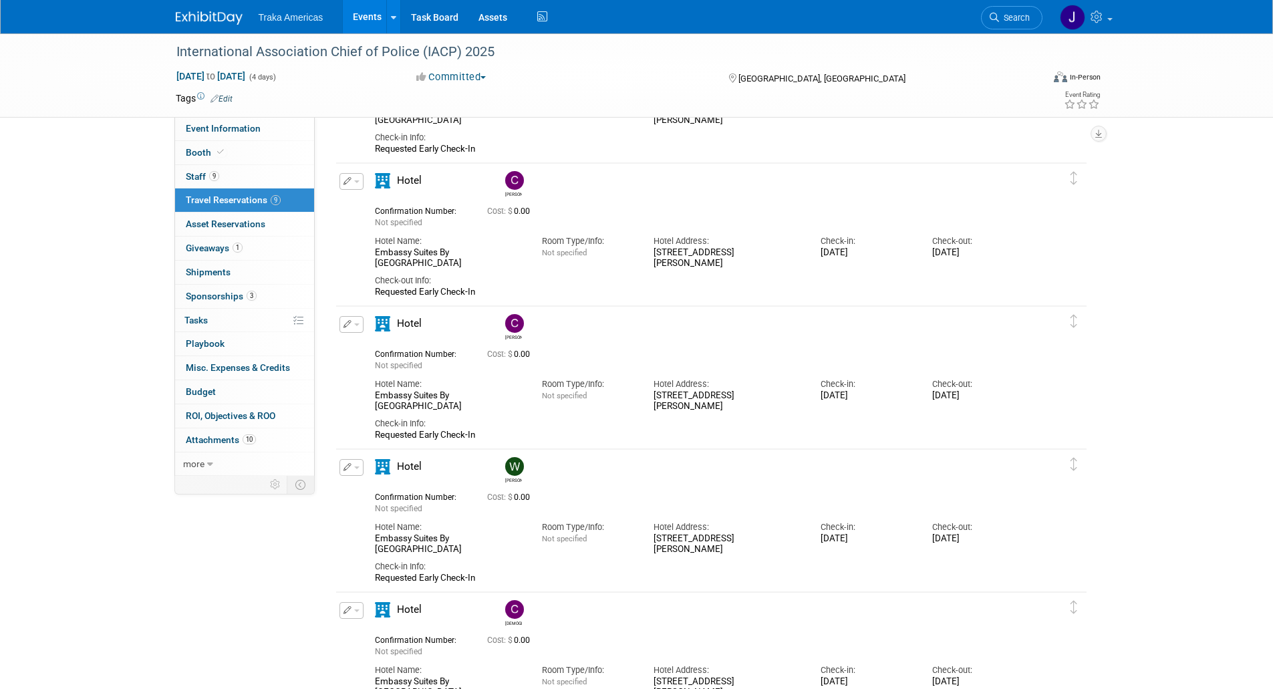
scroll to position [297, 0]
click at [213, 128] on span "Event Information" at bounding box center [223, 128] width 75 height 11
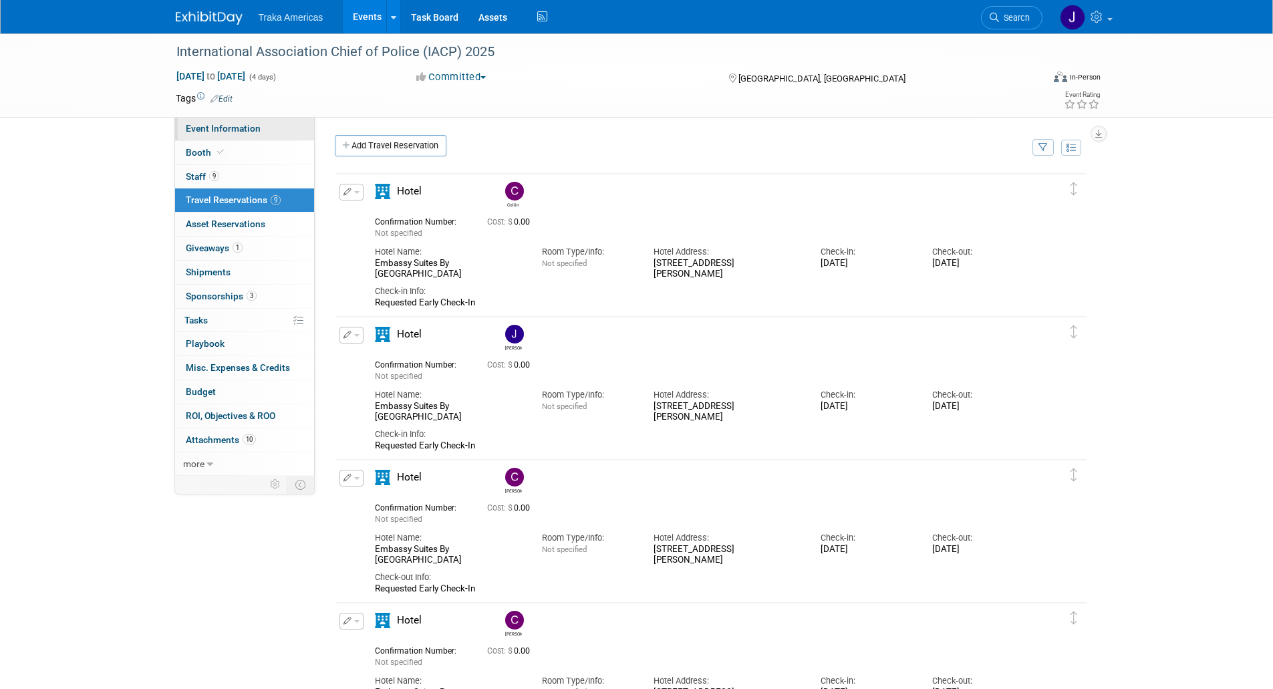
select select "National"
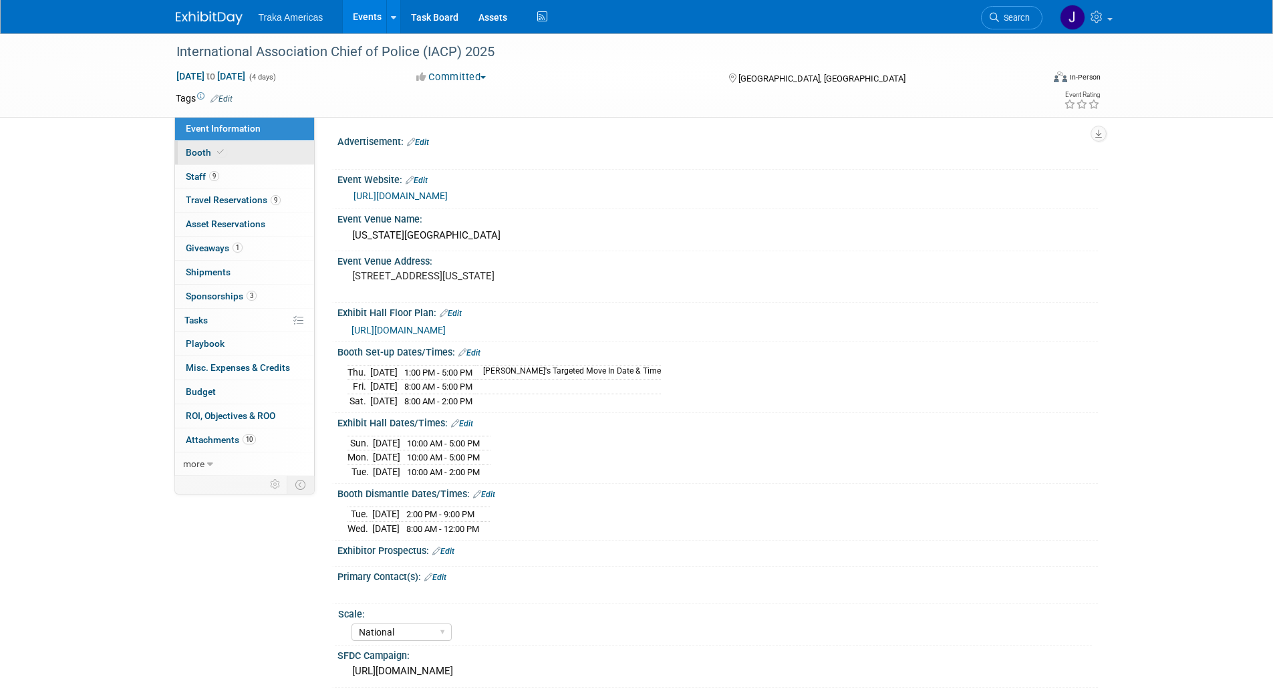
click at [237, 158] on link "Booth" at bounding box center [244, 152] width 139 height 23
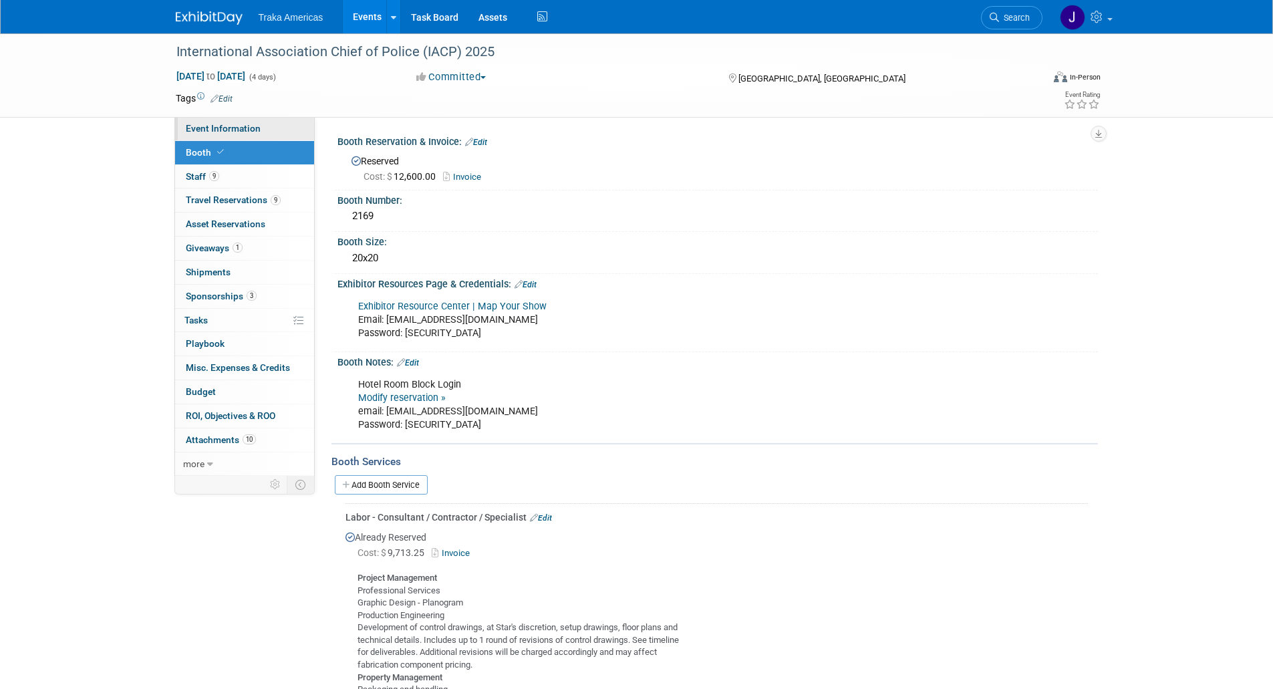
click at [253, 133] on span "Event Information" at bounding box center [223, 128] width 75 height 11
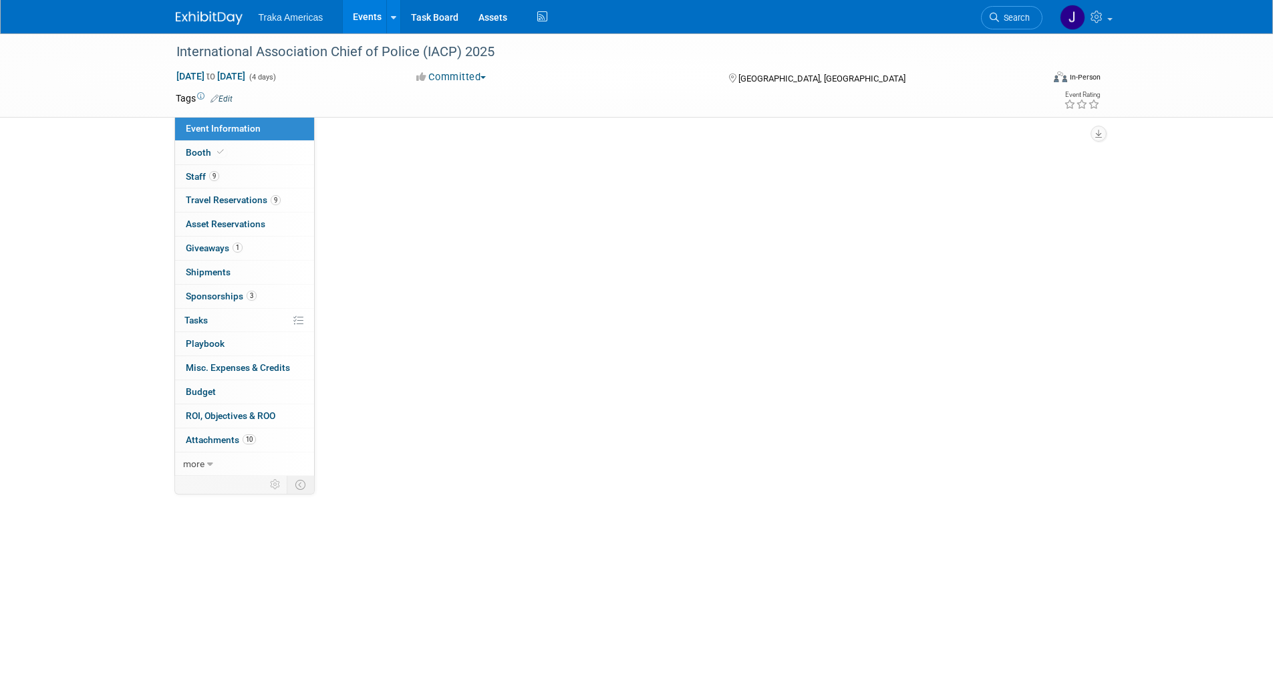
select select "National"
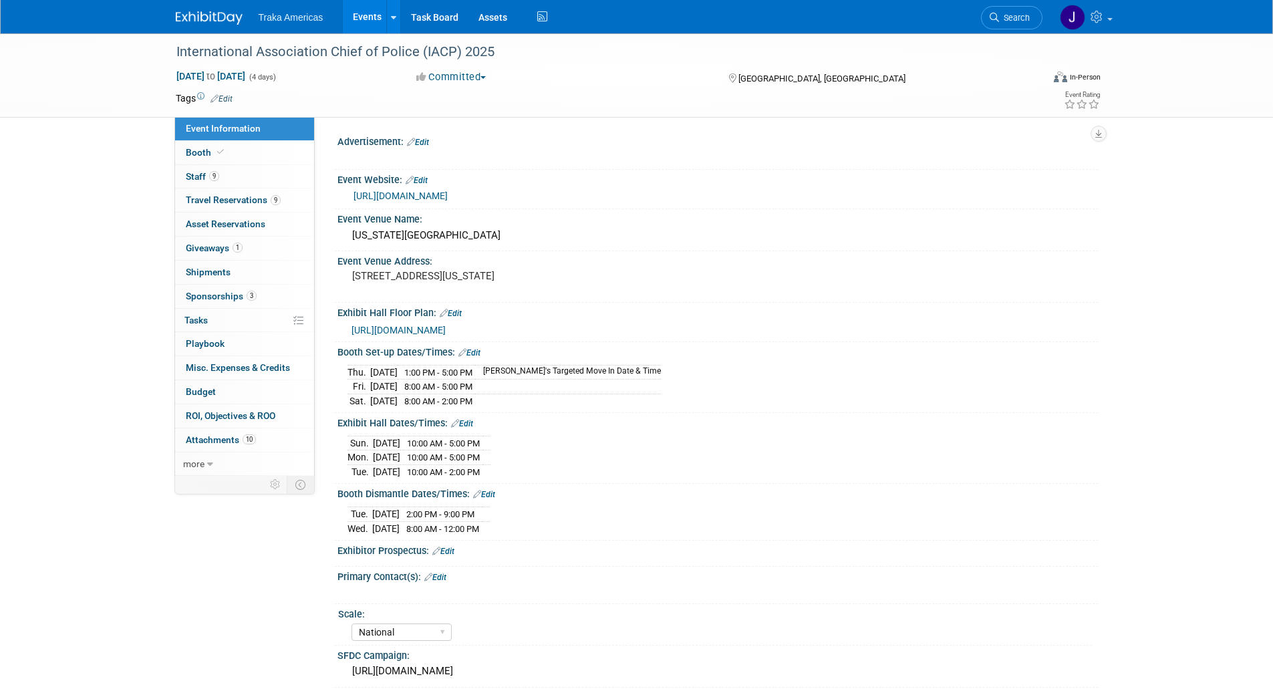
click at [209, 24] on img at bounding box center [209, 17] width 67 height 13
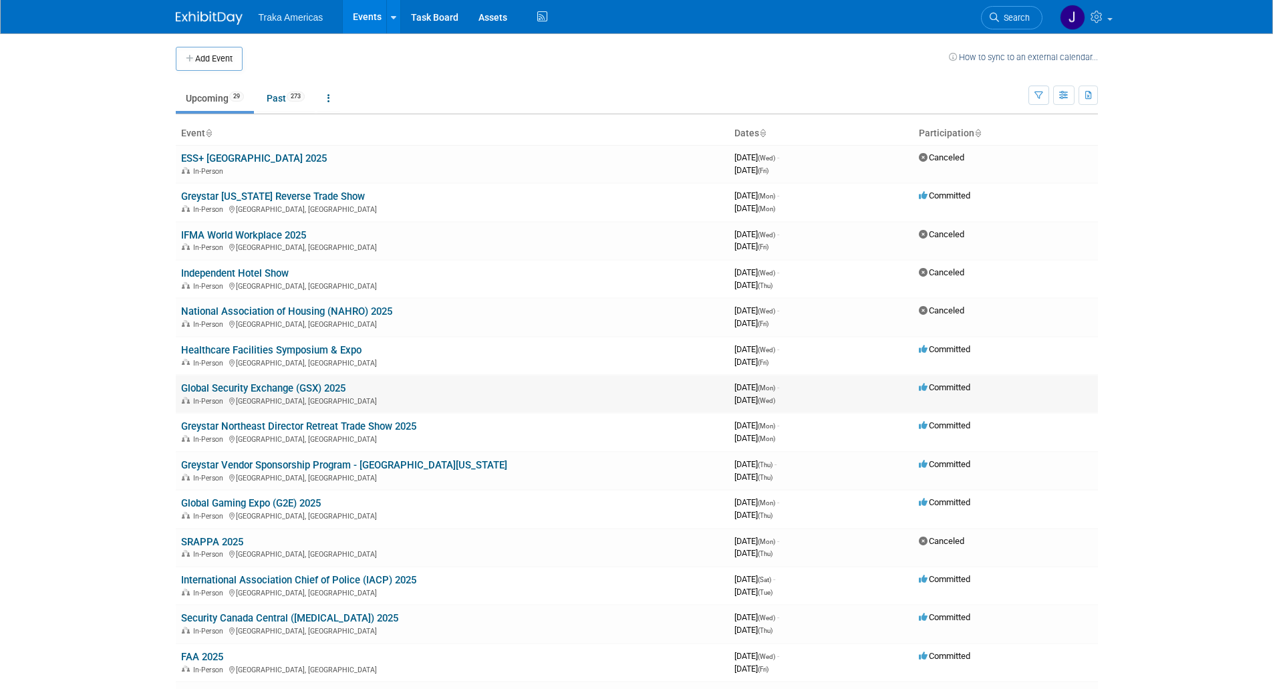
click at [271, 387] on link "Global Security Exchange (GSX) 2025" at bounding box center [263, 388] width 164 height 12
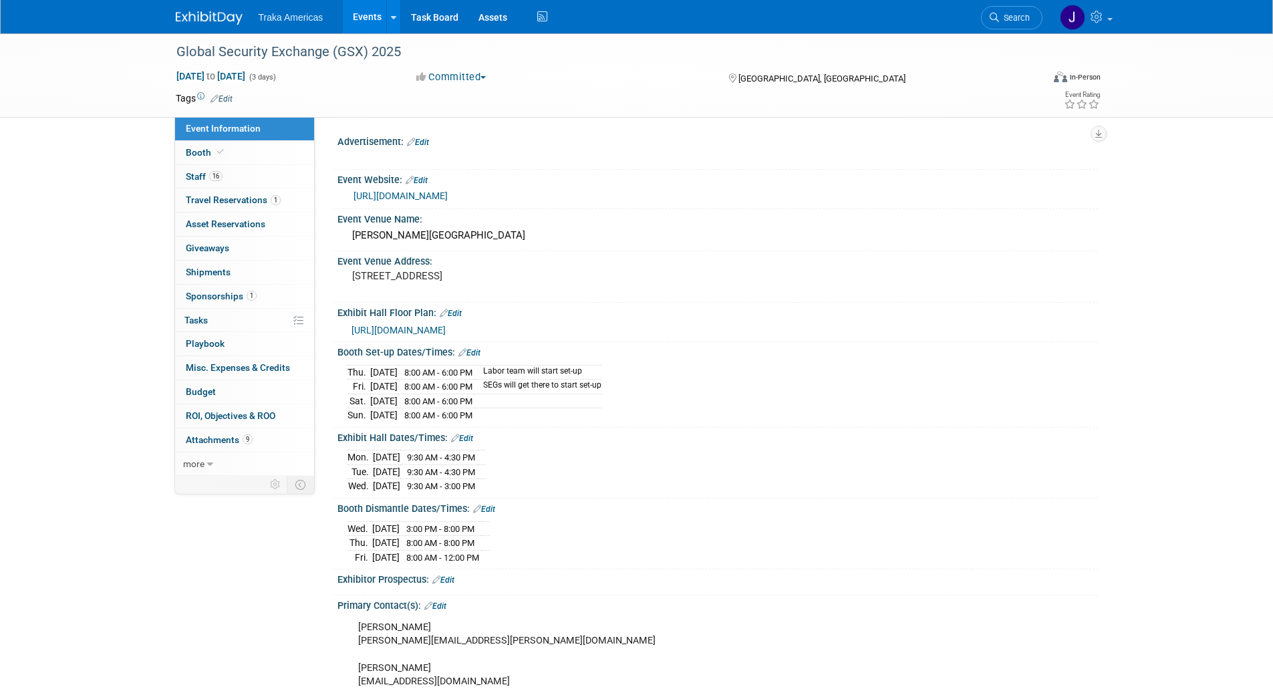
select select "National"
click at [223, 196] on span "Travel Reservations 1" at bounding box center [233, 200] width 95 height 11
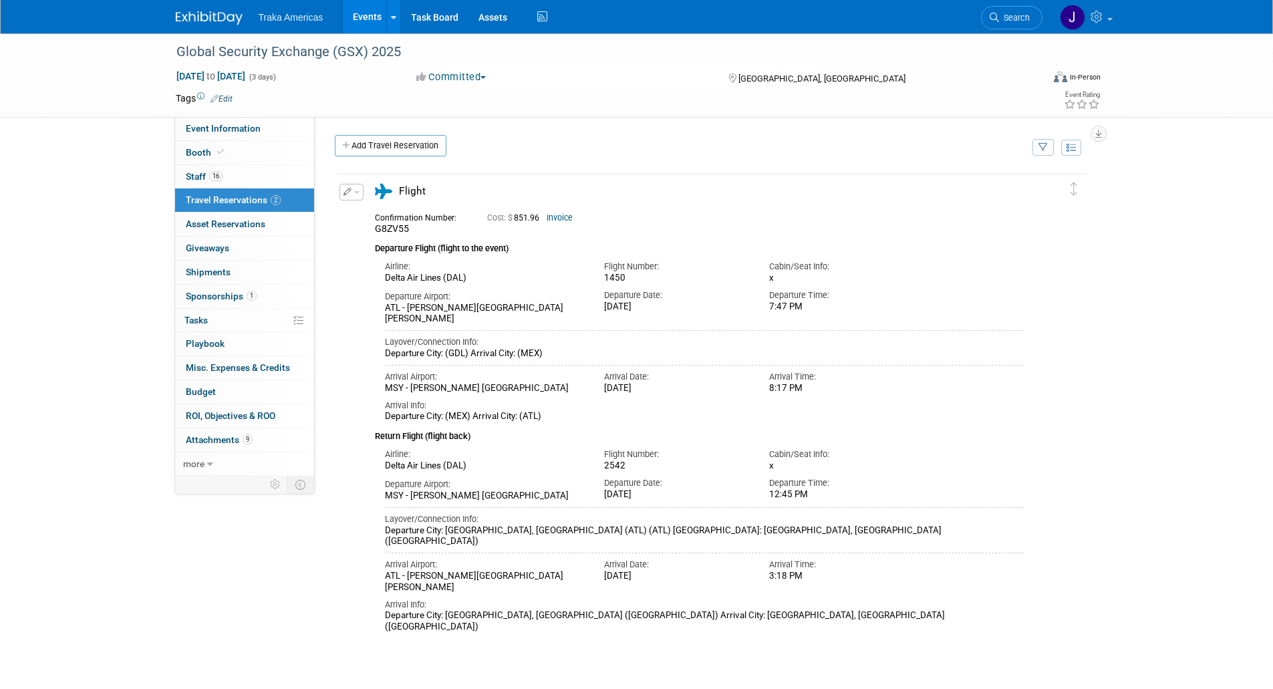
click at [191, 14] on img at bounding box center [209, 17] width 67 height 13
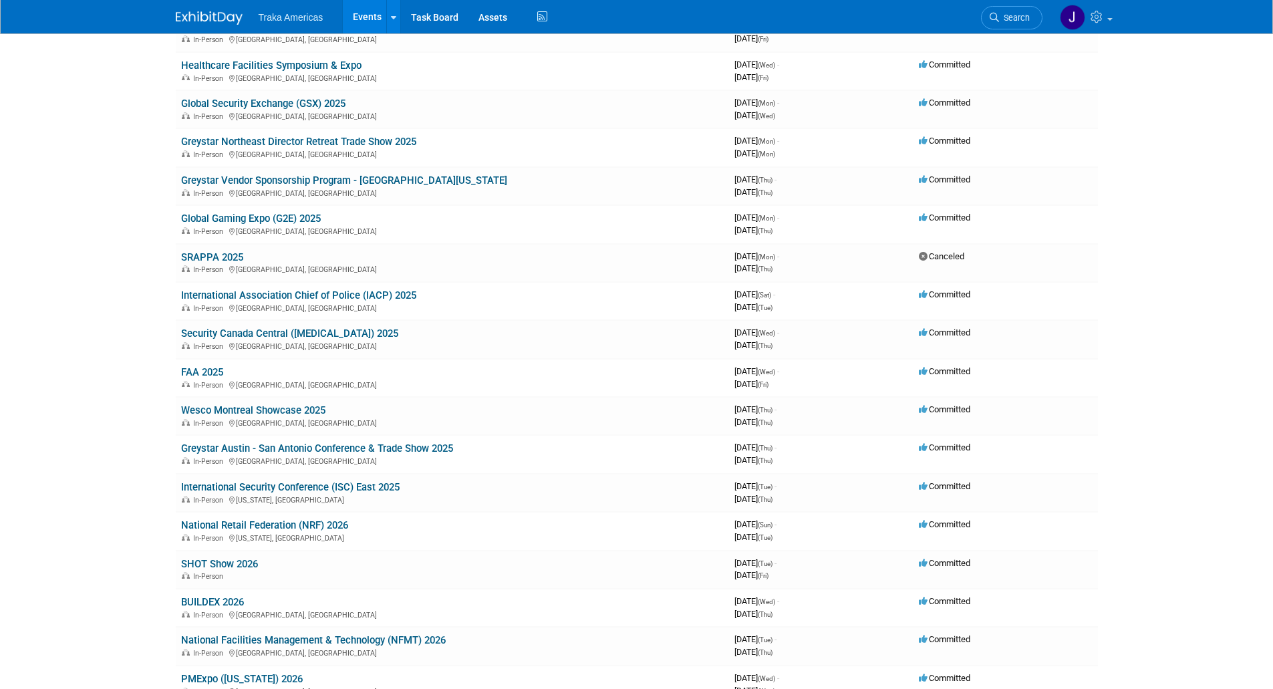
scroll to position [285, 0]
click at [326, 294] on link "International Association Chief of Police (IACP) 2025" at bounding box center [298, 295] width 235 height 12
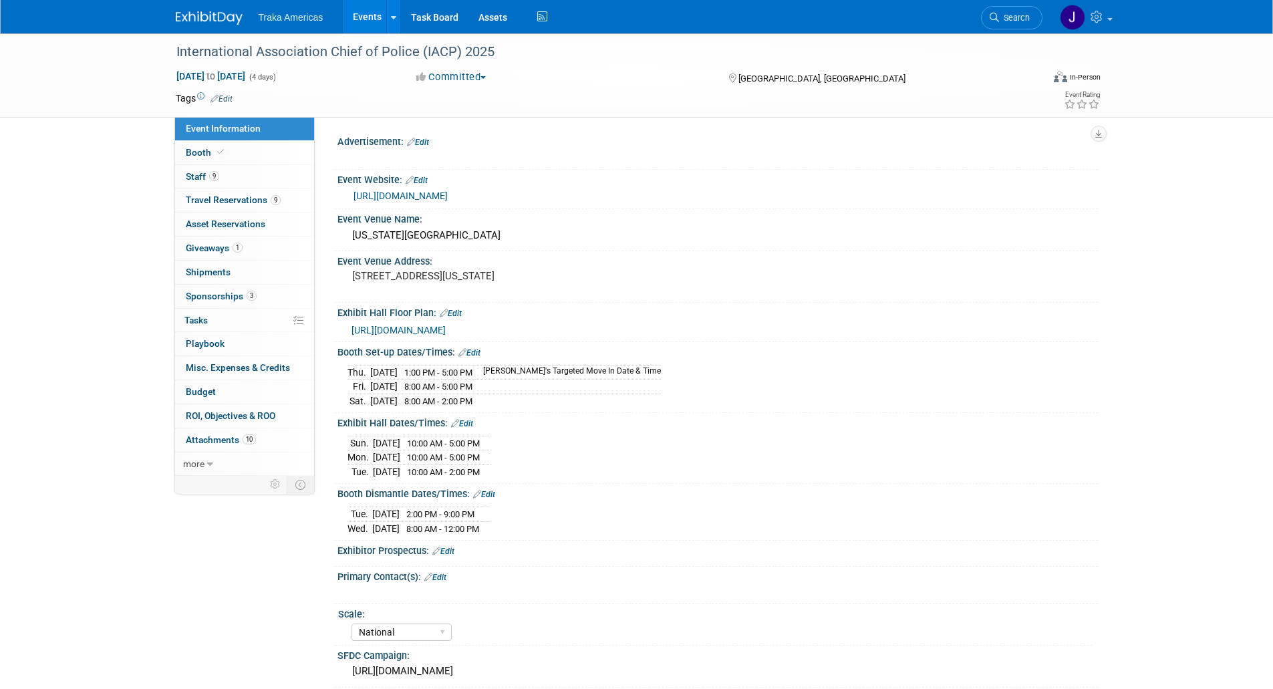
select select "National"
click at [238, 151] on link "Booth" at bounding box center [244, 152] width 139 height 23
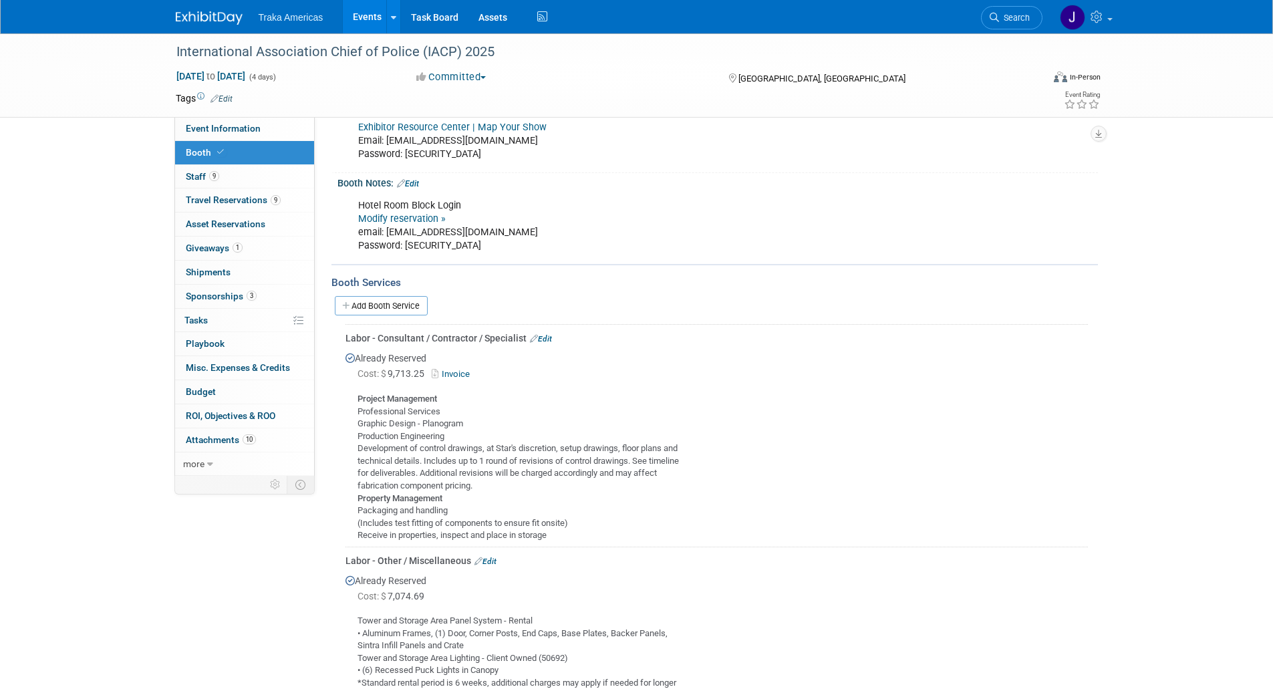
scroll to position [180, 0]
click at [247, 205] on link "9 Travel Reservations 9" at bounding box center [244, 200] width 139 height 23
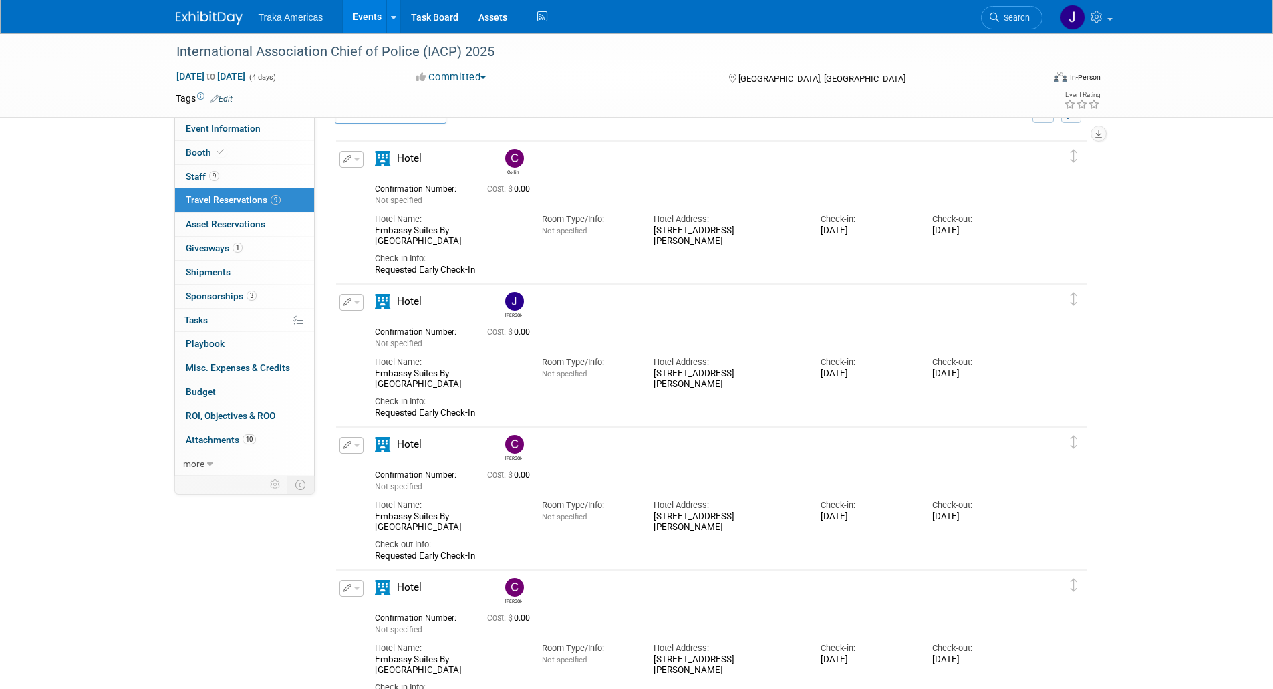
scroll to position [32, 0]
click at [213, 119] on link "Event Information" at bounding box center [244, 128] width 139 height 23
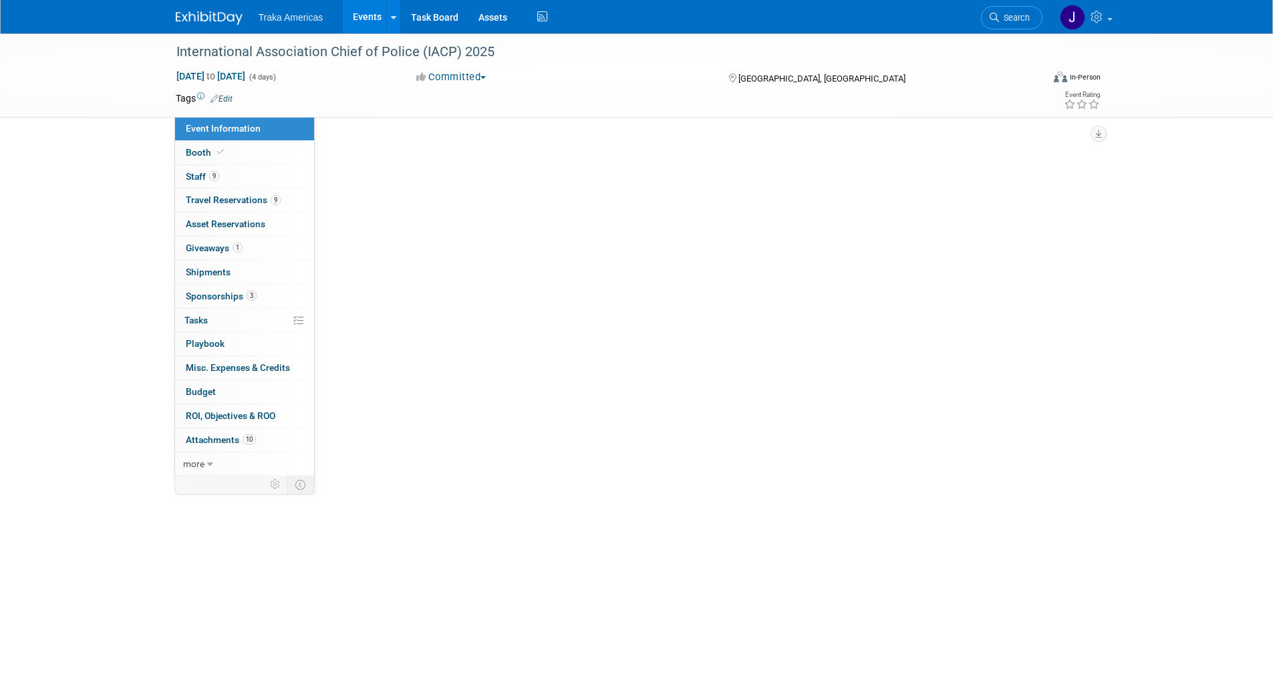
scroll to position [0, 0]
select select "National"
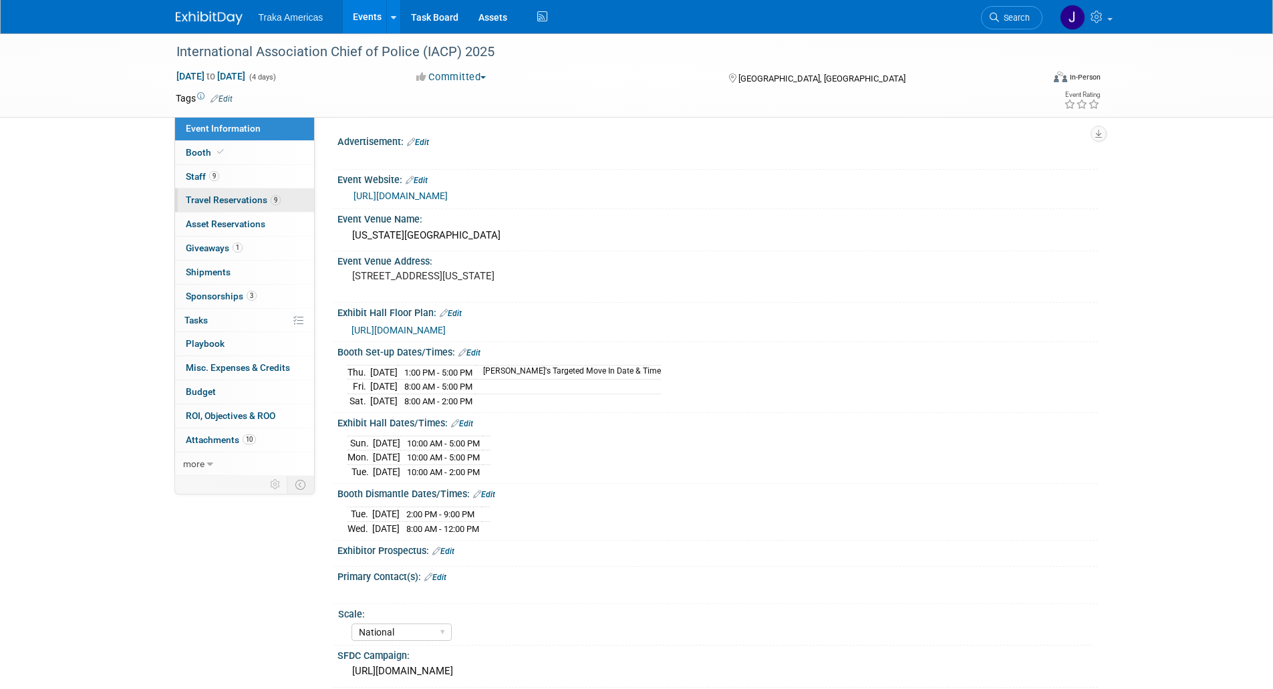
click at [201, 199] on span "Travel Reservations 9" at bounding box center [233, 200] width 95 height 11
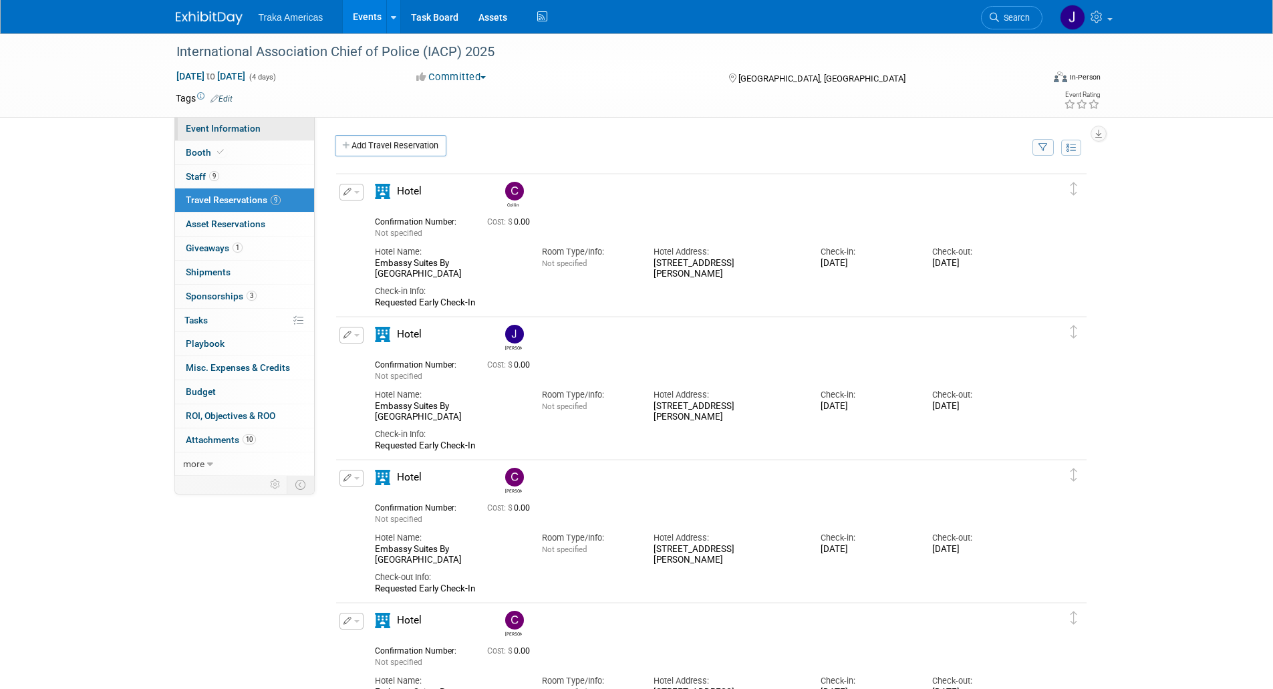
click at [231, 121] on link "Event Information" at bounding box center [244, 128] width 139 height 23
select select "National"
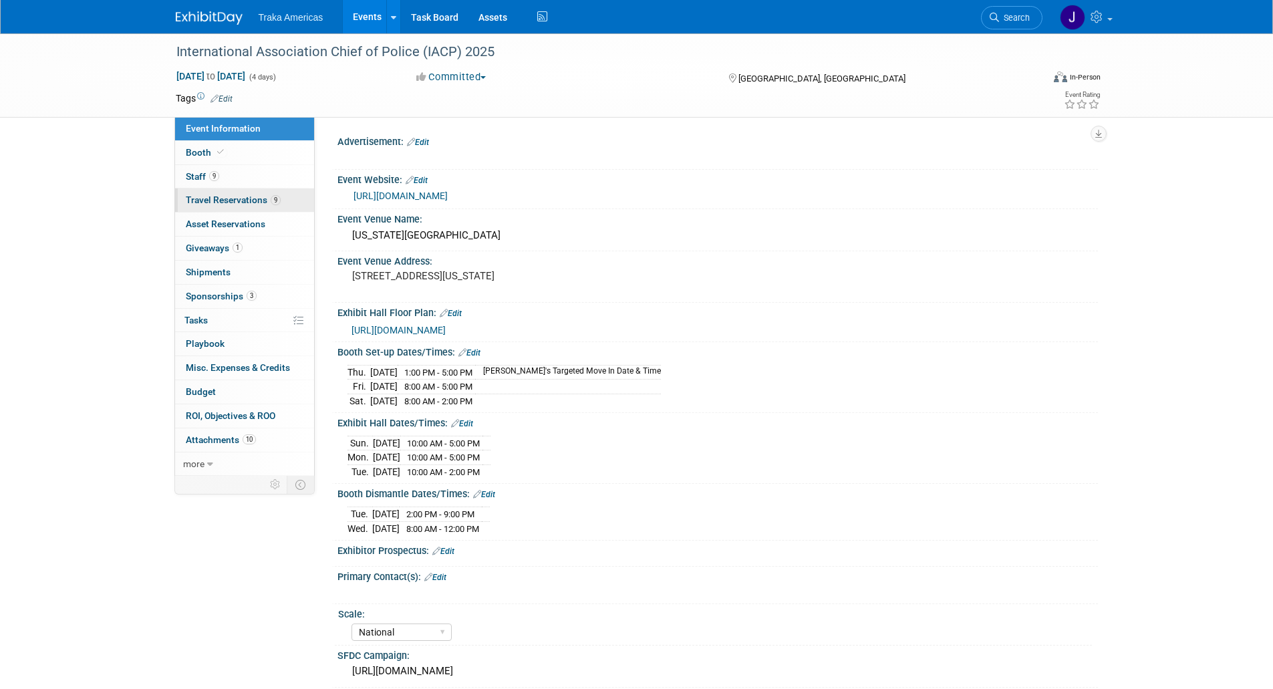
click at [256, 208] on link "9 Travel Reservations 9" at bounding box center [244, 200] width 139 height 23
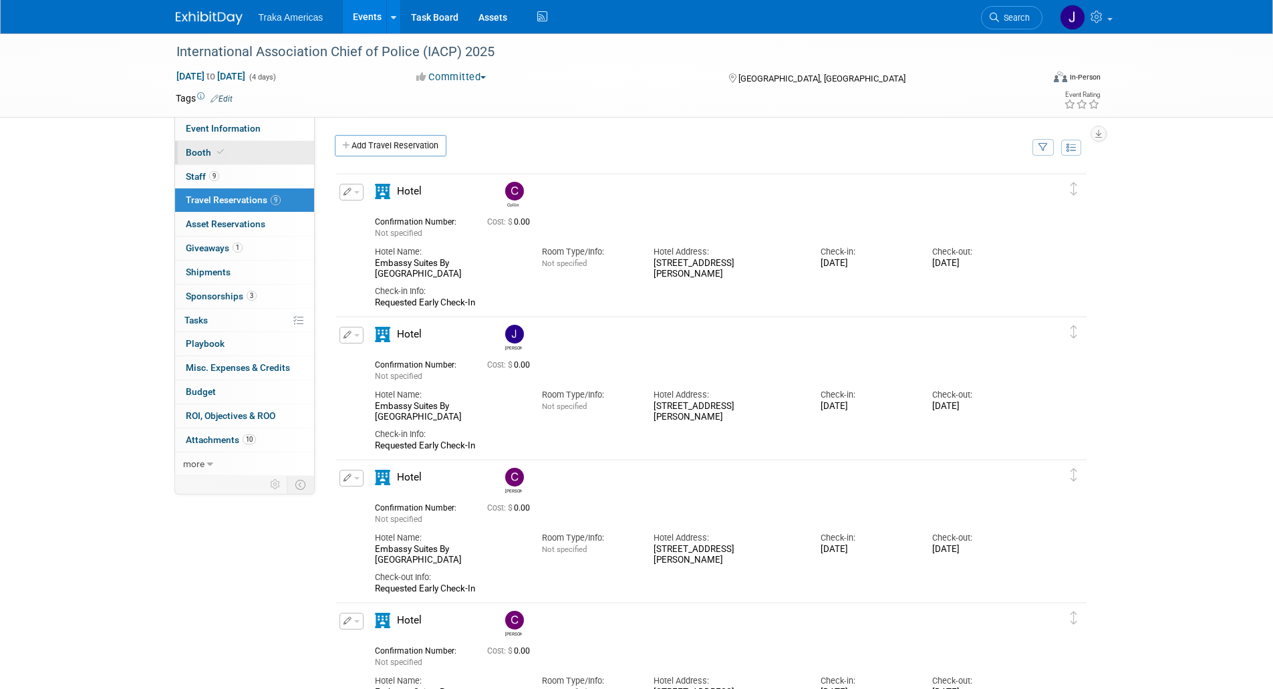
click at [230, 158] on link "Booth" at bounding box center [244, 152] width 139 height 23
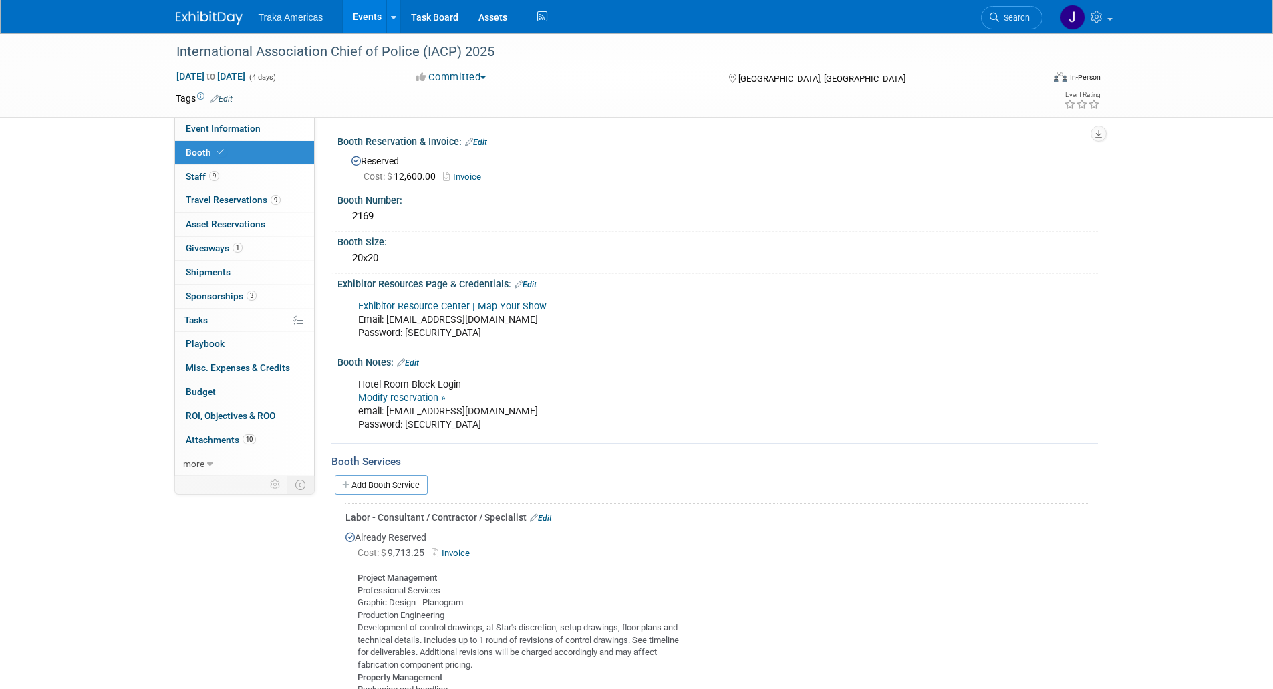
scroll to position [237, 0]
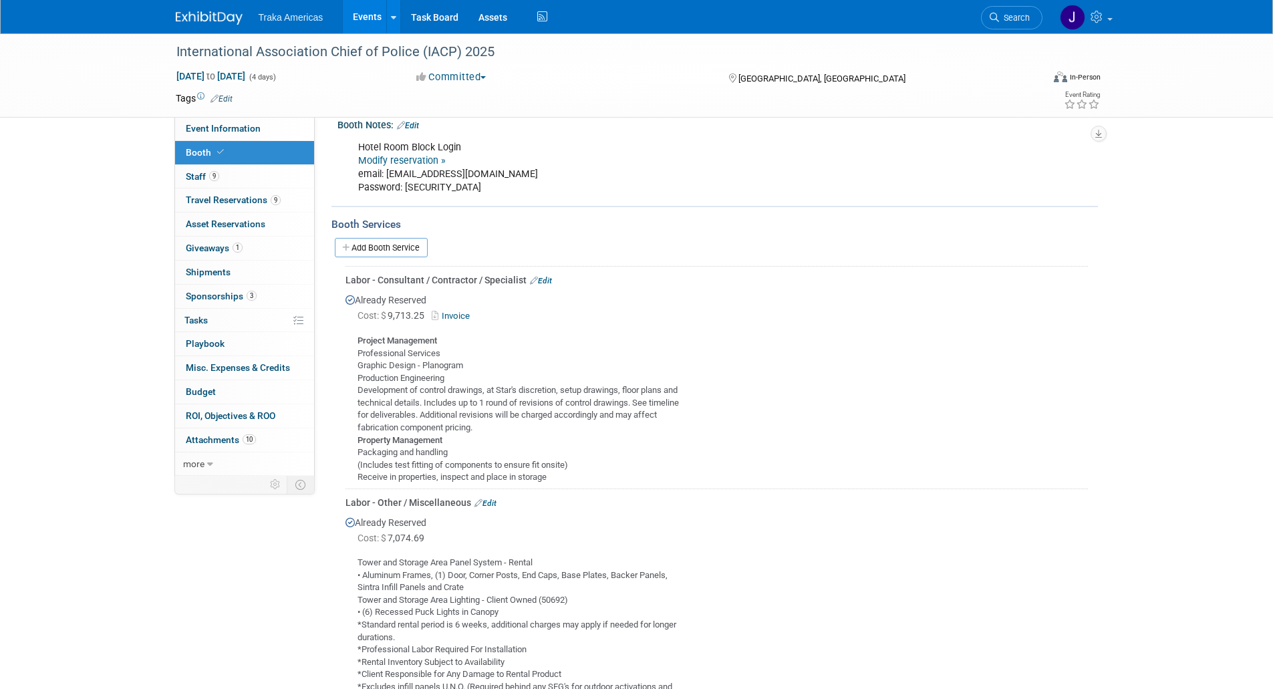
click at [469, 316] on link "Invoice" at bounding box center [453, 316] width 43 height 10
click at [245, 131] on span "Event Information" at bounding box center [223, 128] width 75 height 11
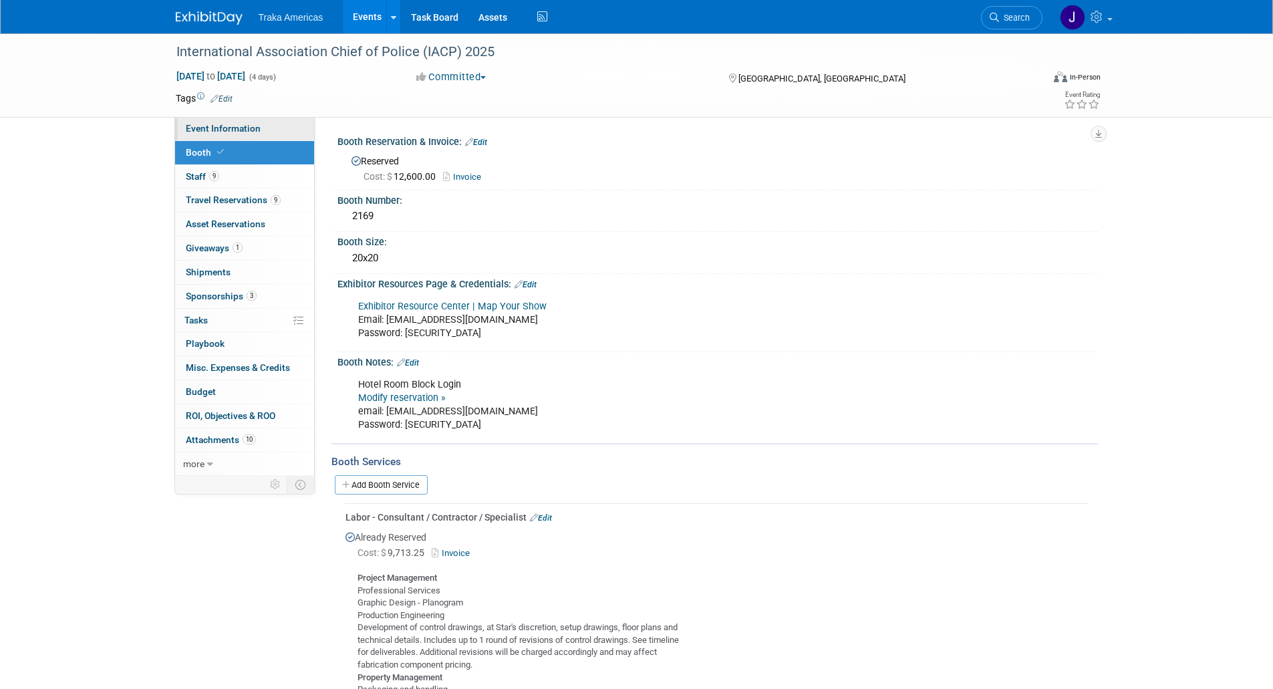
select select "National"
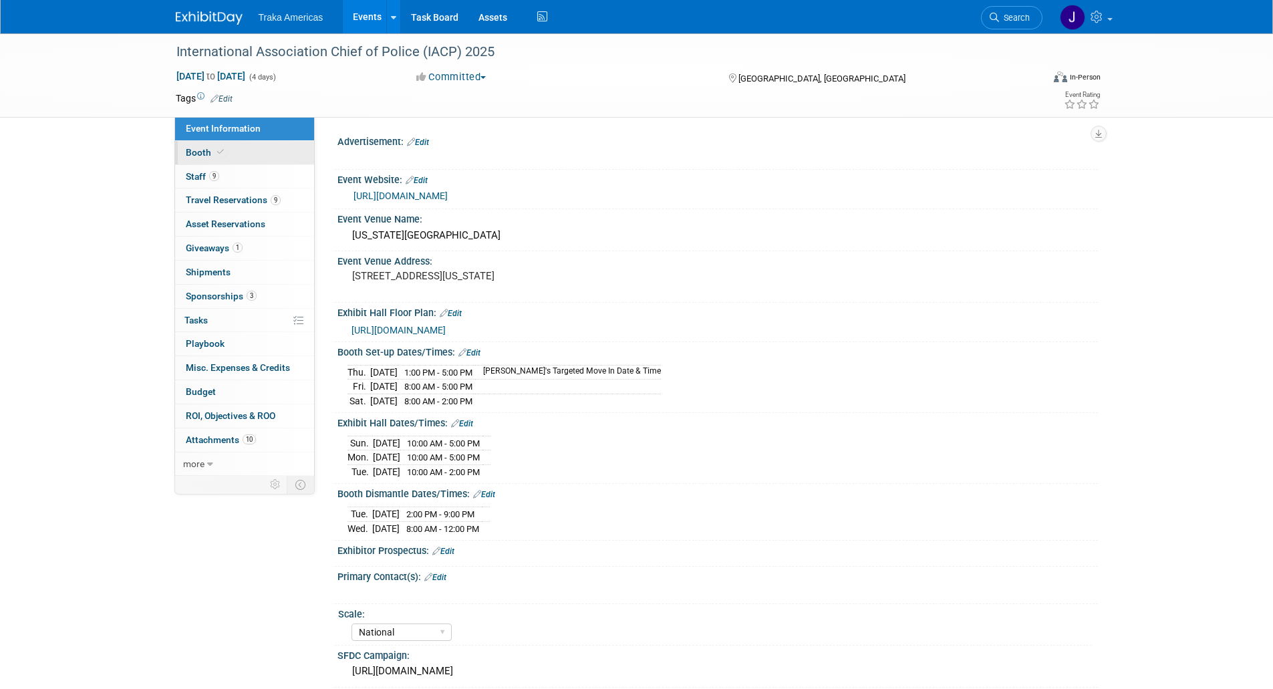
click at [263, 146] on link "Booth" at bounding box center [244, 152] width 139 height 23
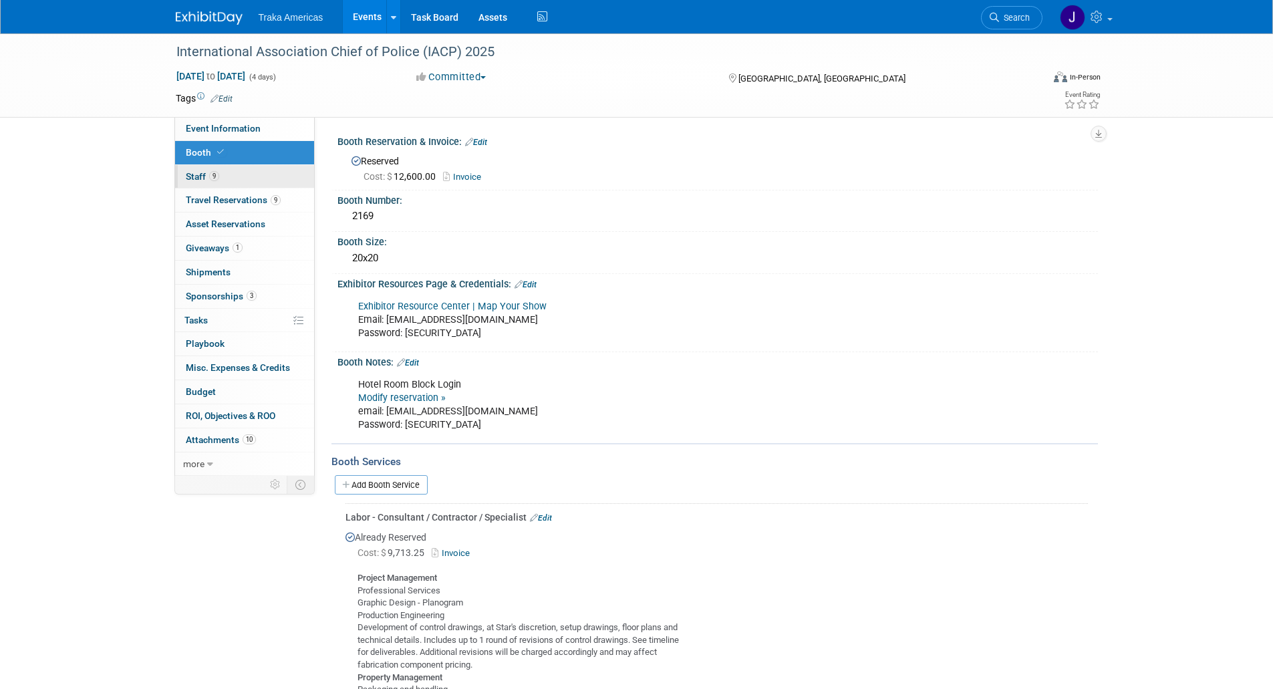
click at [257, 175] on link "9 Staff 9" at bounding box center [244, 176] width 139 height 23
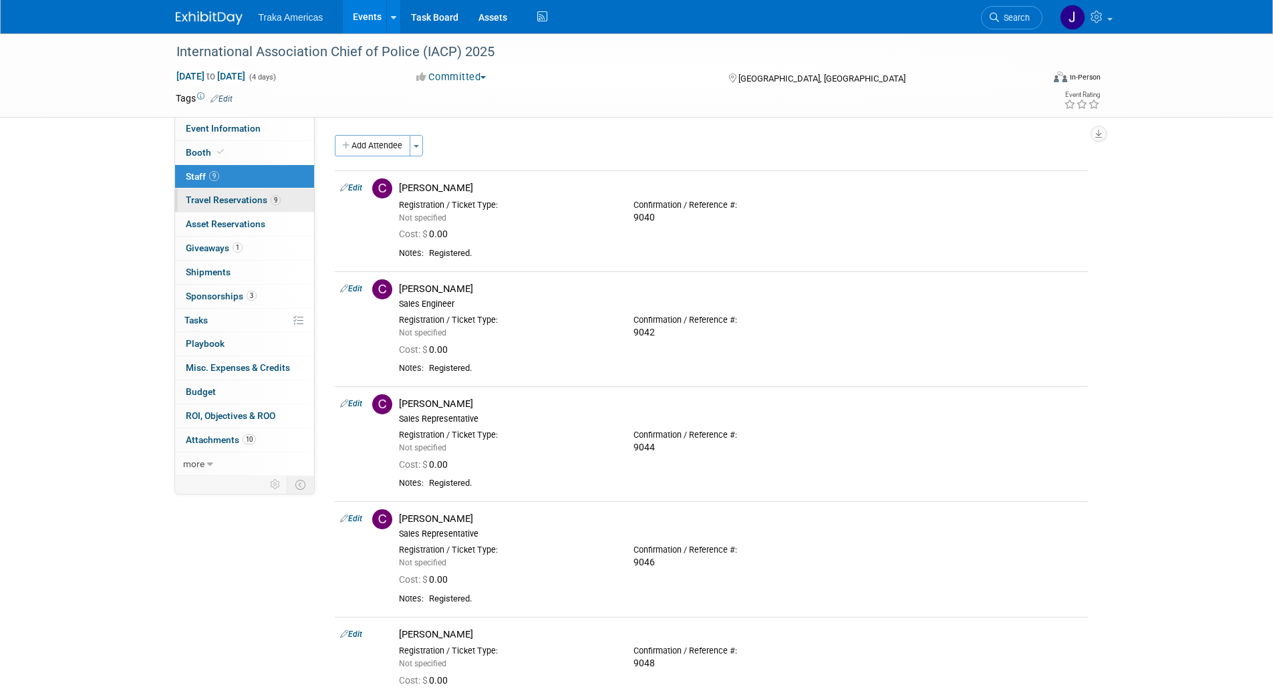
click at [255, 194] on link "9 Travel Reservations 9" at bounding box center [244, 200] width 139 height 23
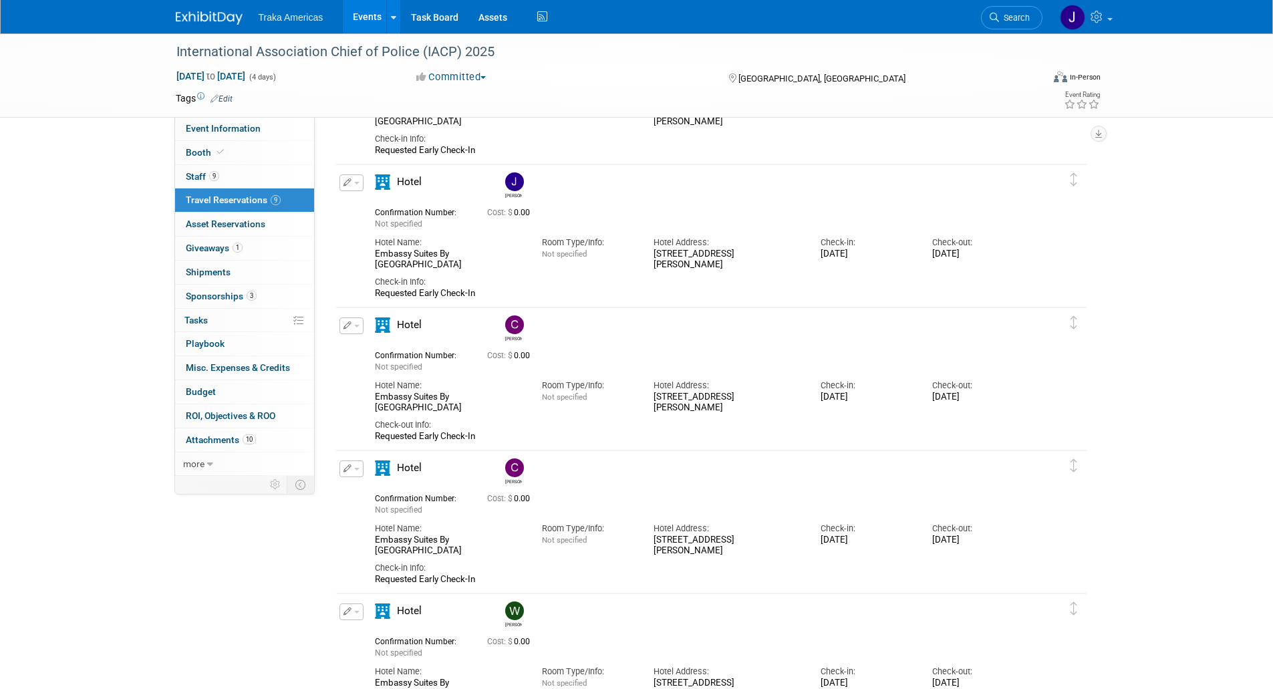
scroll to position [149, 0]
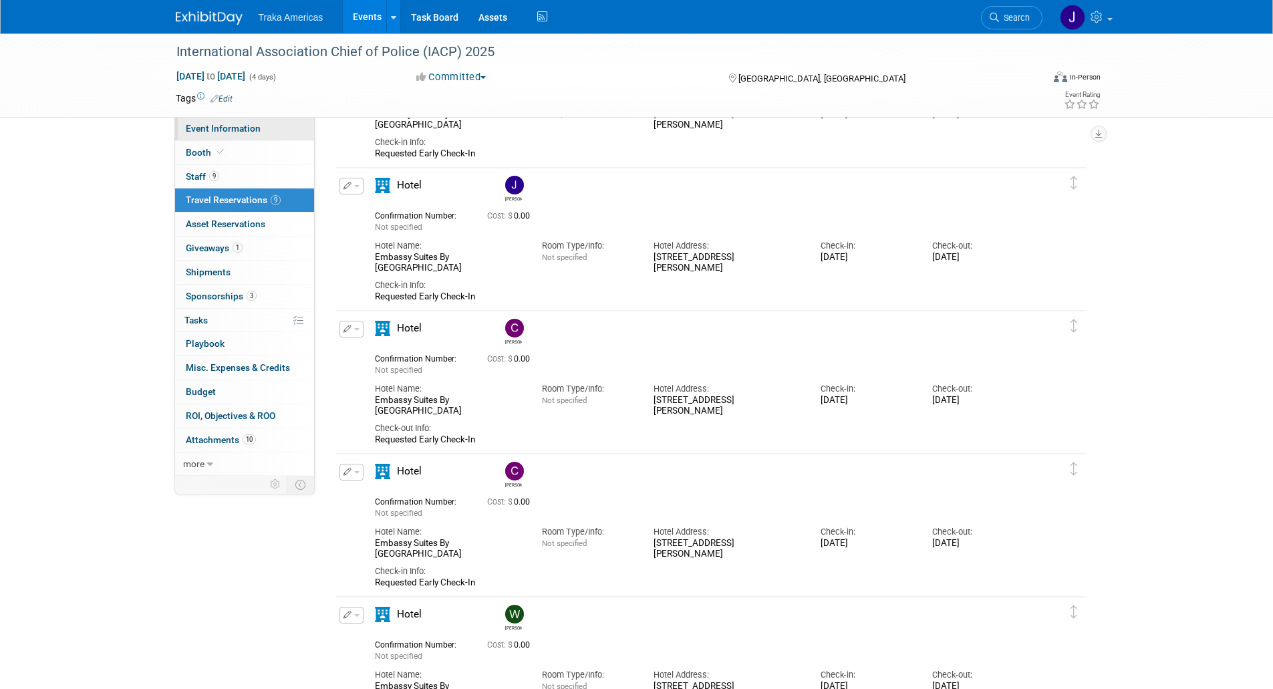
click at [267, 130] on link "Event Information" at bounding box center [244, 128] width 139 height 23
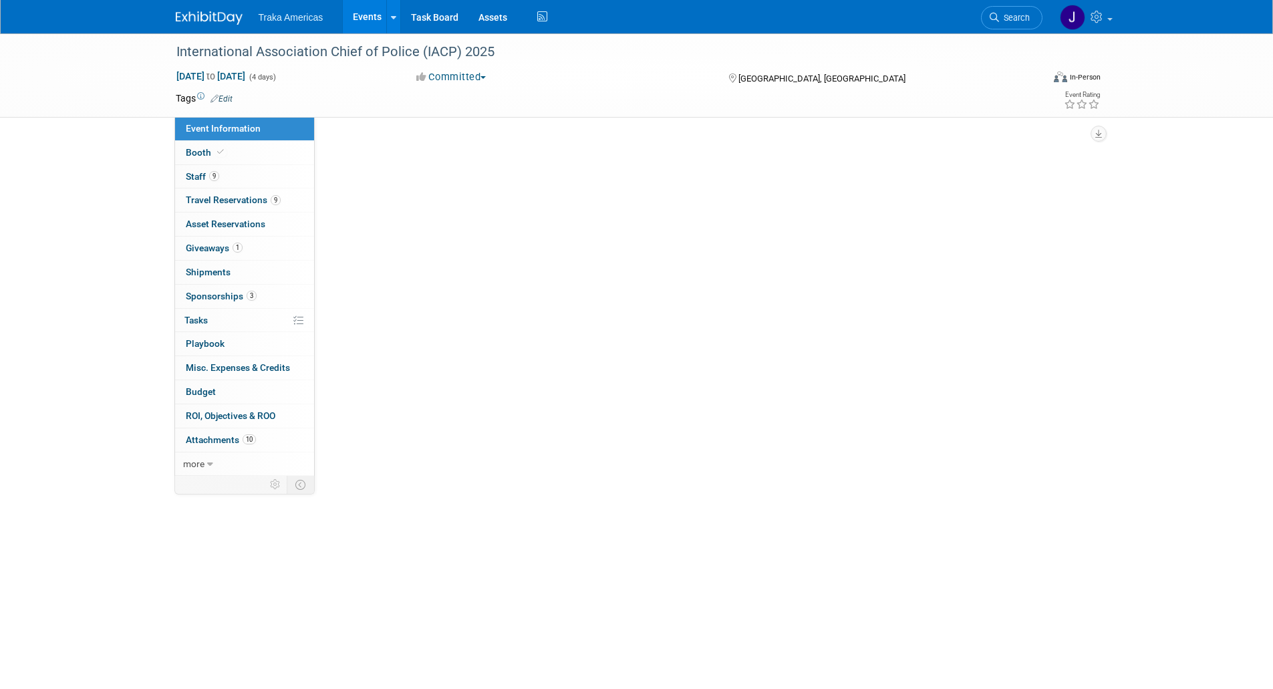
scroll to position [0, 0]
select select "National"
